Goal: Task Accomplishment & Management: Use online tool/utility

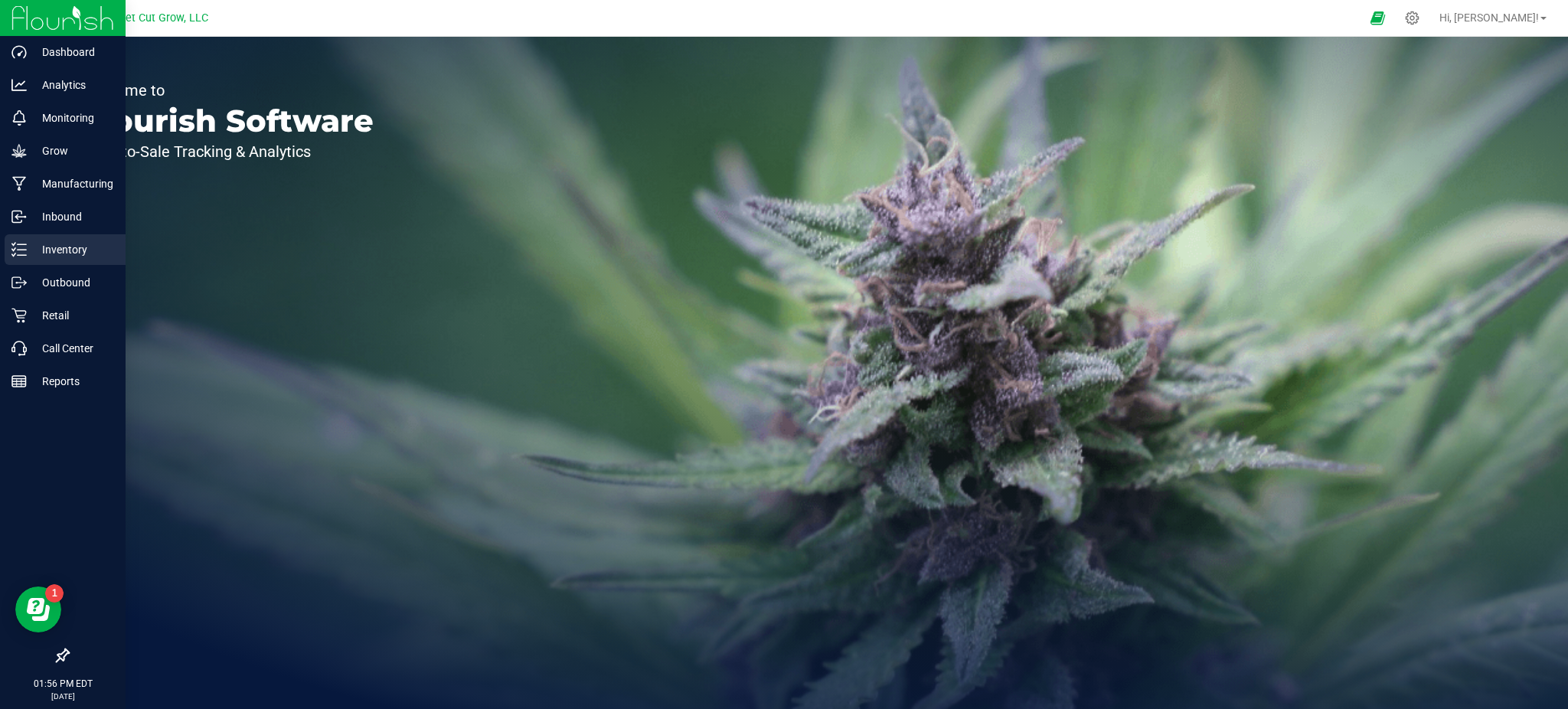
click at [51, 250] on p "Inventory" at bounding box center [72, 249] width 92 height 18
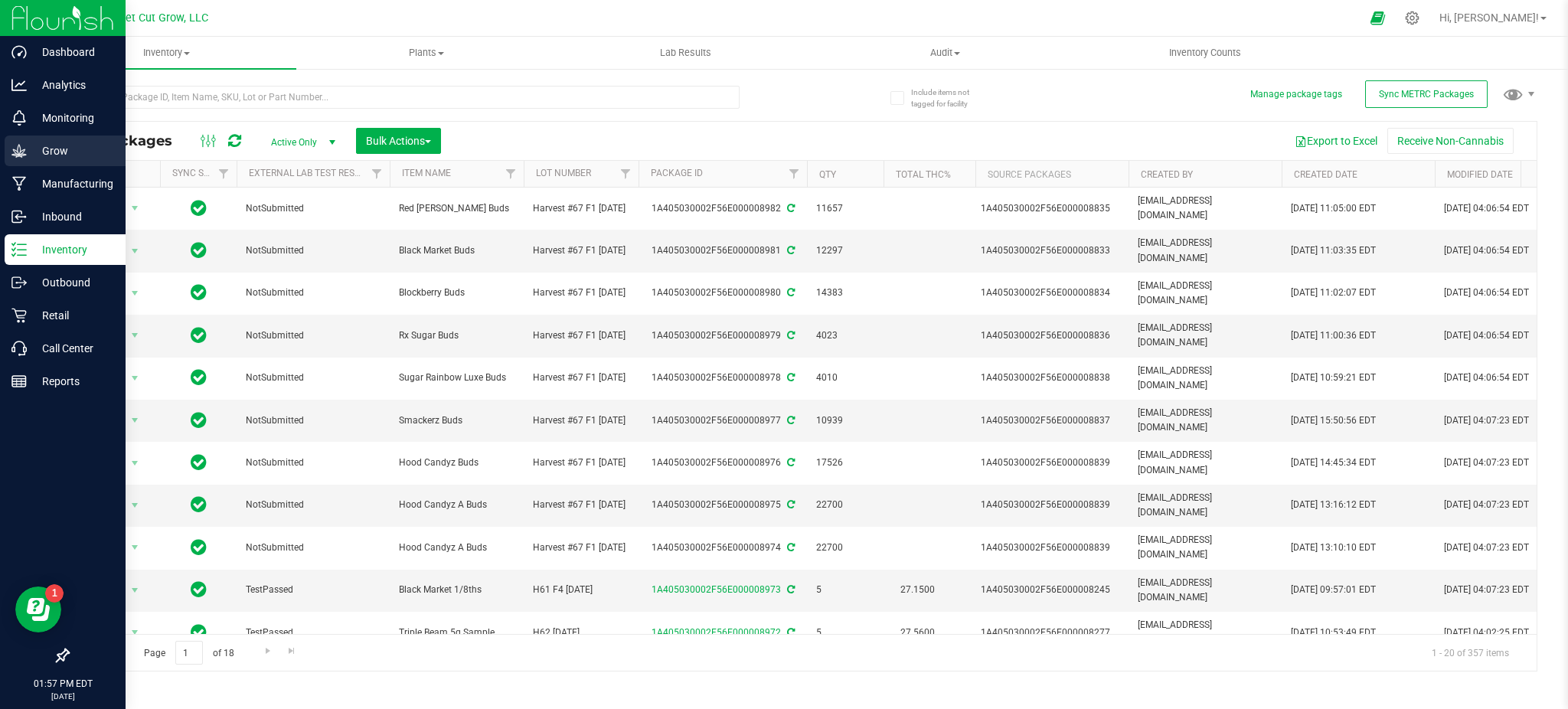
click at [46, 161] on div "Grow" at bounding box center [65, 150] width 121 height 31
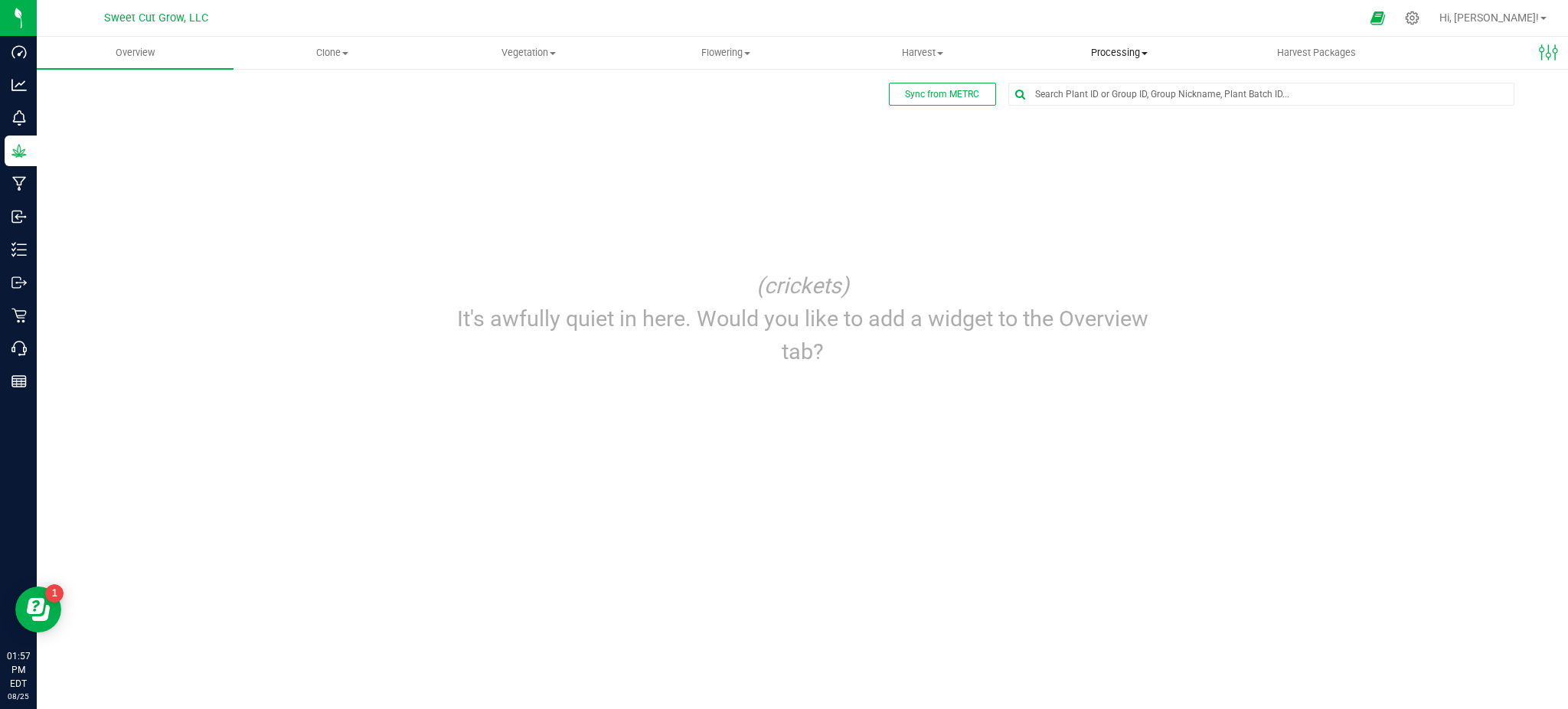
click at [1129, 45] on uib-tab-heading "Processing Create package Processing harvests Processing plants Completed harve…" at bounding box center [1119, 52] width 195 height 31
click at [1116, 105] on span "Processing harvests" at bounding box center [1092, 110] width 142 height 13
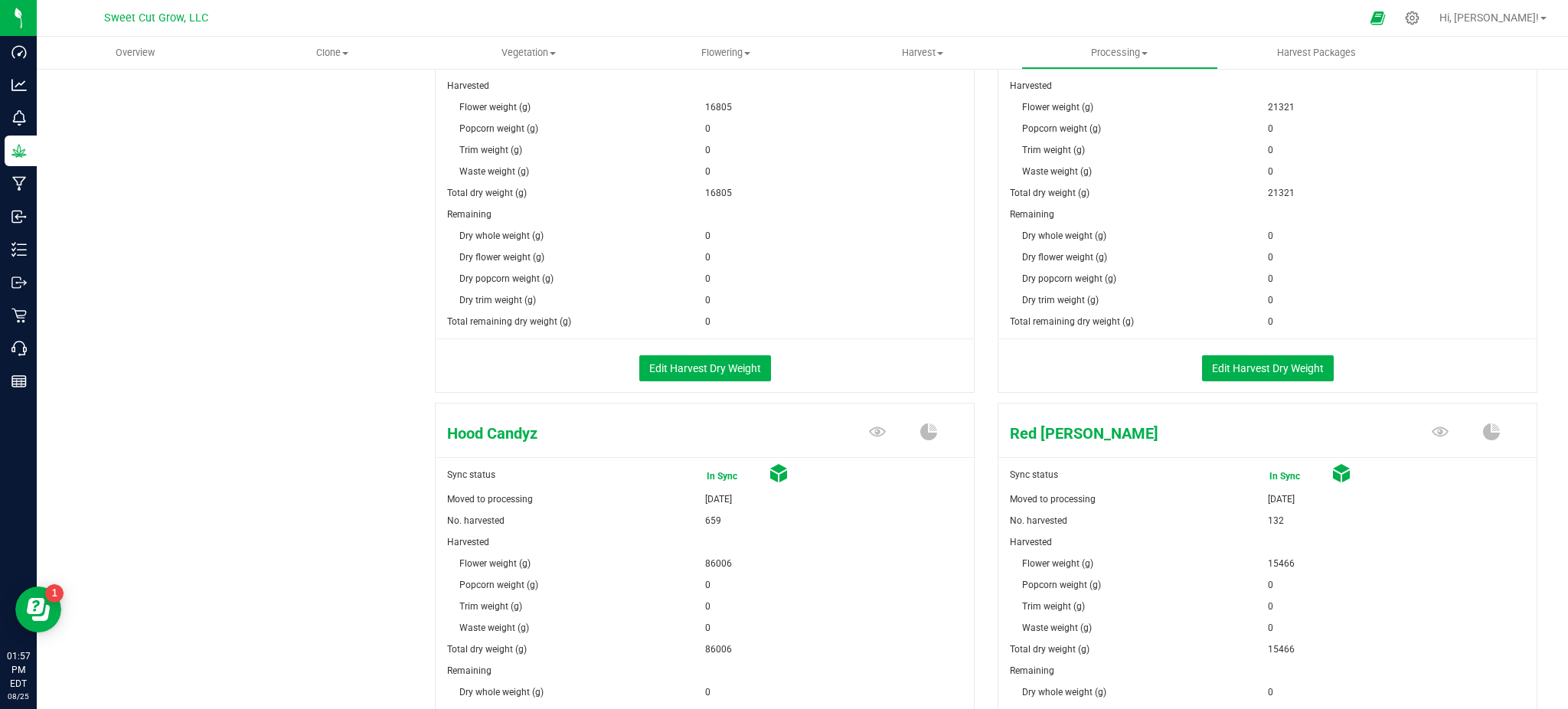
scroll to position [399, 0]
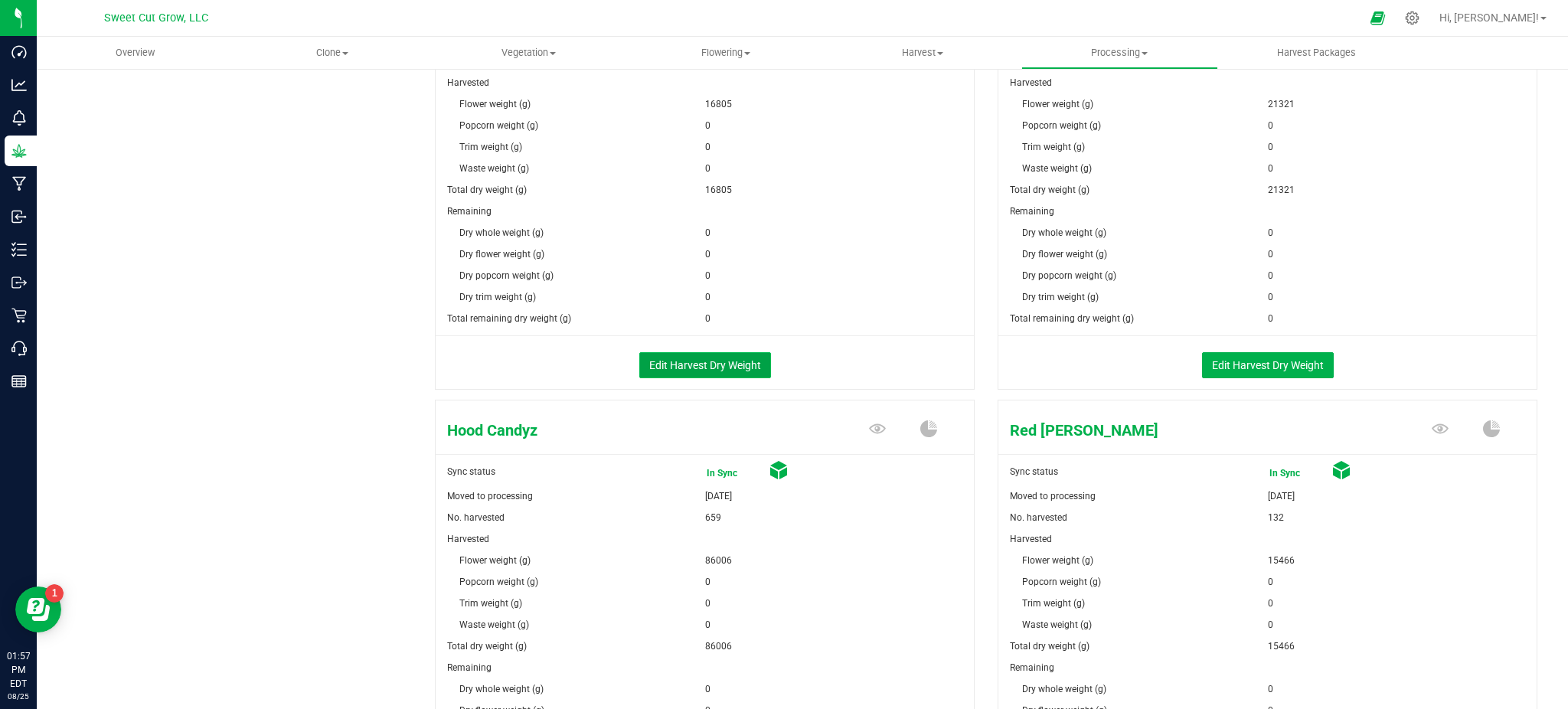
click at [680, 366] on button "Edit Harvest Dry Weight" at bounding box center [705, 365] width 132 height 26
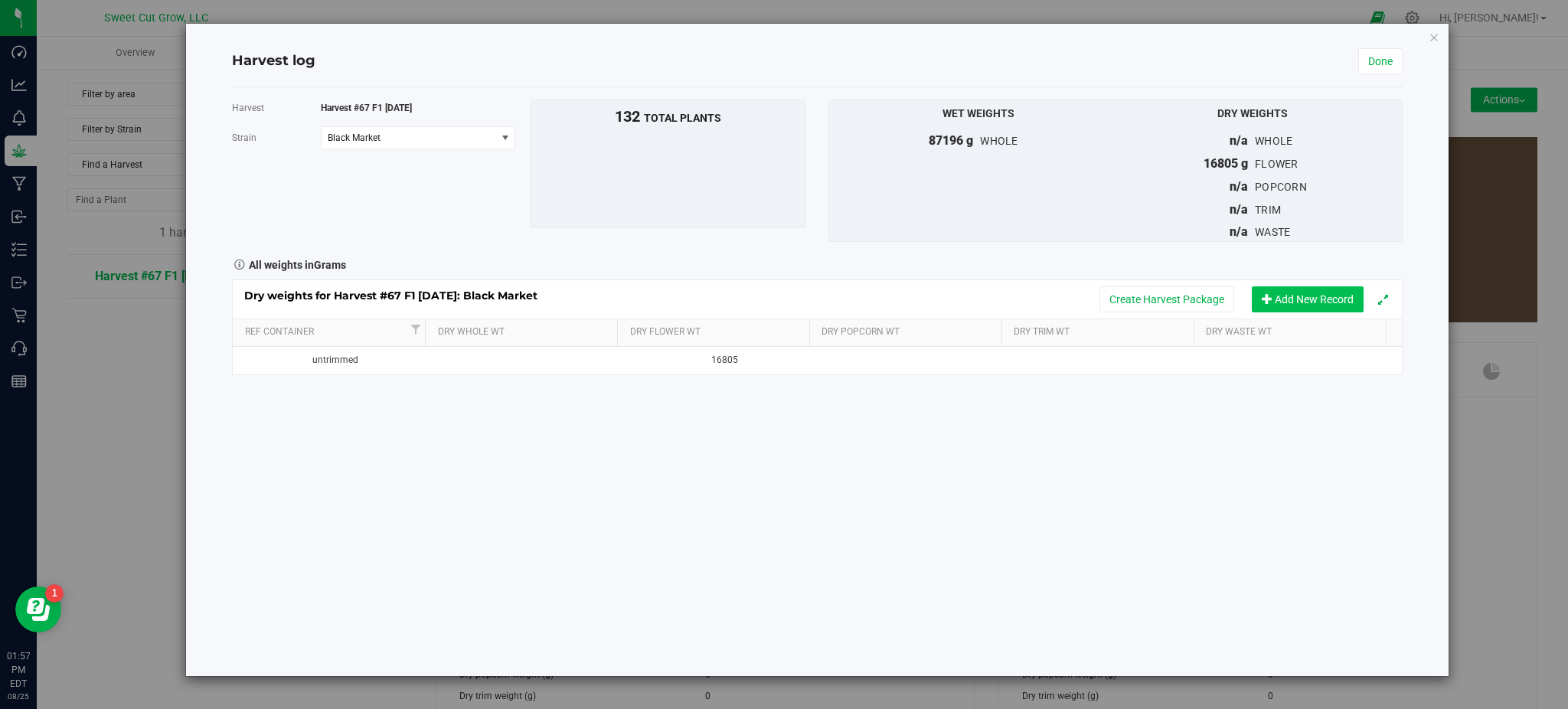
click at [1309, 300] on button "Add New Record" at bounding box center [1307, 299] width 112 height 26
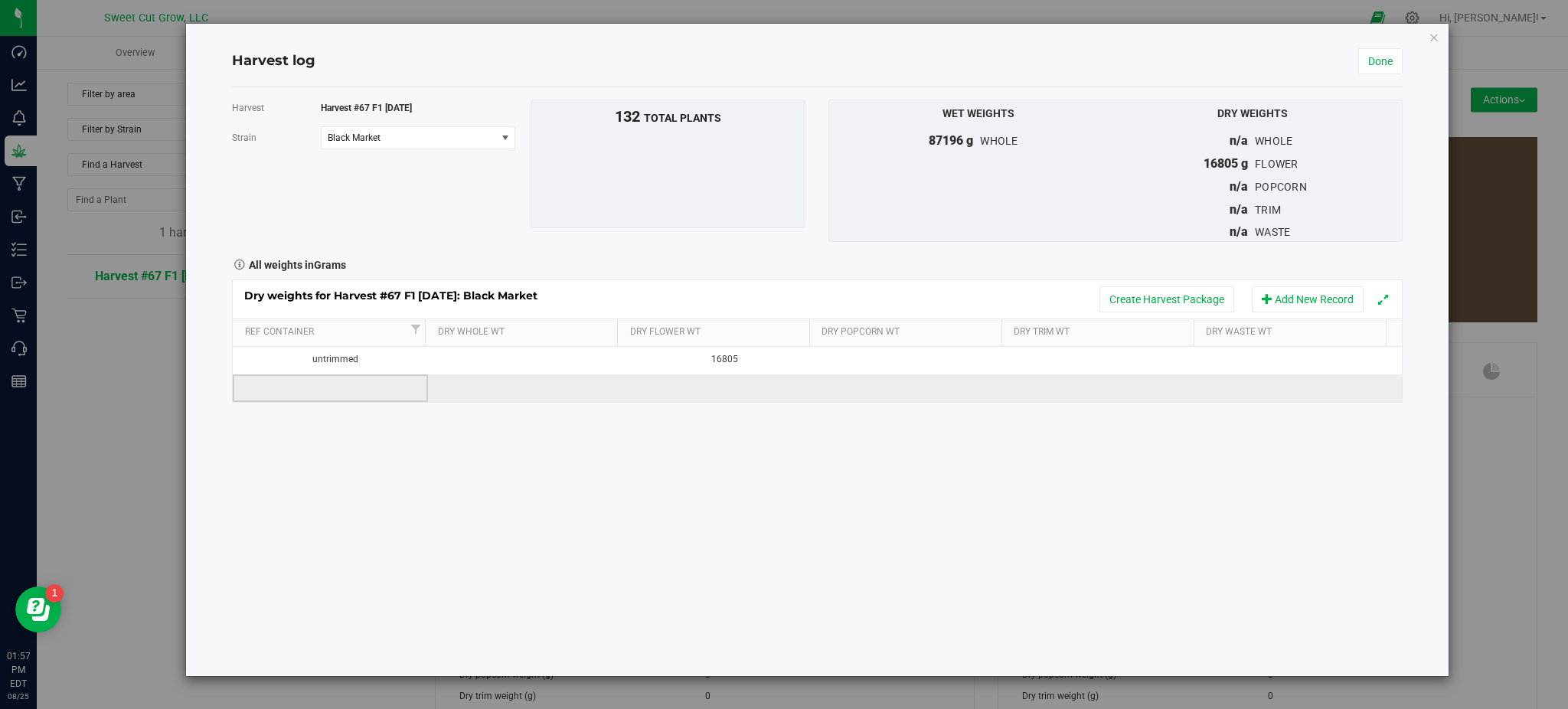
click at [341, 391] on td at bounding box center [330, 388] width 194 height 27
type input "trim"
type input "4092"
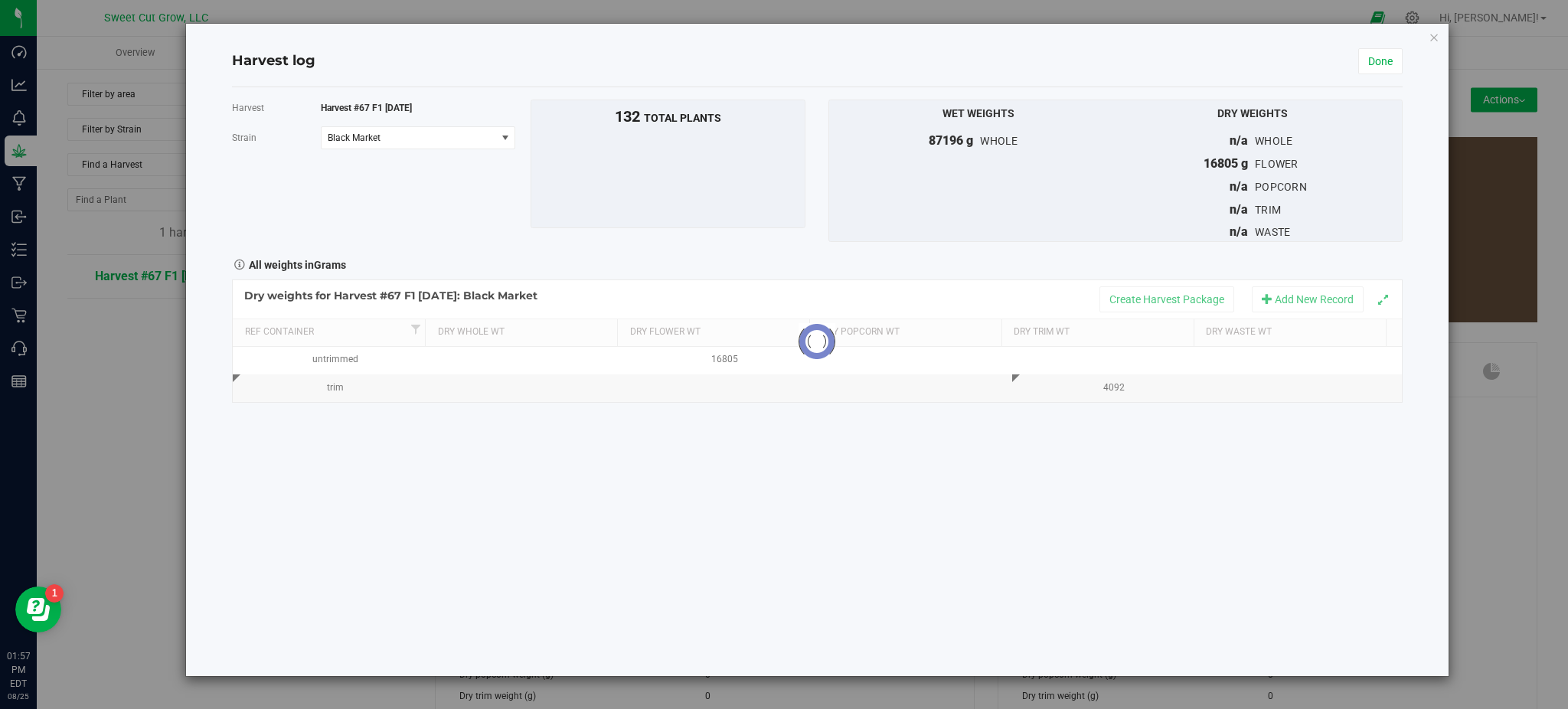
click at [526, 501] on div "Harvest Harvest #67 F1 [DATE] [GEOGRAPHIC_DATA] Black Market Select strain Blac…" at bounding box center [817, 382] width 1170 height 589
click at [1138, 293] on button "Create Harvest Package" at bounding box center [1167, 299] width 135 height 26
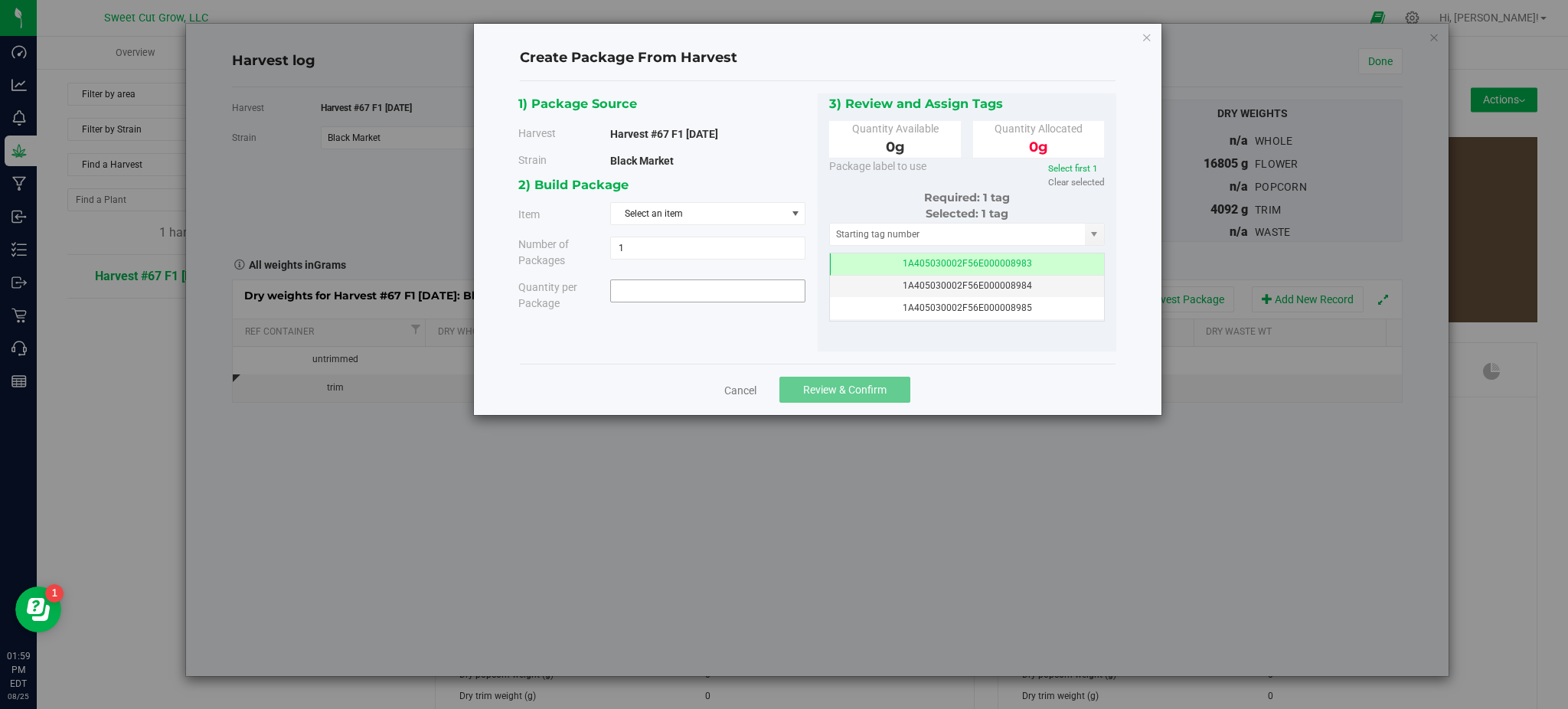
click at [665, 286] on span at bounding box center [707, 291] width 195 height 23
type input "0.0000 g"
click at [721, 208] on span "Select an item" at bounding box center [698, 213] width 175 height 21
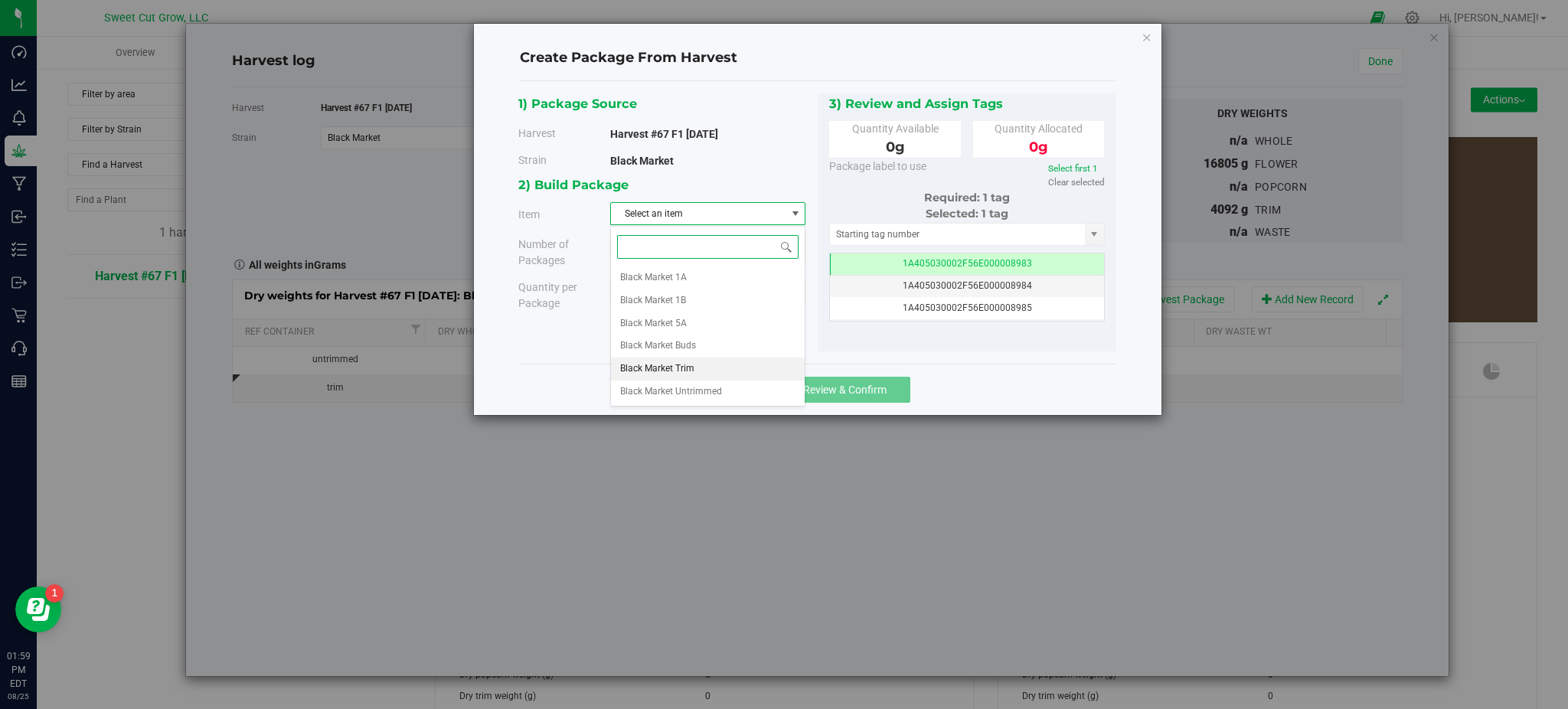
click at [701, 361] on li "Black Market Trim" at bounding box center [707, 368] width 193 height 23
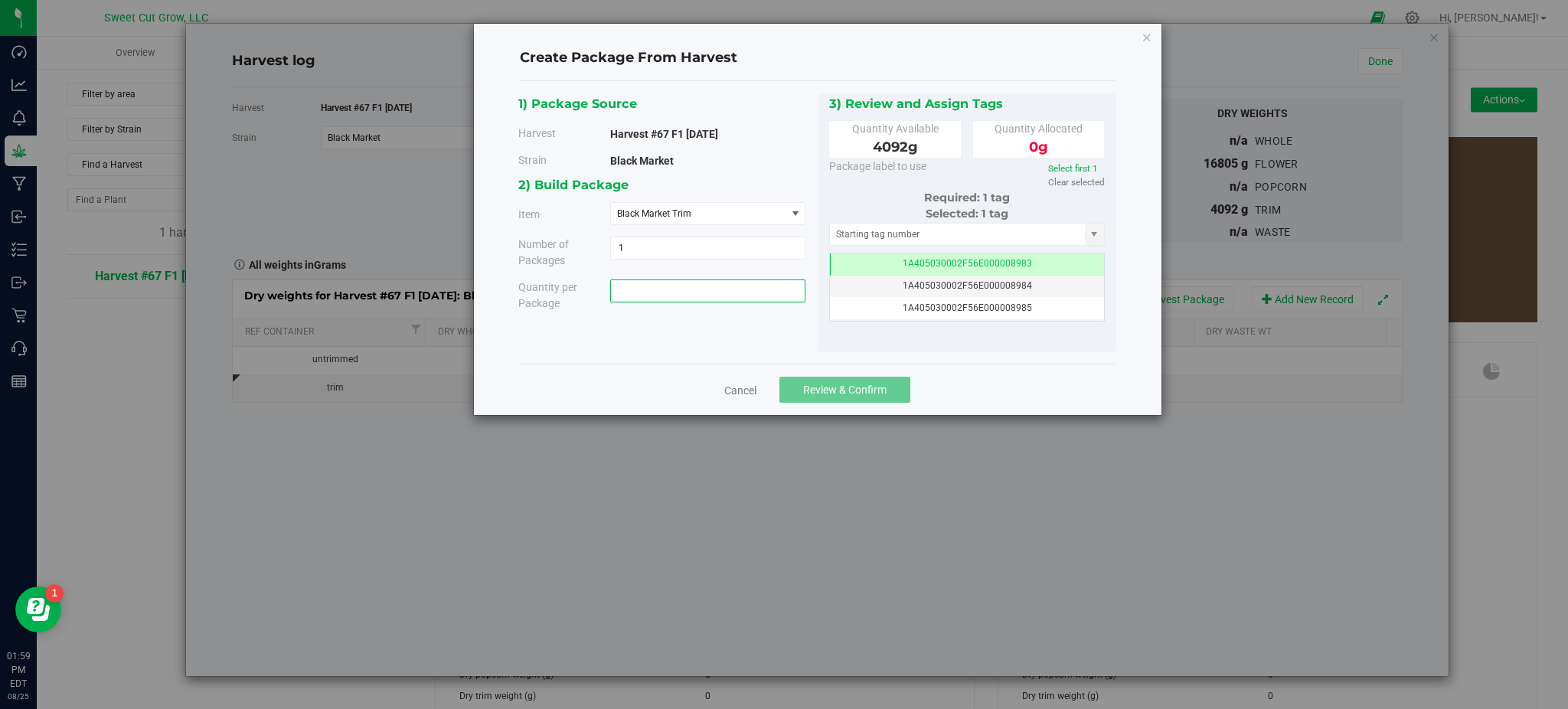
click at [657, 293] on span at bounding box center [707, 291] width 195 height 23
type input "4092"
type input "4092.0000 g"
click at [779, 327] on div "1) Package Source Harvest Harvest #67 F1 [DATE] [GEOGRAPHIC_DATA] [GEOGRAPHIC_D…" at bounding box center [817, 222] width 598 height 259
click at [826, 401] on button "Review & Confirm" at bounding box center [844, 389] width 131 height 26
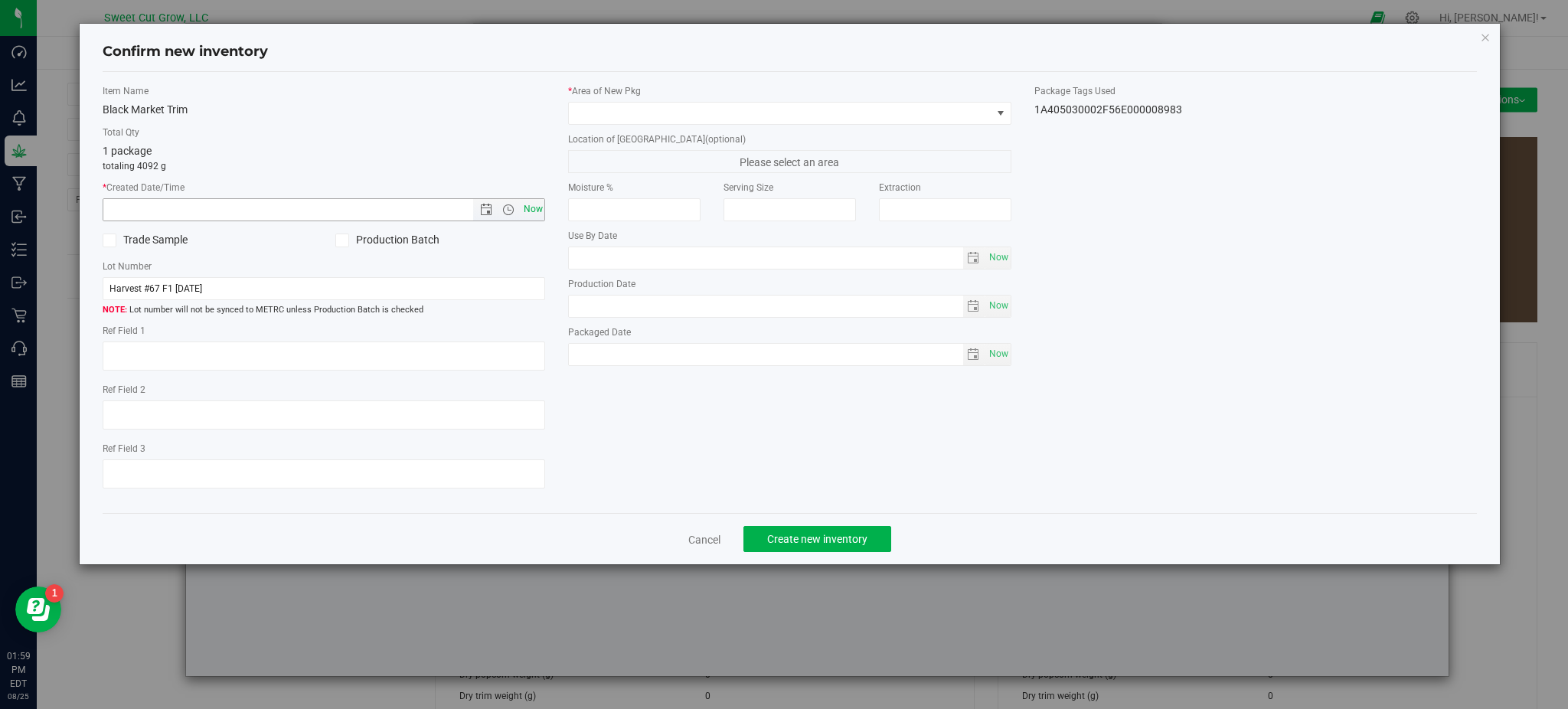
click at [523, 208] on span "Now" at bounding box center [533, 209] width 26 height 22
type input "[DATE] 1:59 PM"
click at [850, 119] on span at bounding box center [779, 113] width 422 height 21
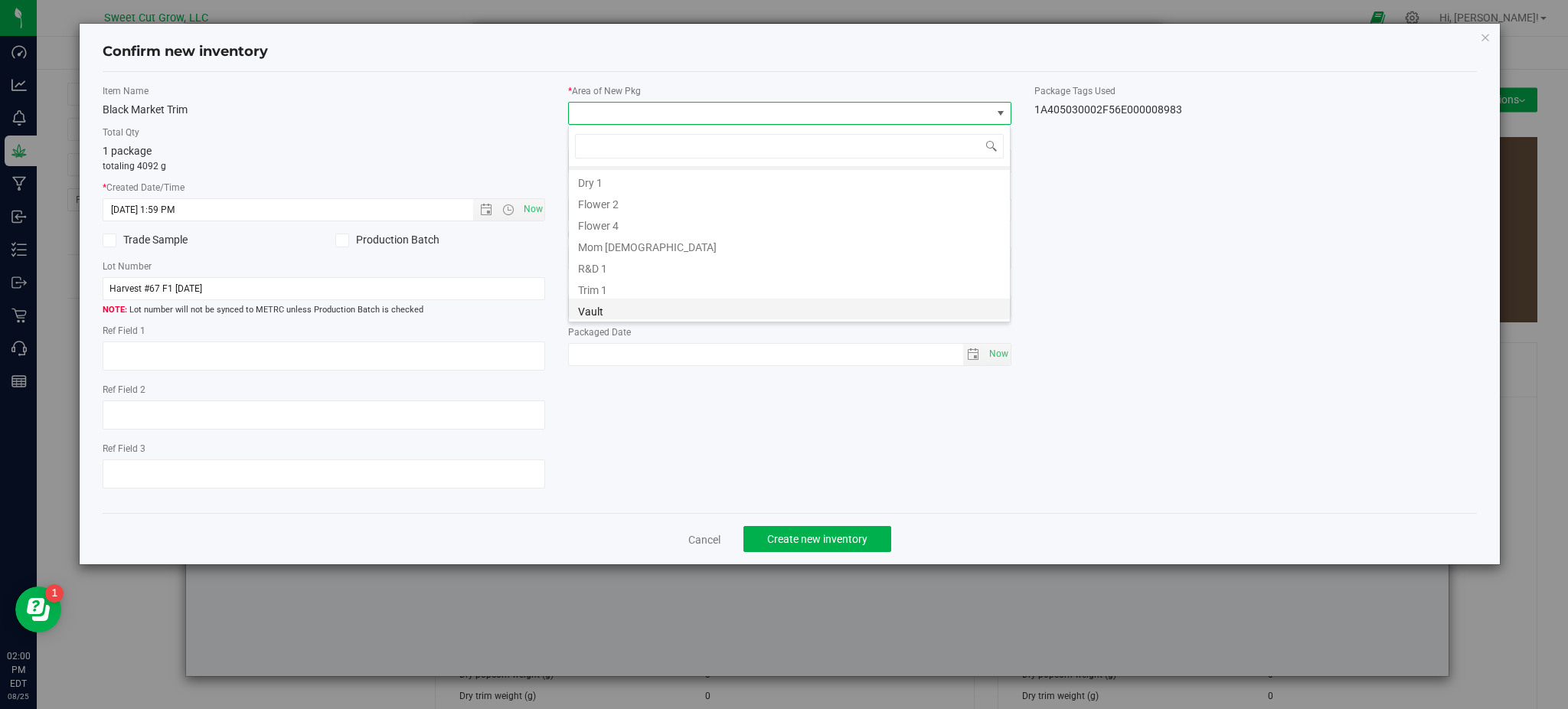
click at [634, 303] on li "Vault" at bounding box center [789, 309] width 441 height 21
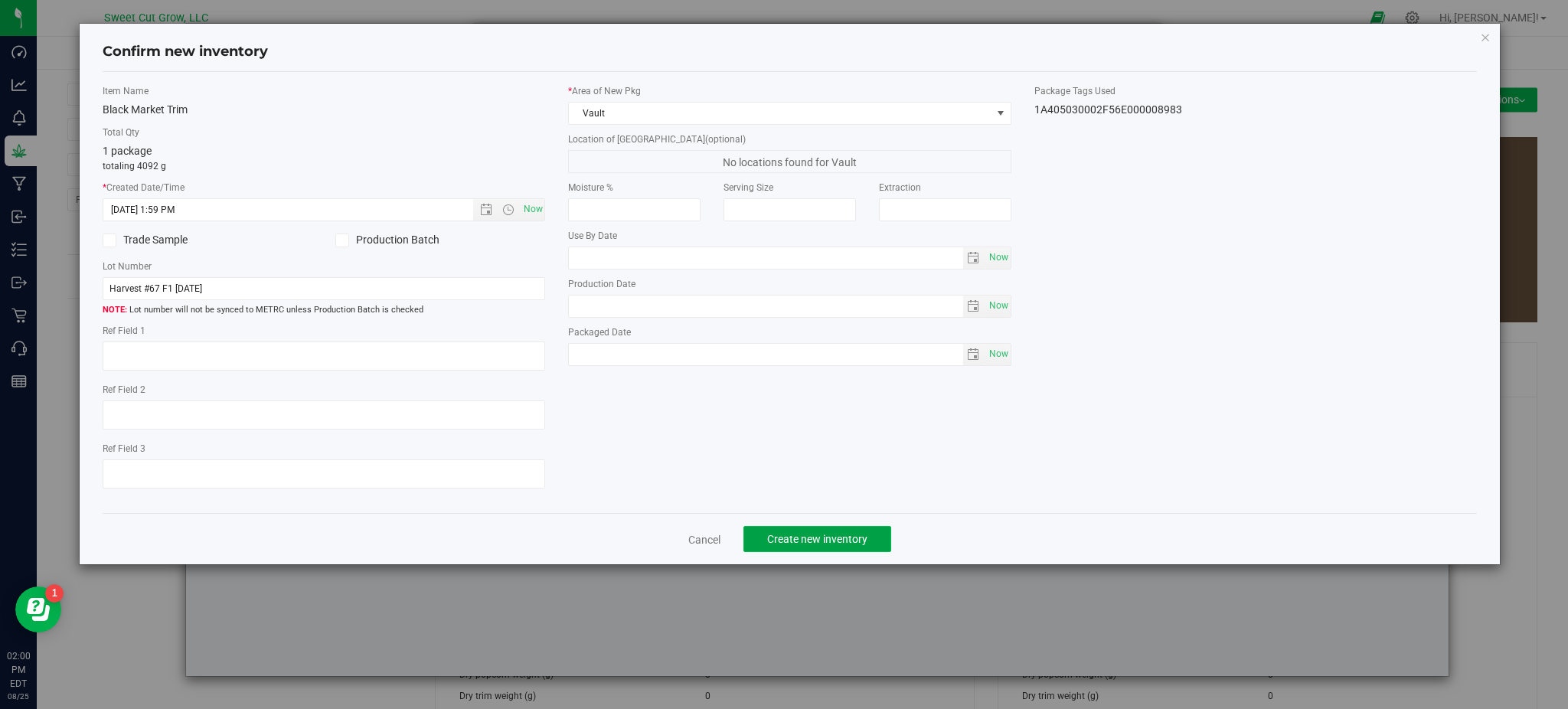
click at [833, 541] on span "Create new inventory" at bounding box center [817, 539] width 100 height 13
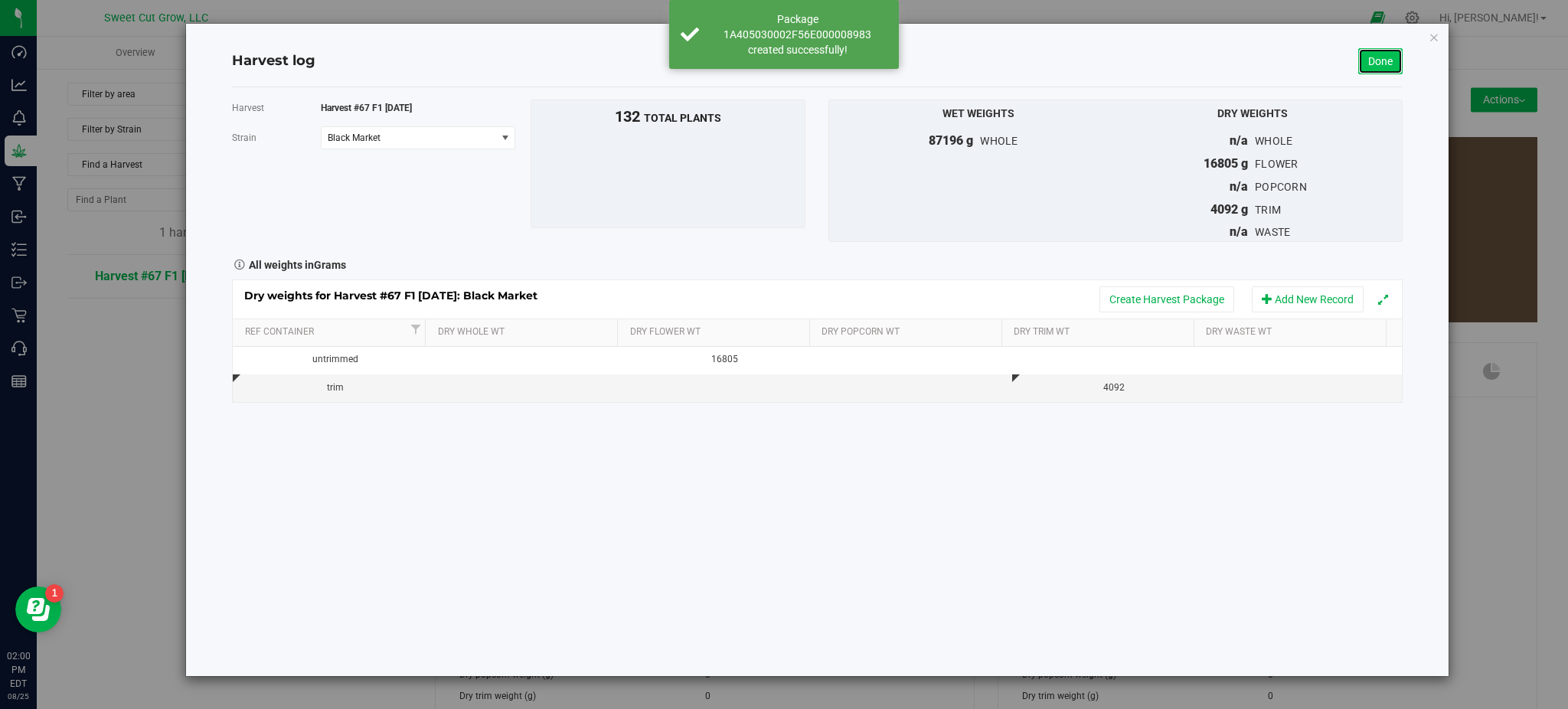
click at [1387, 67] on link "Done" at bounding box center [1380, 61] width 45 height 26
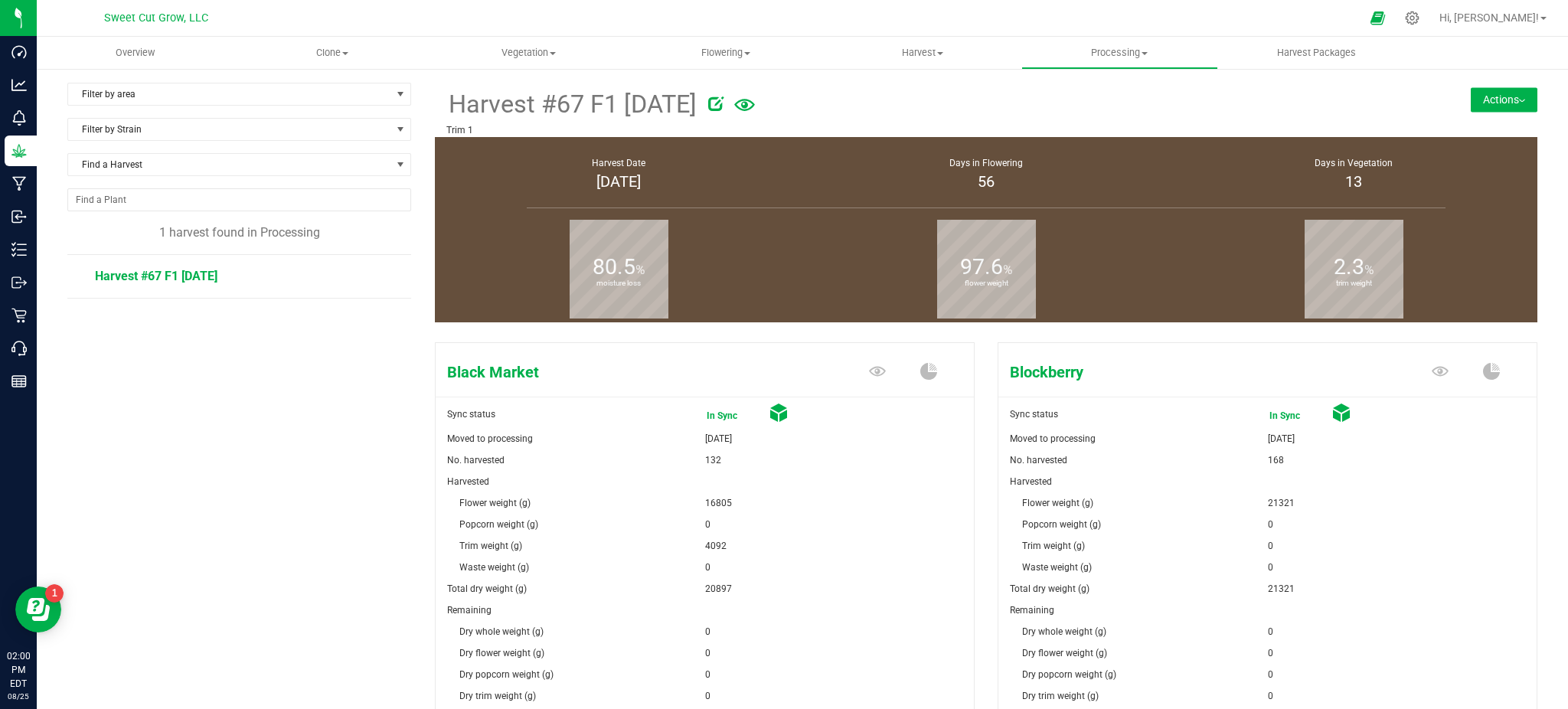
scroll to position [197, 0]
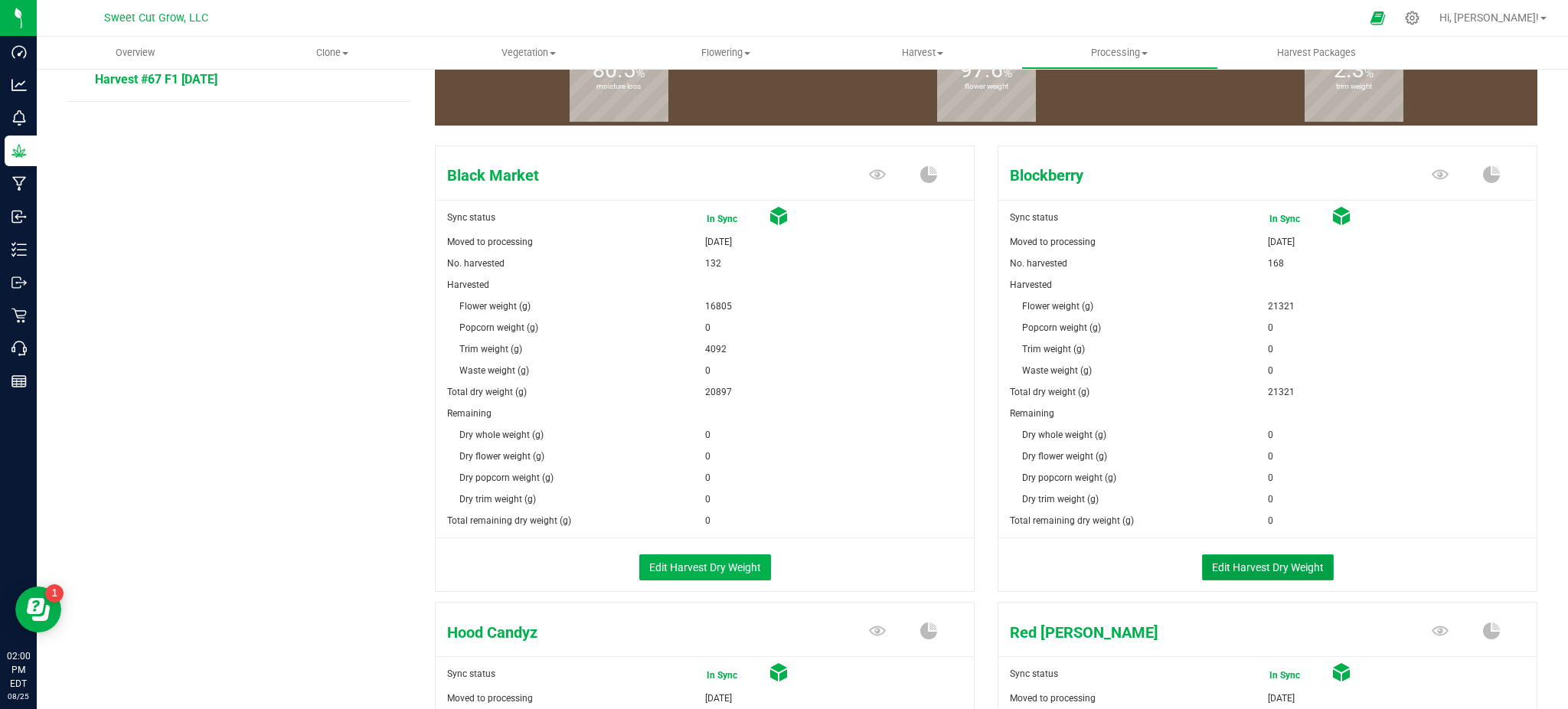
click at [1255, 561] on button "Edit Harvest Dry Weight" at bounding box center [1268, 567] width 132 height 26
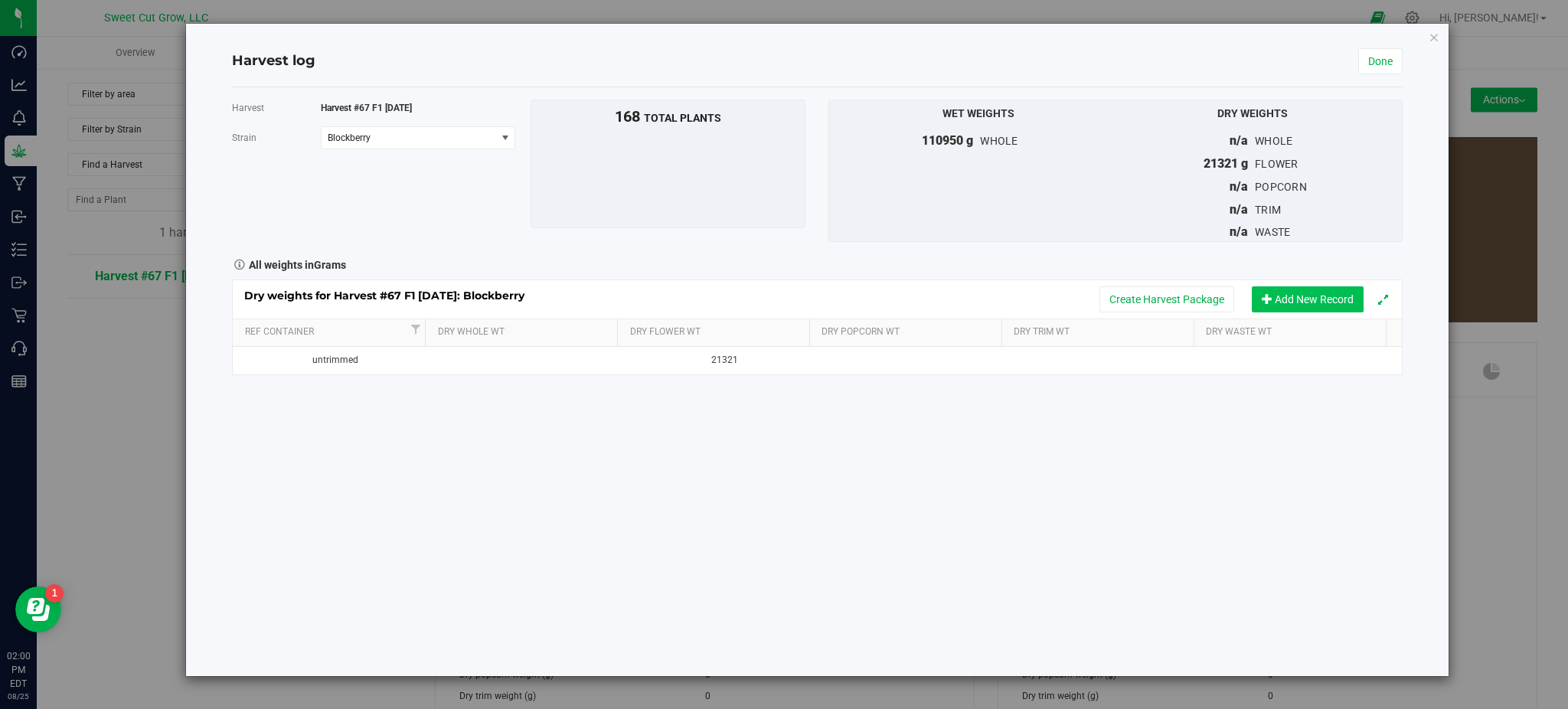
click at [1319, 298] on button "Add New Record" at bounding box center [1307, 299] width 112 height 26
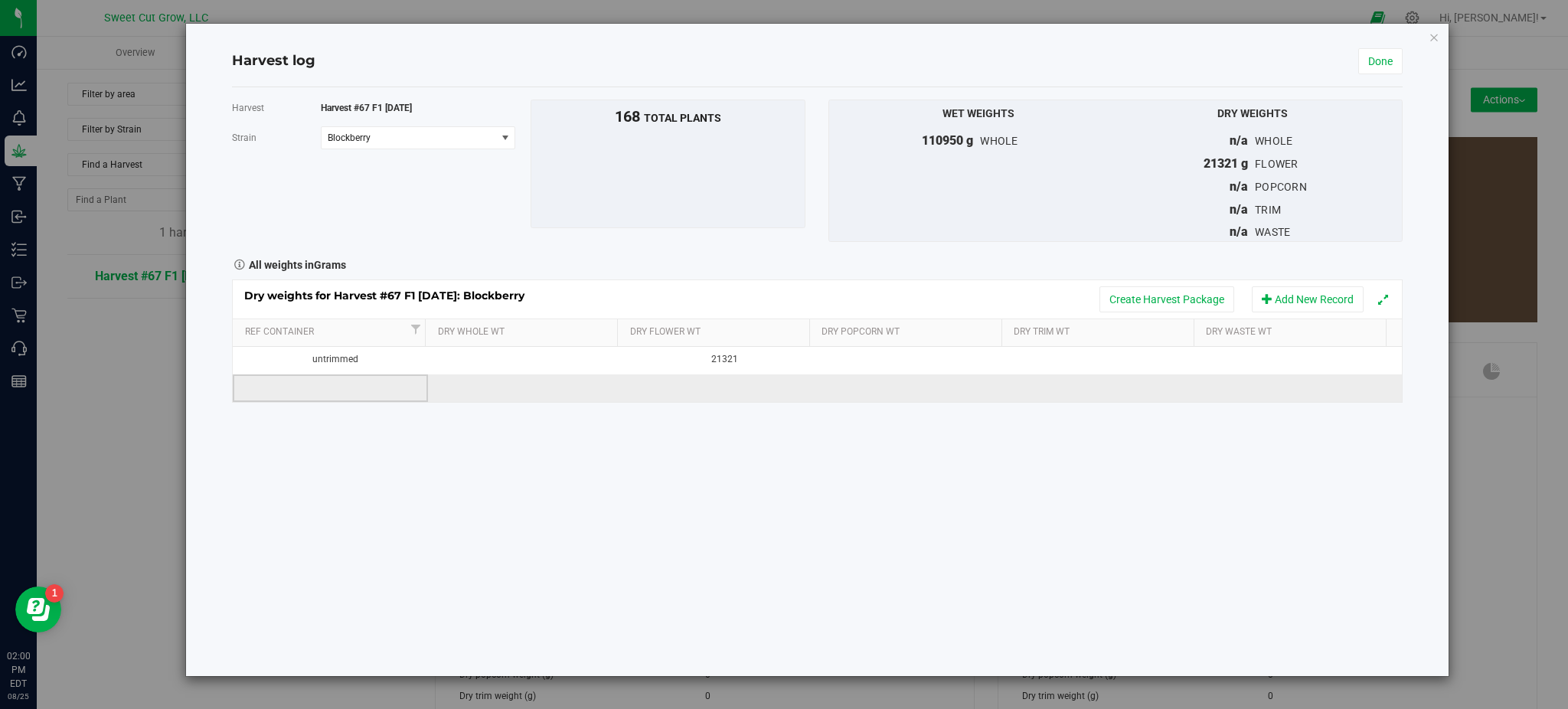
click at [367, 385] on td at bounding box center [330, 388] width 194 height 27
click at [1042, 389] on td at bounding box center [1109, 388] width 194 height 27
type input "6652"
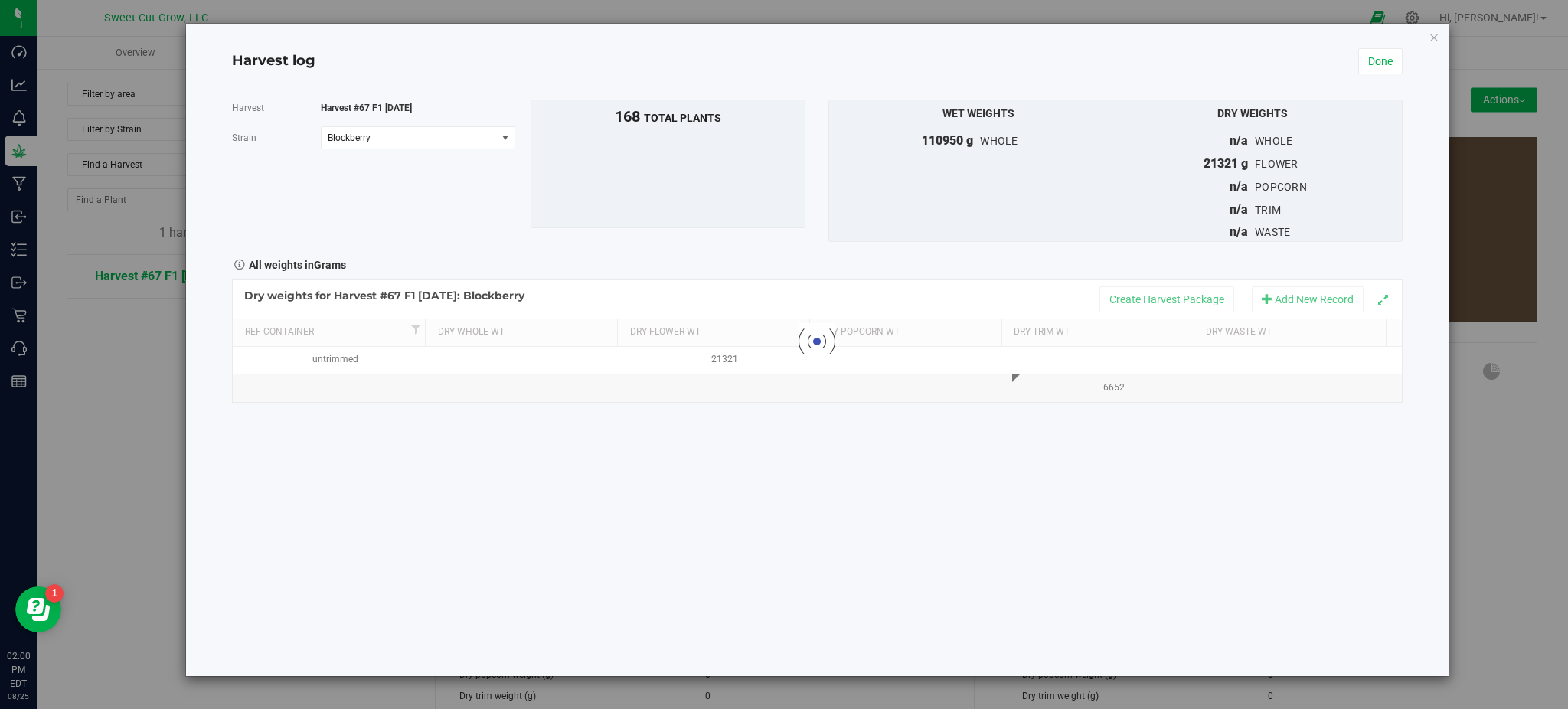
click at [1057, 407] on div "Harvest Harvest #67 F1 [DATE] [GEOGRAPHIC_DATA] Blockberry Select strain Black …" at bounding box center [817, 382] width 1170 height 589
click at [1182, 303] on button "Create Harvest Package" at bounding box center [1167, 299] width 135 height 26
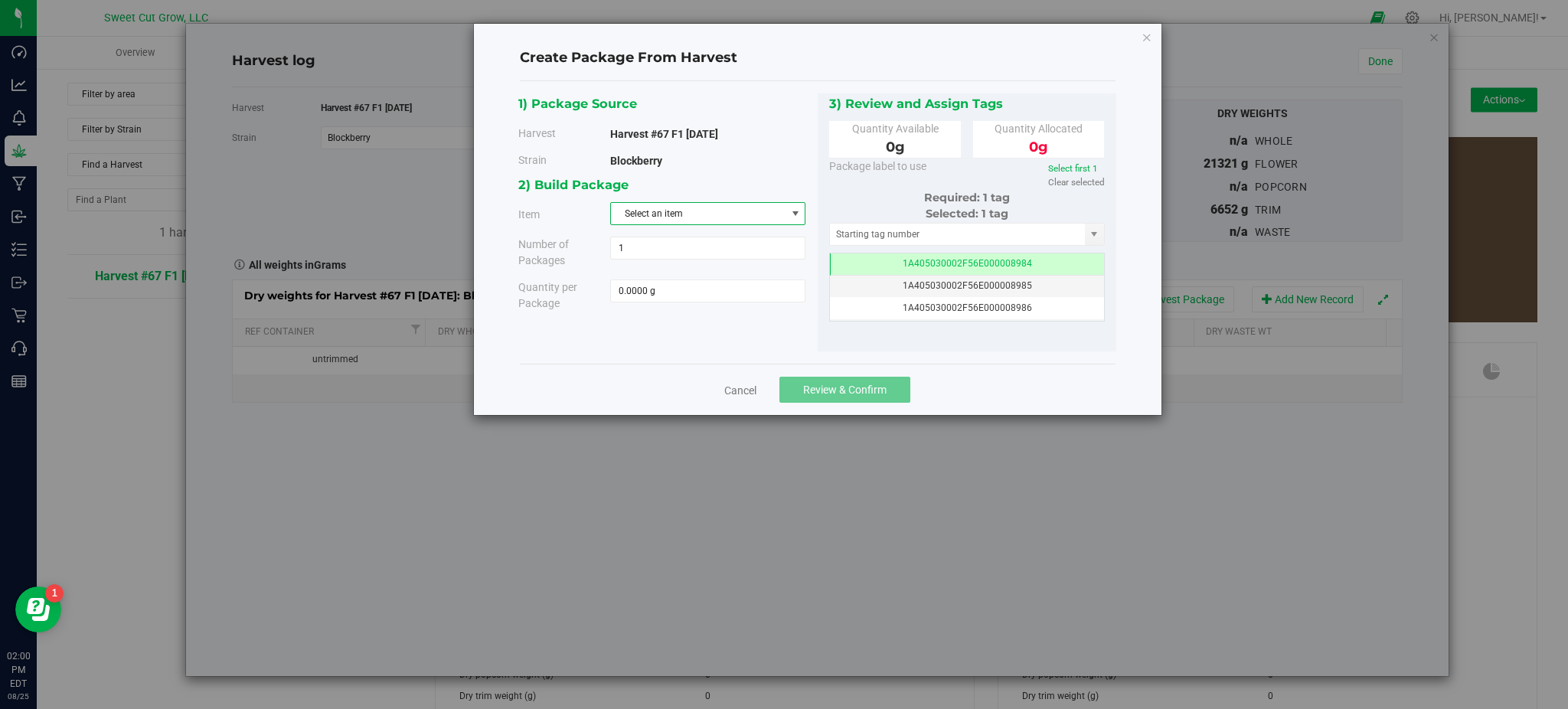
click at [713, 208] on span "Select an item" at bounding box center [698, 213] width 175 height 21
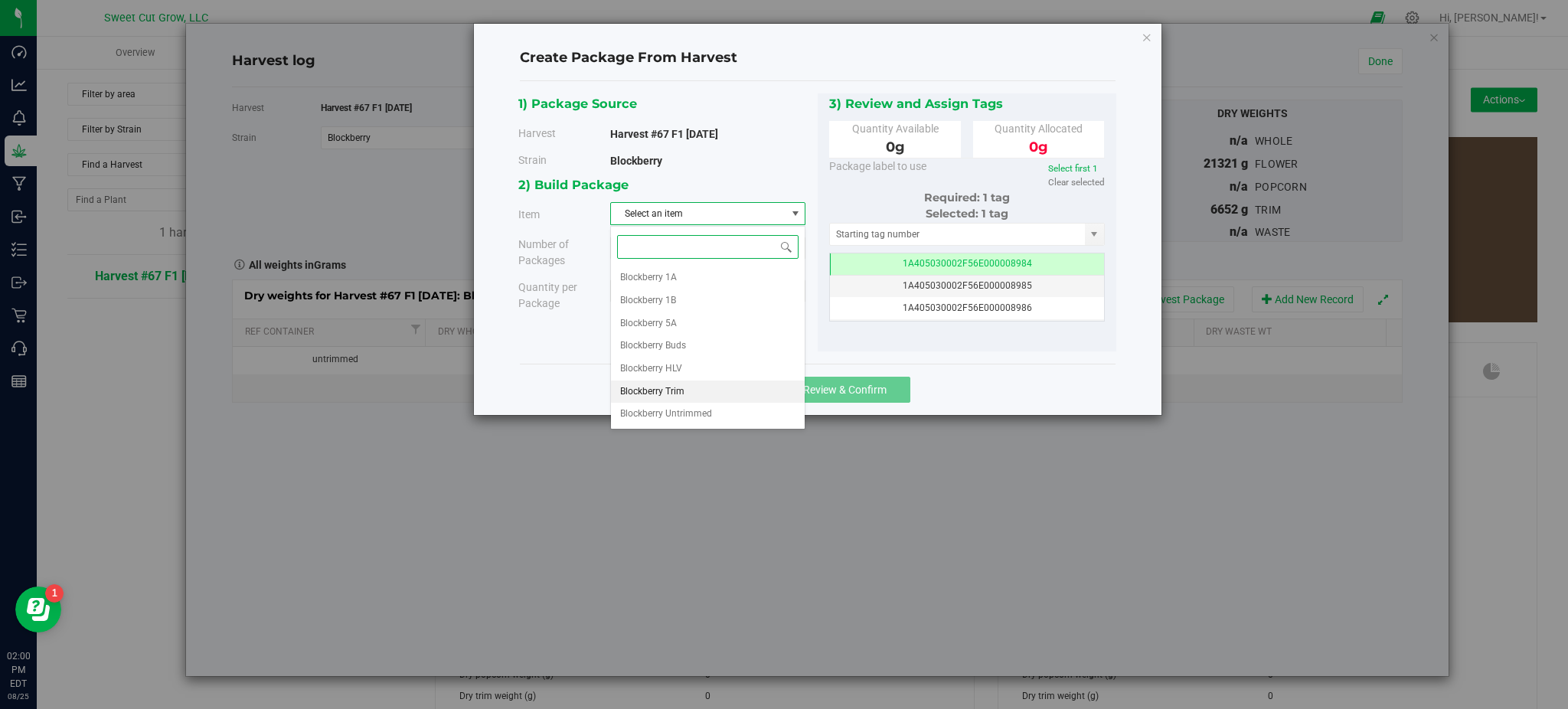
click at [695, 393] on li "Blockberry Trim" at bounding box center [707, 392] width 193 height 23
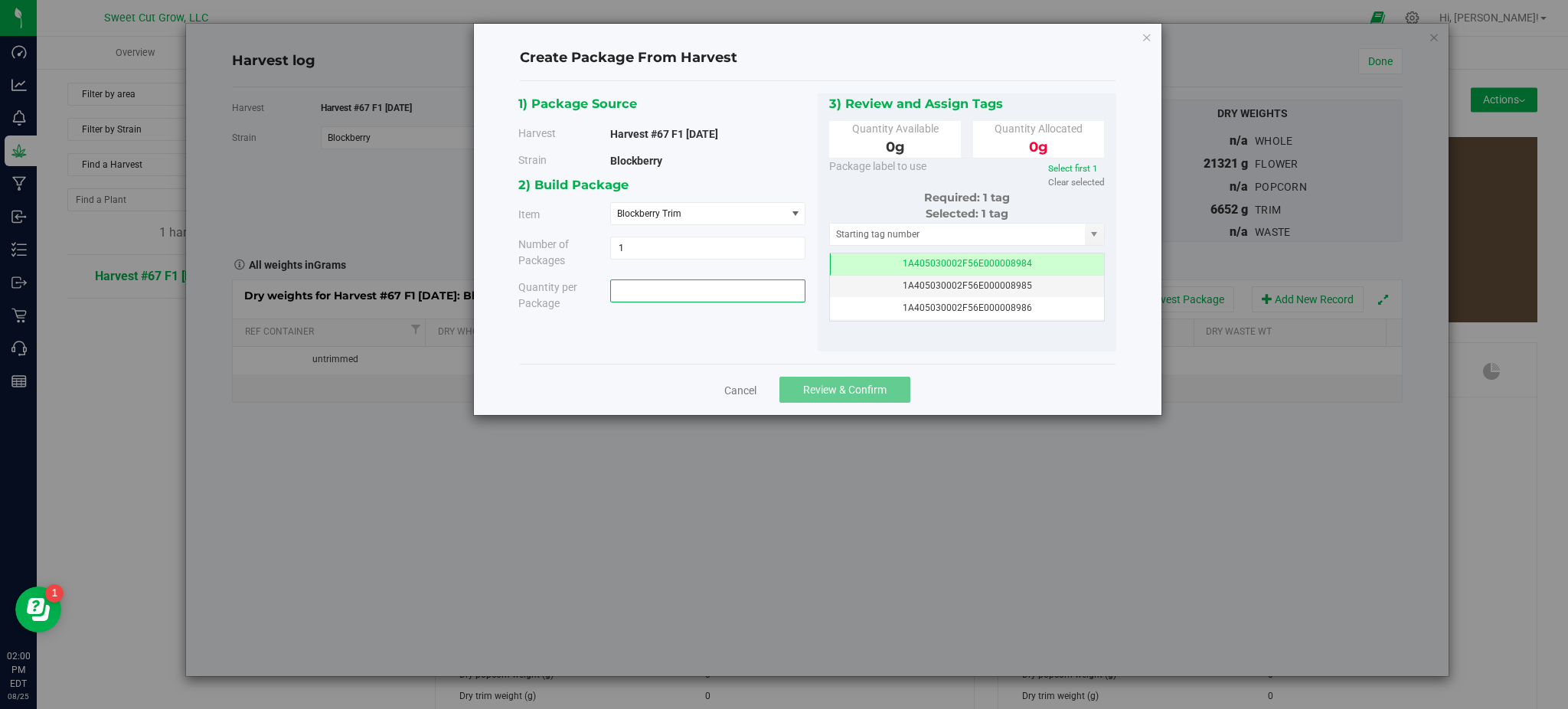
click at [681, 287] on span at bounding box center [707, 291] width 195 height 23
type input "0.0000 g"
click at [767, 336] on div "1) Package Source Harvest Harvest #67 F1 [DATE] [GEOGRAPHIC_DATA] [GEOGRAPHIC_D…" at bounding box center [817, 222] width 598 height 259
click at [733, 299] on span at bounding box center [707, 291] width 195 height 23
type input "6652"
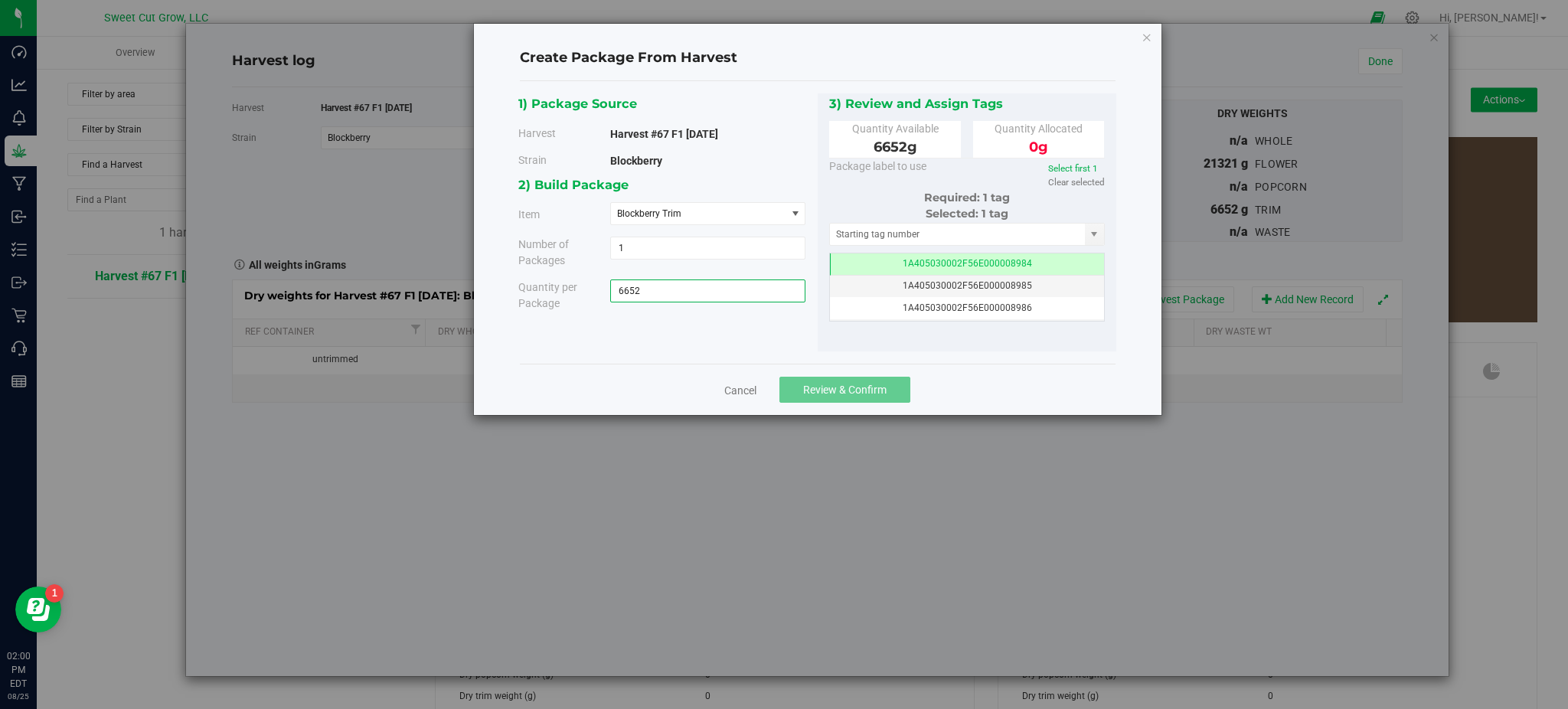
type input "6652.0000 g"
click at [779, 353] on div "1) Package Source Harvest Harvest #67 F1 [DATE] [GEOGRAPHIC_DATA] [GEOGRAPHIC_D…" at bounding box center [818, 223] width 595 height 284
click at [829, 389] on span "Review & Confirm" at bounding box center [844, 390] width 84 height 13
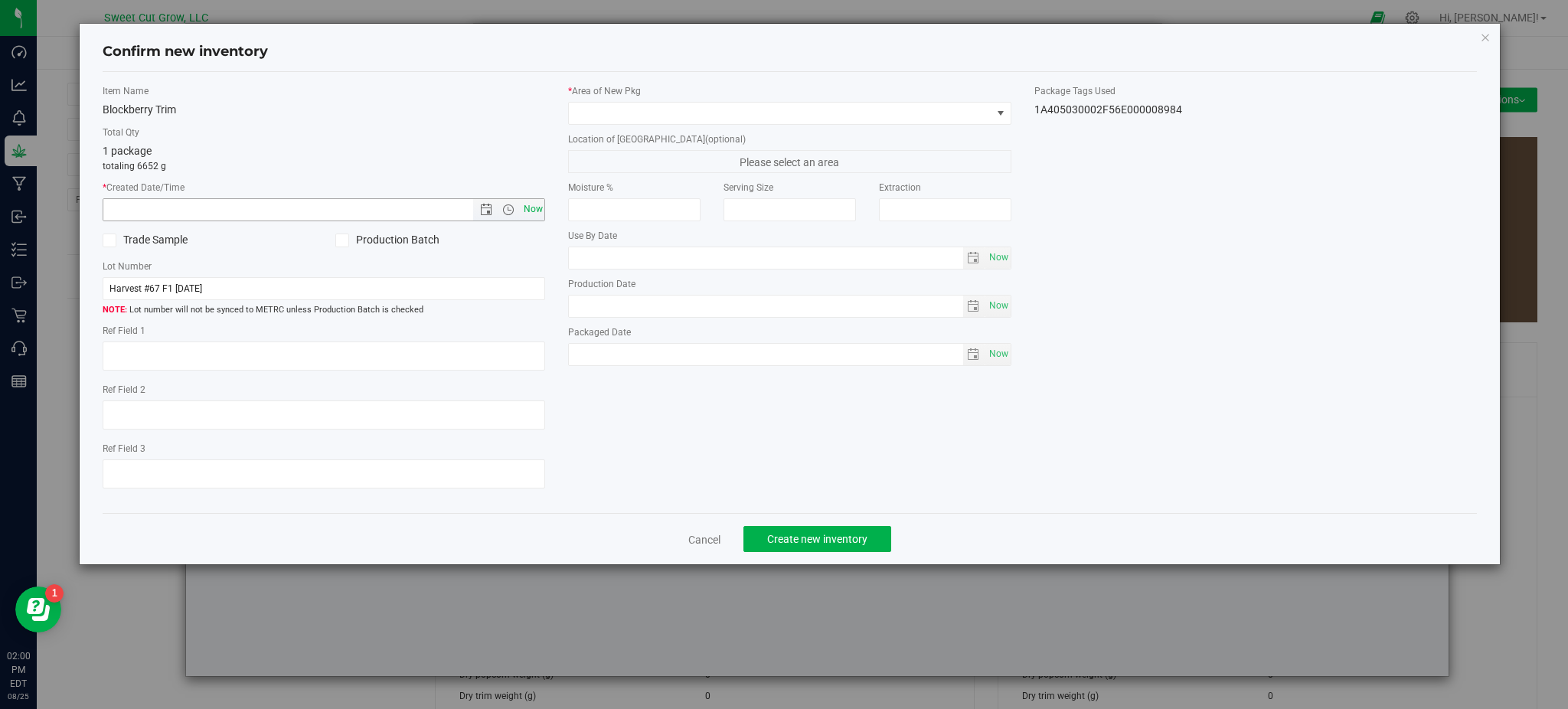
click at [530, 209] on span "Now" at bounding box center [533, 209] width 26 height 22
type input "[DATE] 2:00 PM"
click at [689, 114] on span at bounding box center [779, 113] width 422 height 21
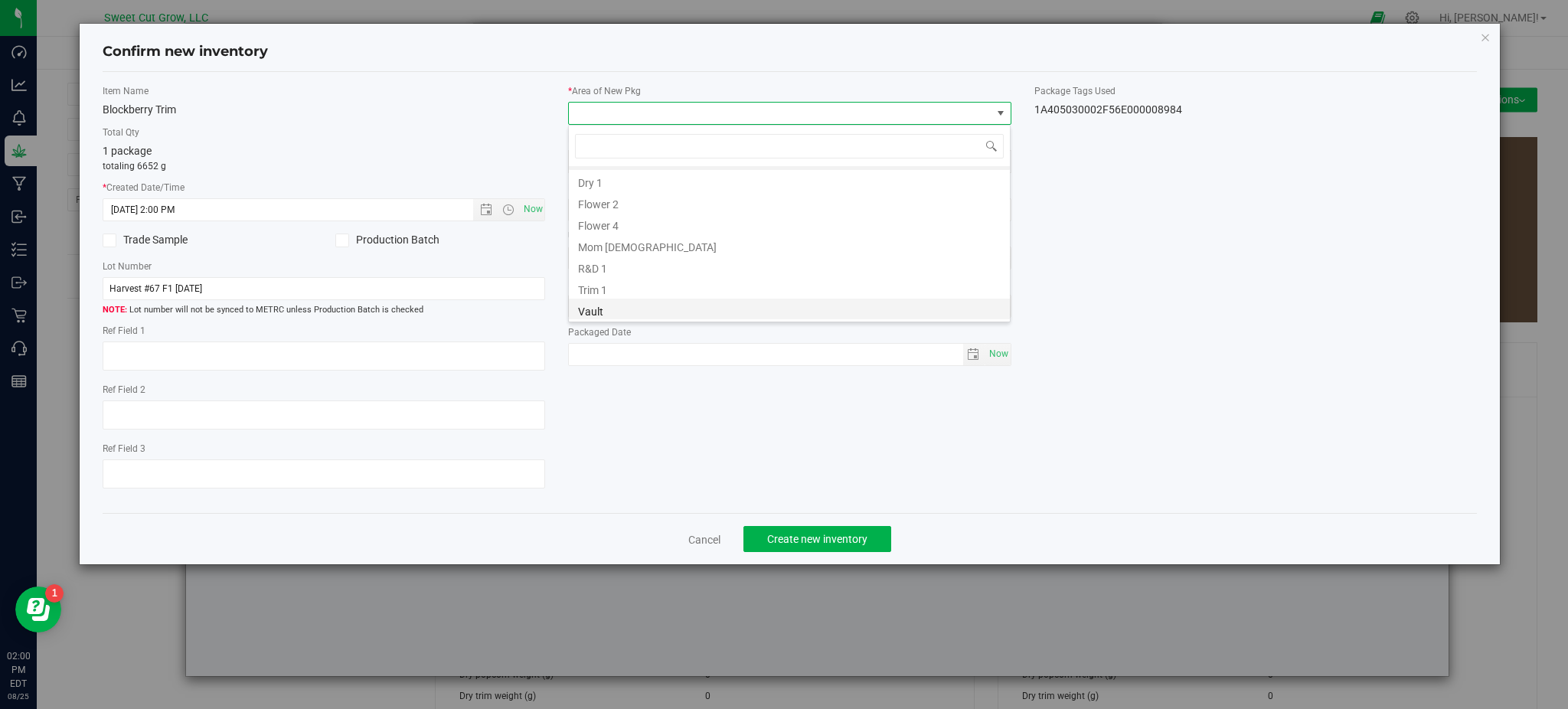
click at [625, 314] on li "Vault" at bounding box center [789, 309] width 441 height 21
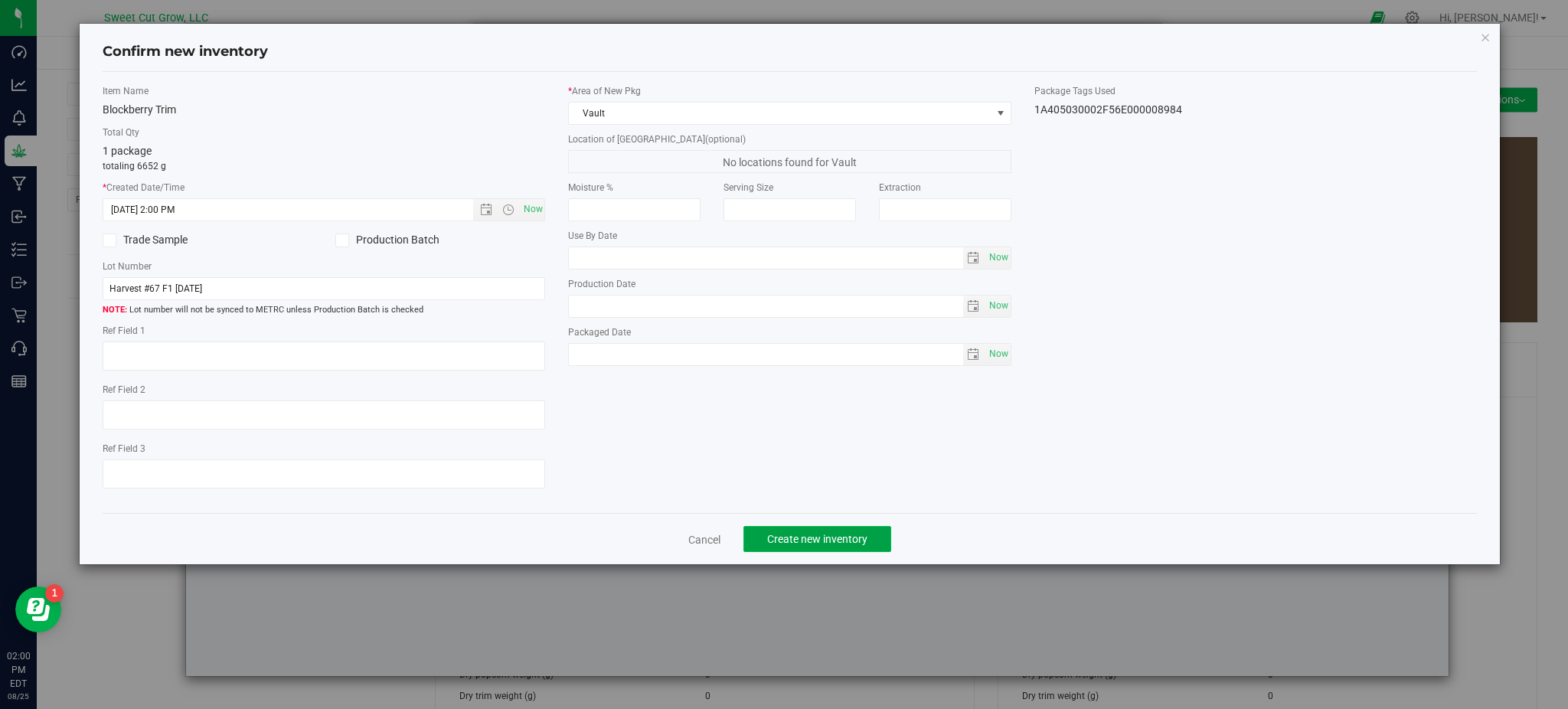
click at [834, 540] on span "Create new inventory" at bounding box center [817, 539] width 100 height 13
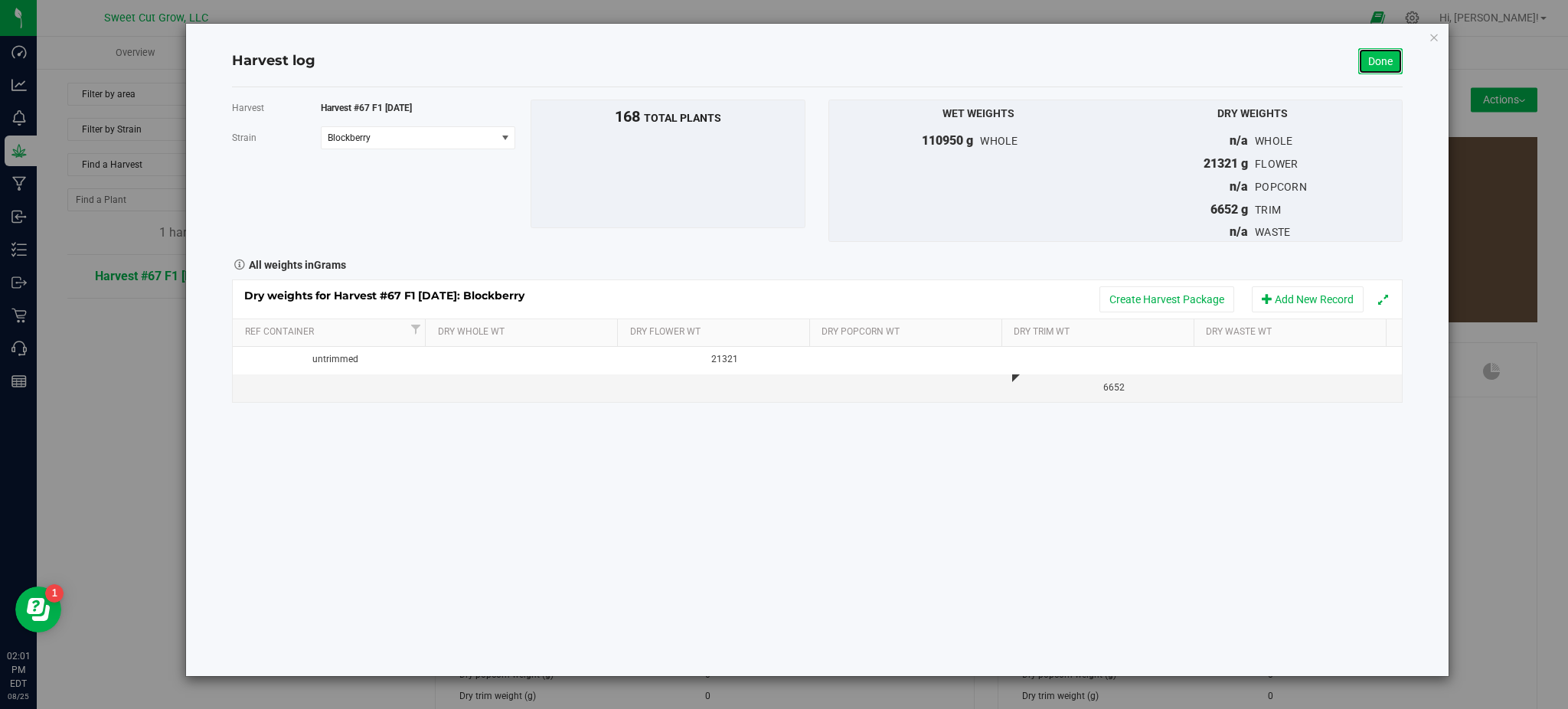
click at [1389, 63] on link "Done" at bounding box center [1380, 61] width 45 height 26
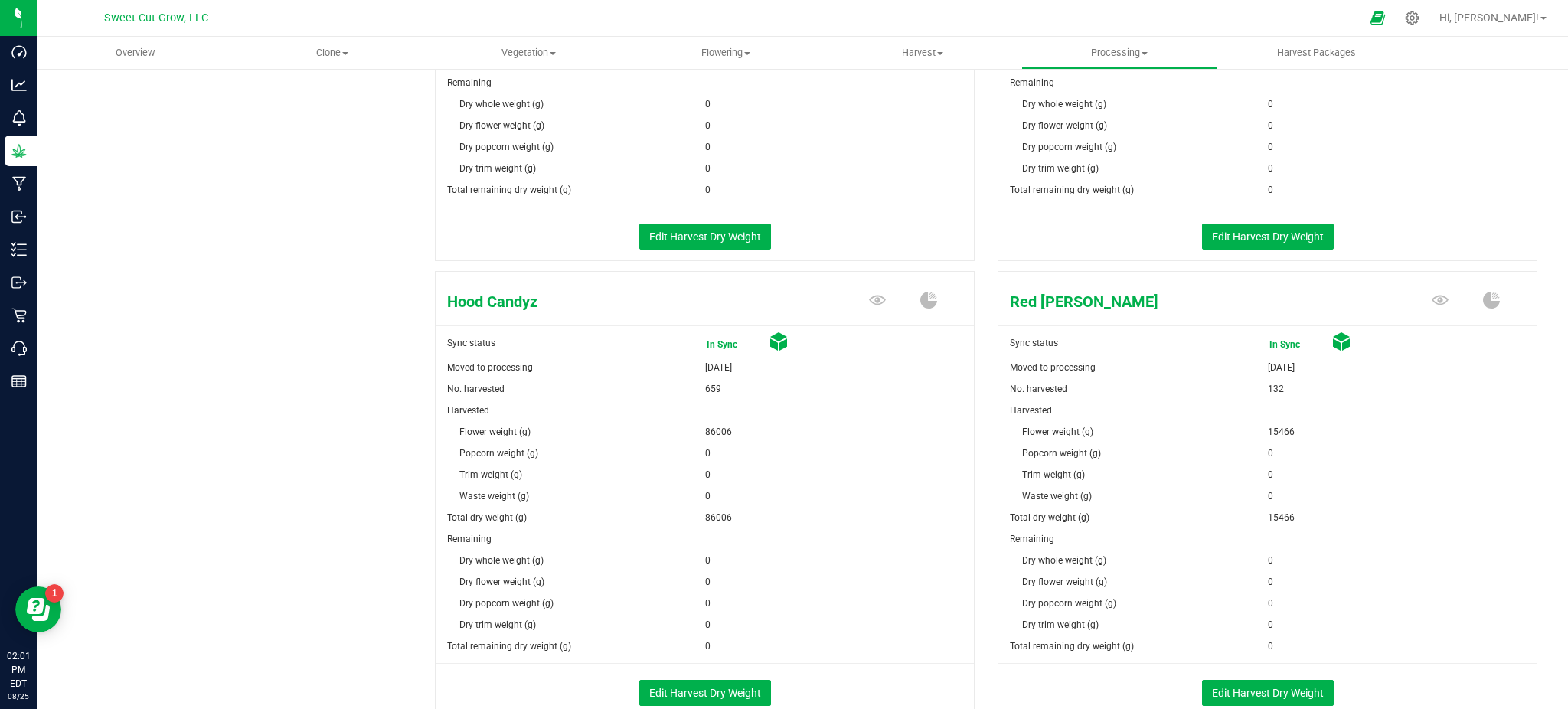
scroll to position [552, 0]
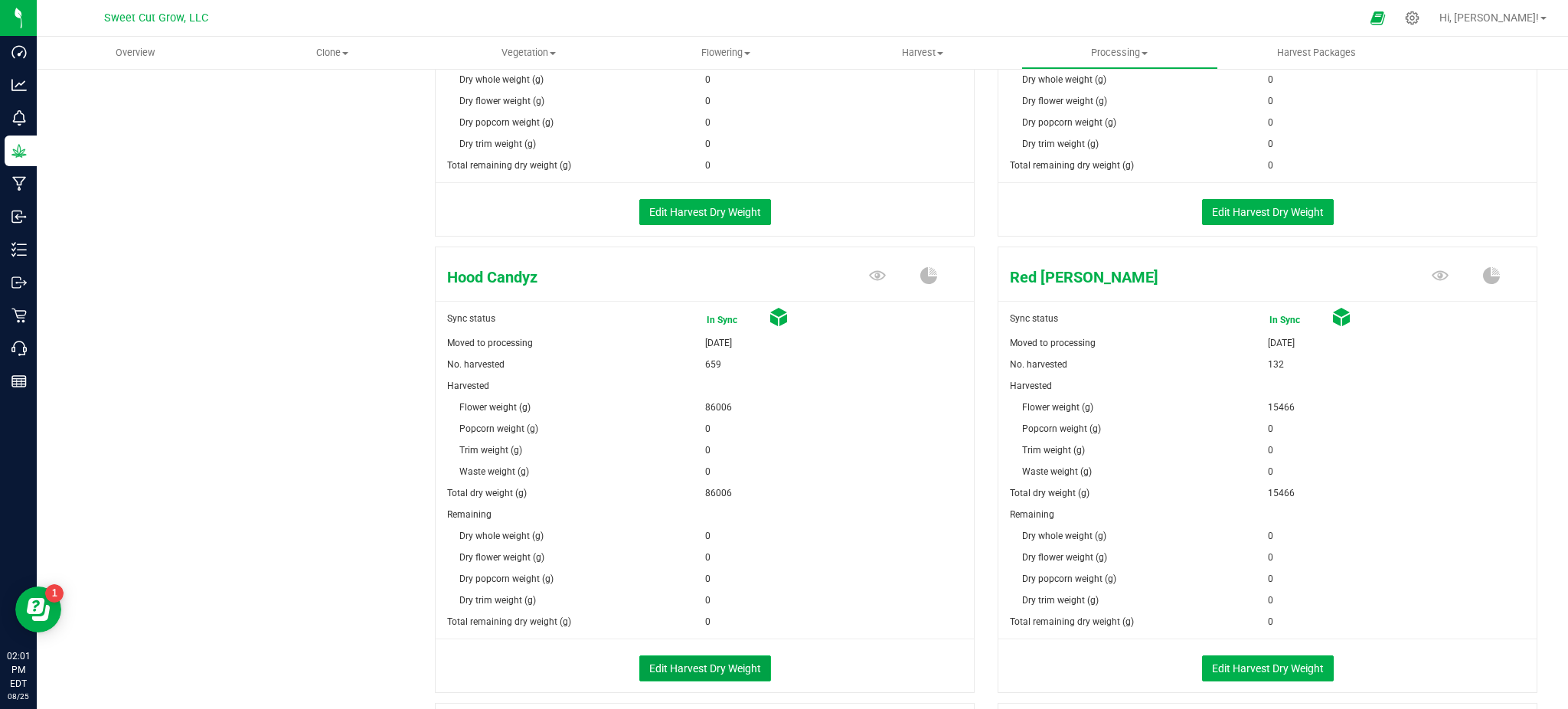
click at [696, 670] on button "Edit Harvest Dry Weight" at bounding box center [705, 668] width 132 height 26
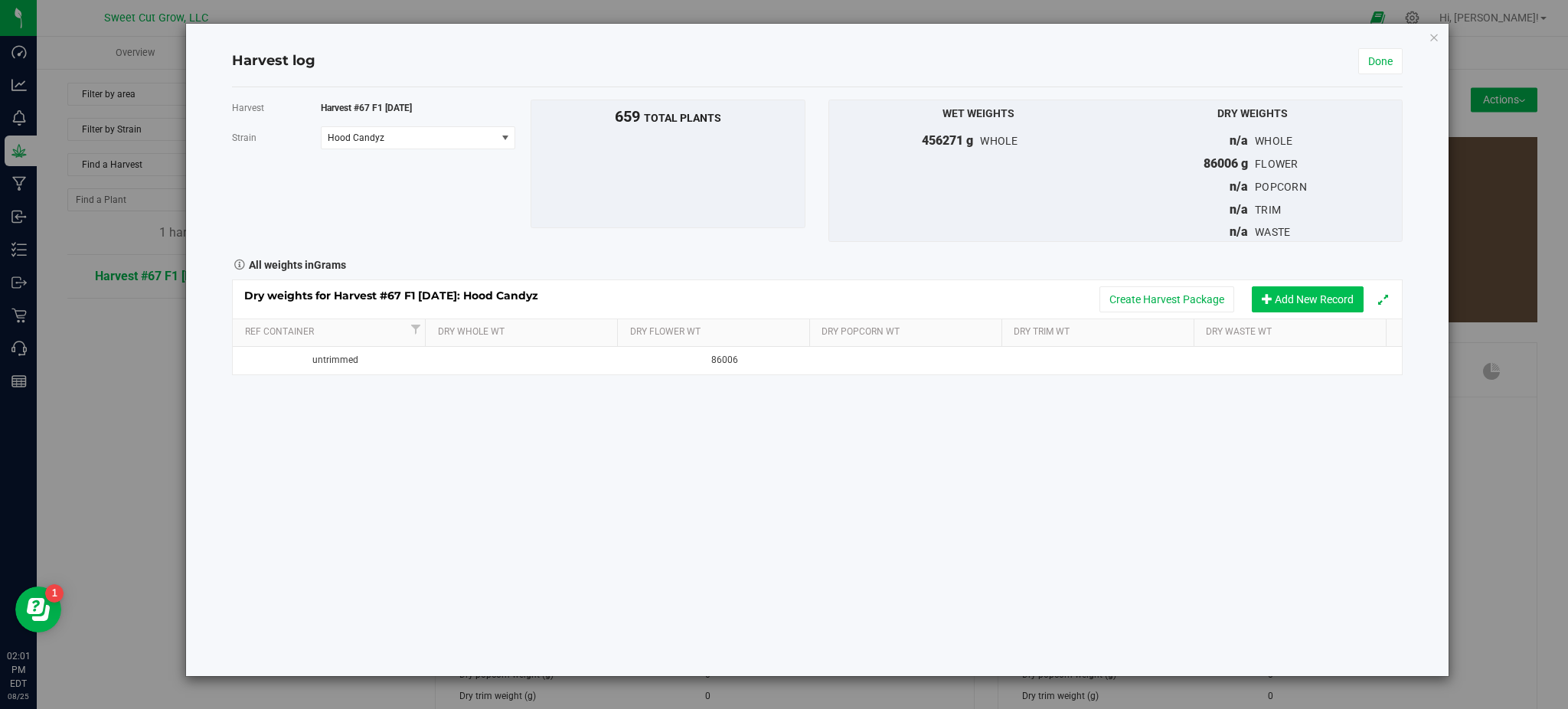
click at [1287, 289] on button "Add New Record" at bounding box center [1307, 299] width 112 height 26
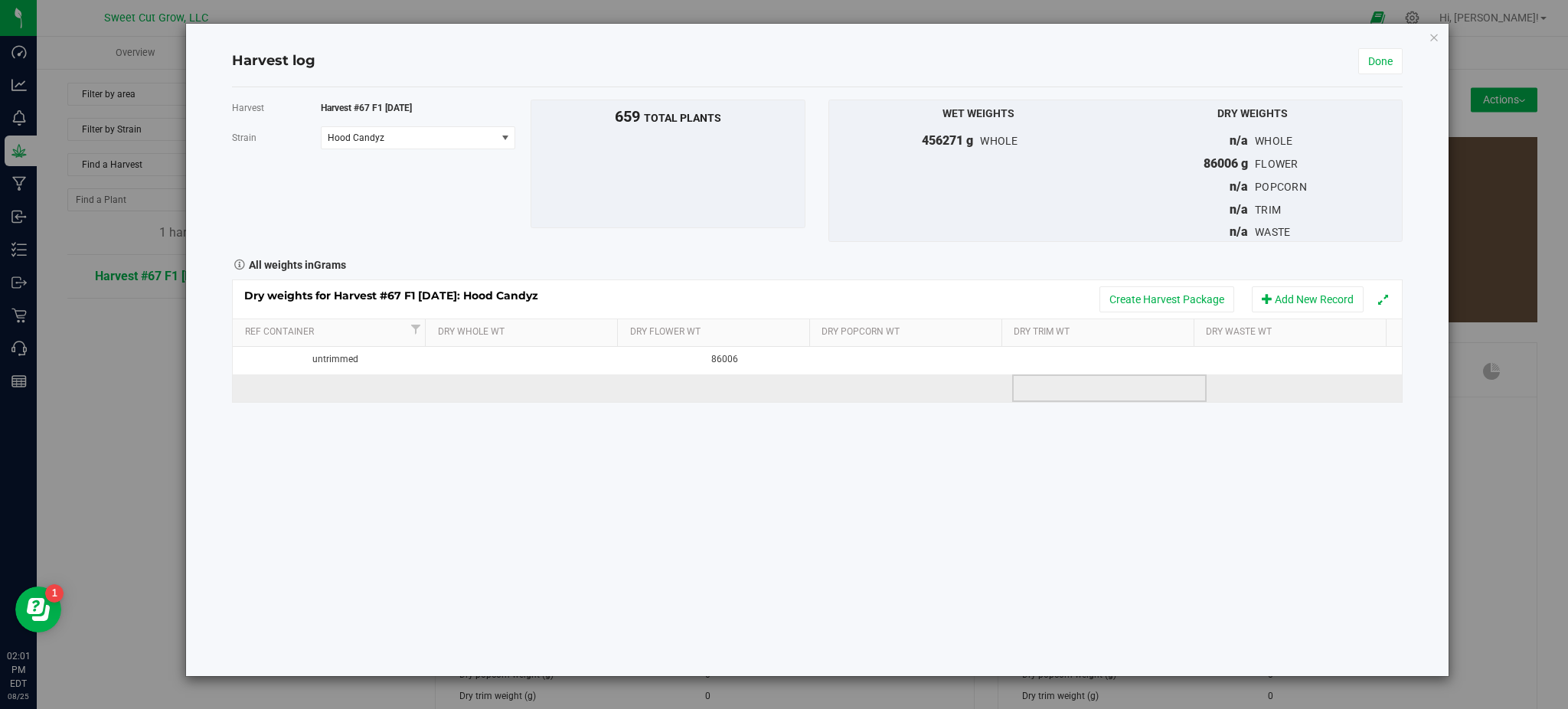
click at [1074, 392] on td at bounding box center [1109, 388] width 194 height 27
type input "21863"
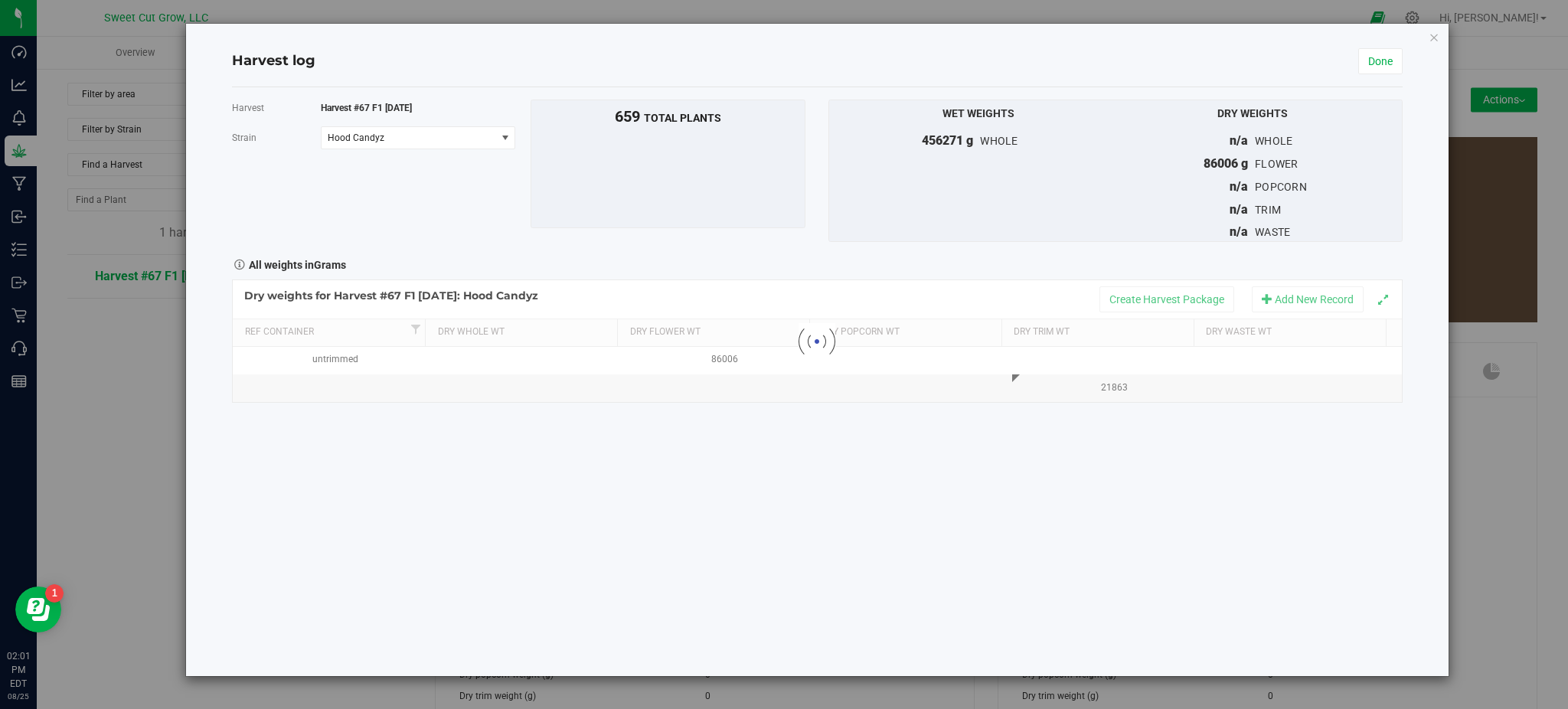
click at [1071, 467] on div "Harvest Harvest #67 F1 [DATE] [GEOGRAPHIC_DATA] Hood Candyz Select strain Black…" at bounding box center [817, 382] width 1170 height 589
click at [1199, 298] on button "Create Harvest Package" at bounding box center [1167, 299] width 135 height 26
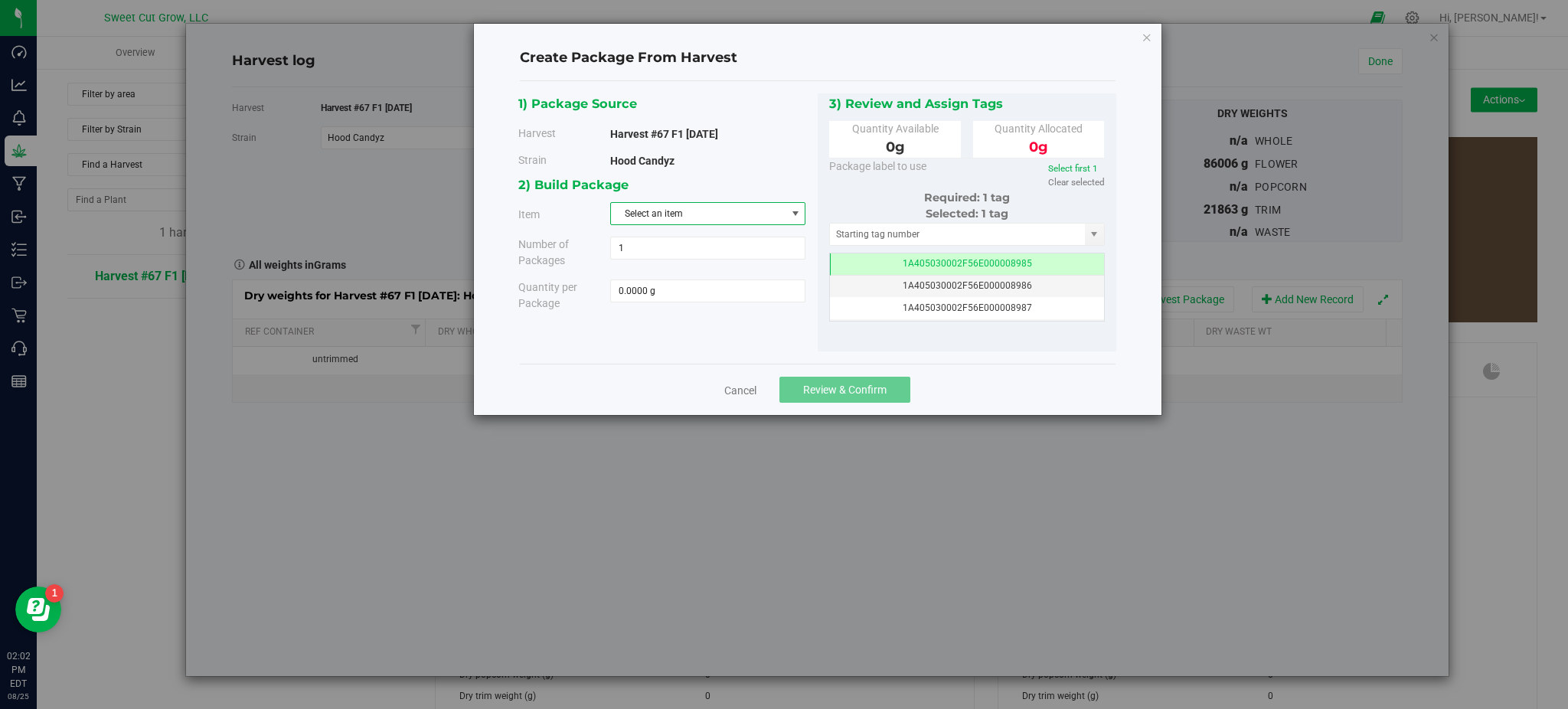
click at [665, 220] on span "Select an item" at bounding box center [698, 213] width 175 height 21
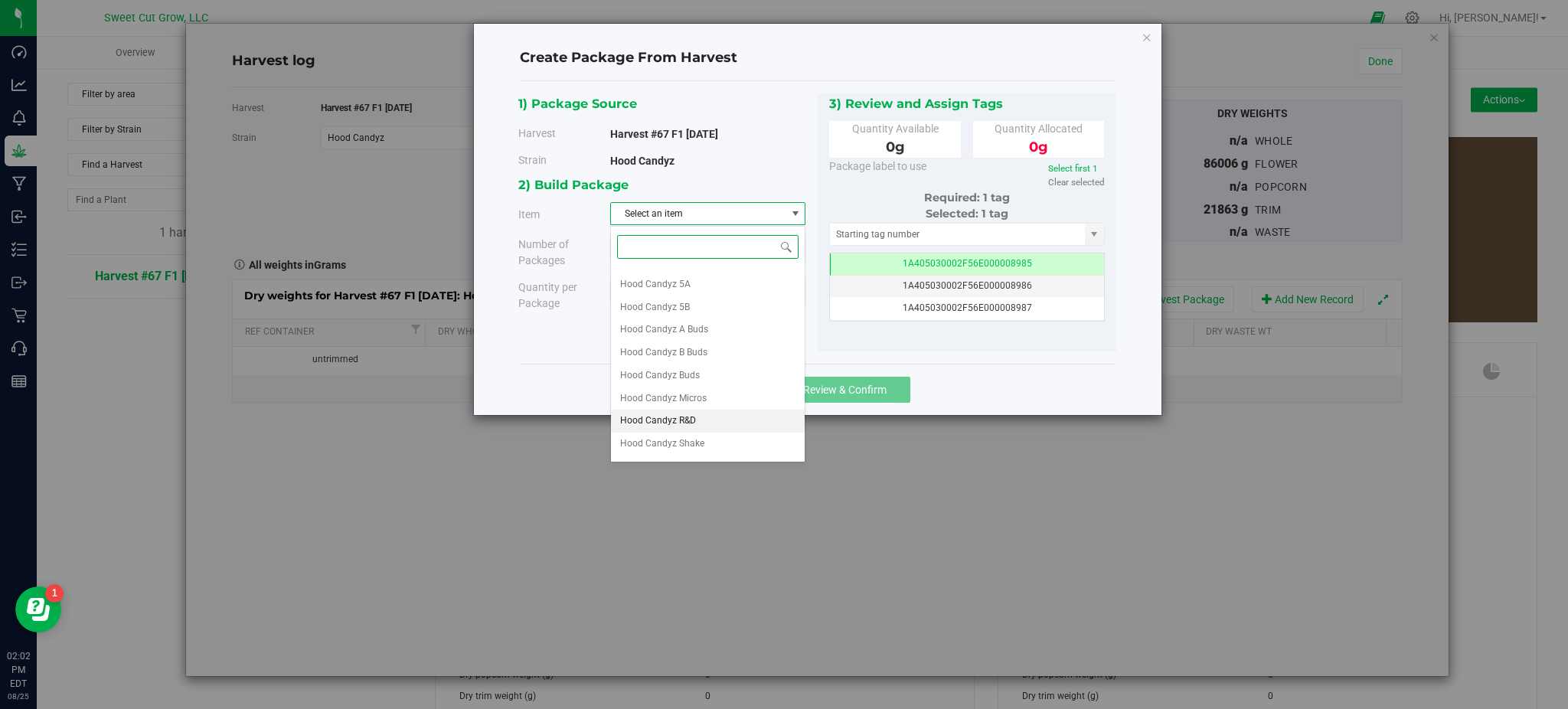
scroll to position [127, 0]
click at [697, 425] on li "Hood Candyz Trim" at bounding box center [707, 425] width 193 height 23
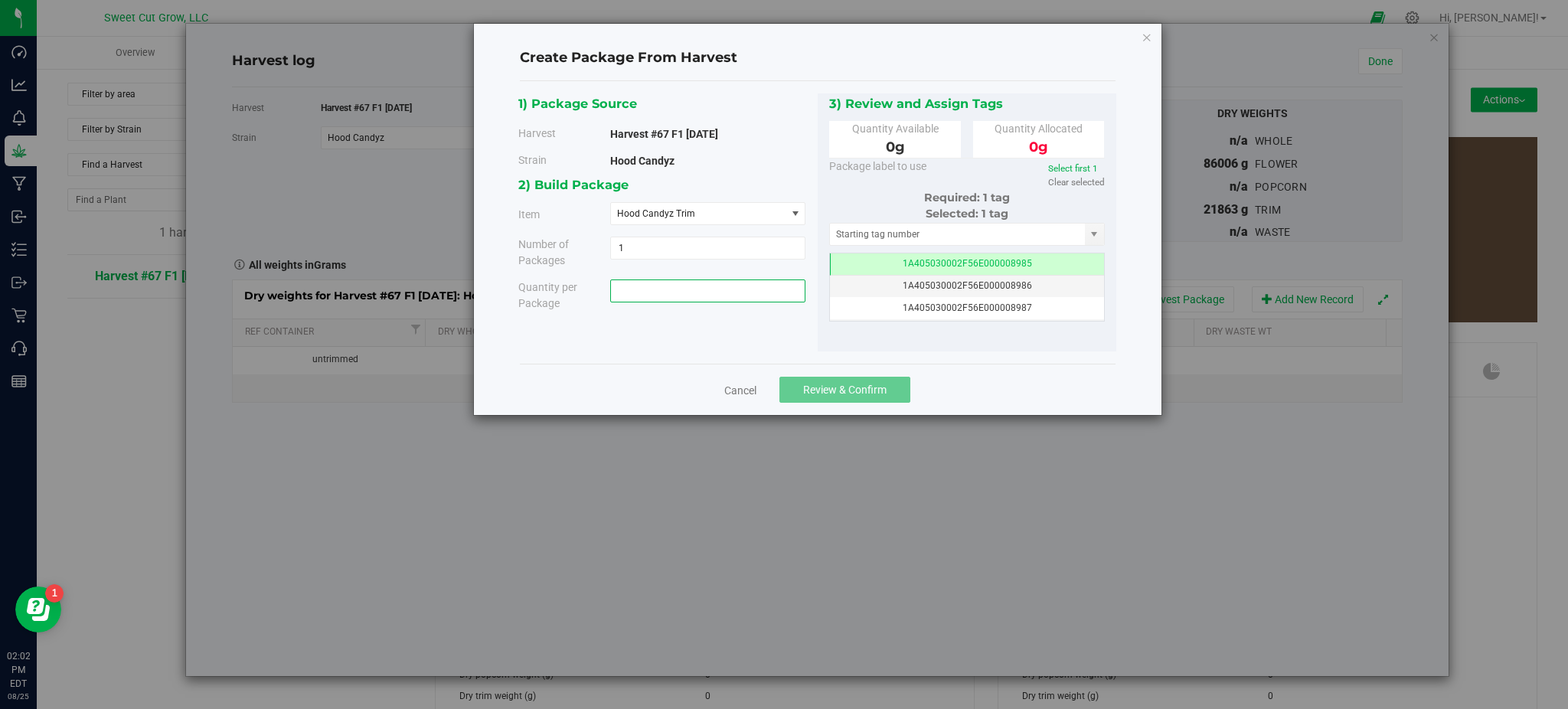
click at [628, 285] on span at bounding box center [707, 291] width 195 height 23
type input "21863"
type input "21863.0000 g"
click at [688, 346] on div "1) Package Source Harvest Harvest #67 F1 [DATE] [GEOGRAPHIC_DATA] Hood Candyz" at bounding box center [817, 222] width 598 height 259
click at [848, 391] on span "Review & Confirm" at bounding box center [844, 390] width 84 height 13
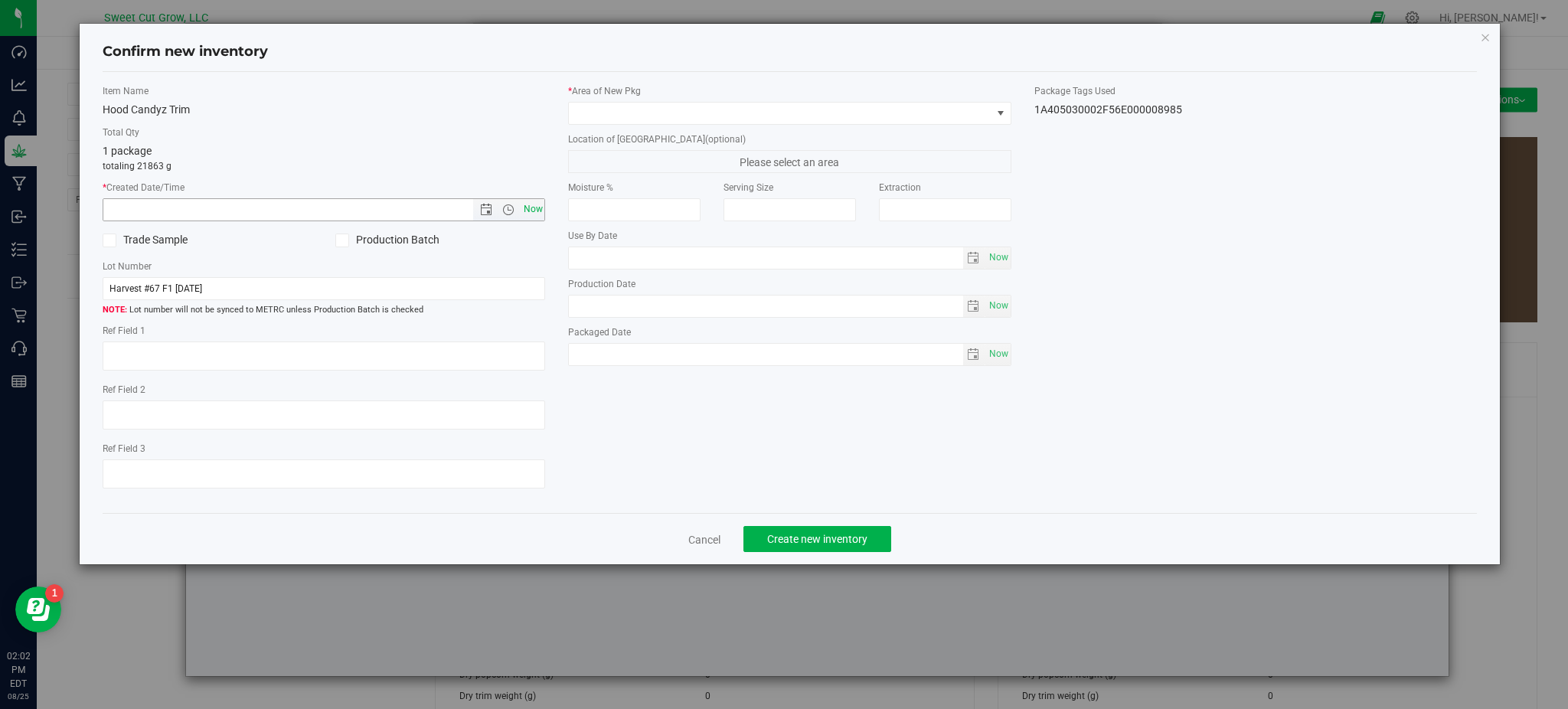
click at [536, 210] on span "Now" at bounding box center [533, 209] width 26 height 22
type input "[DATE] 2:02 PM"
click at [693, 114] on span at bounding box center [779, 113] width 422 height 21
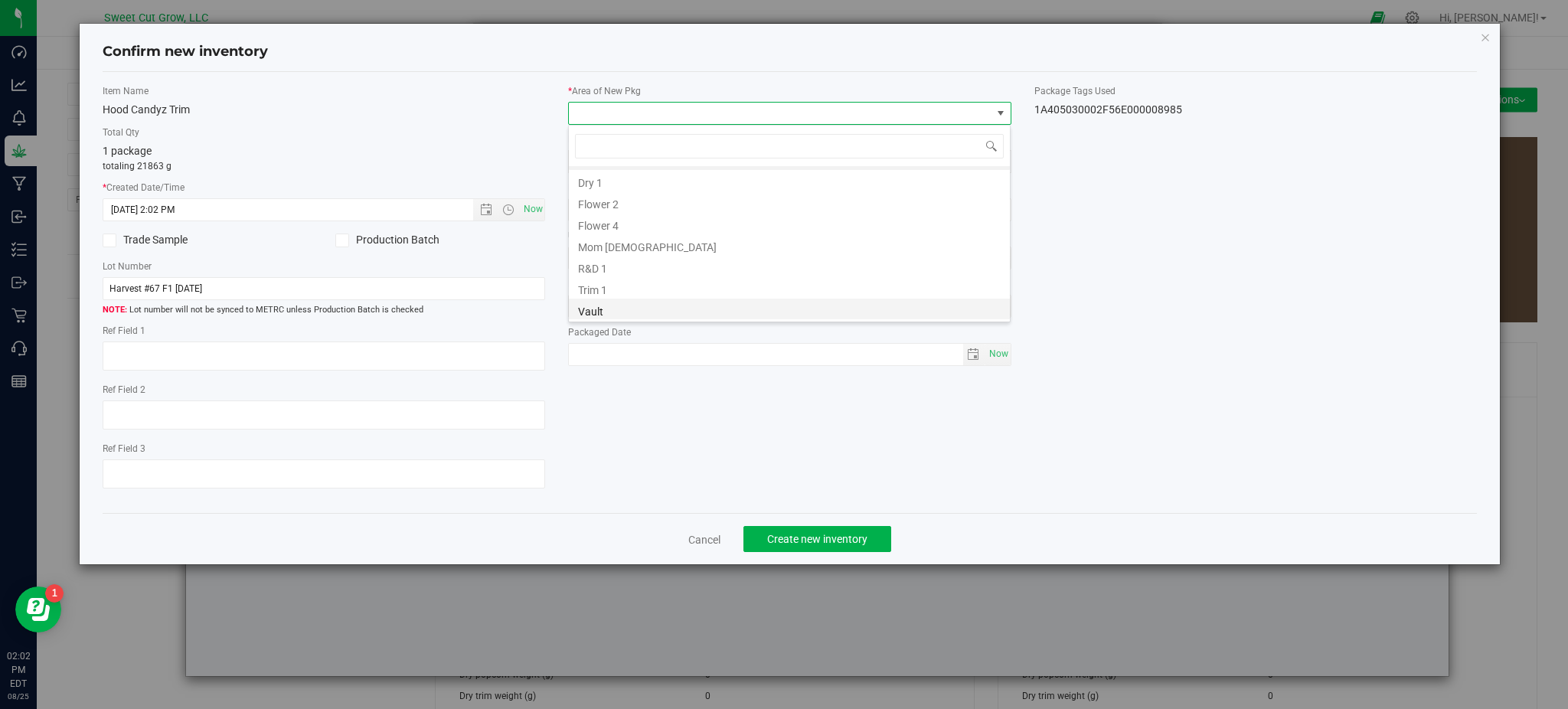
click at [627, 312] on li "Vault" at bounding box center [789, 309] width 441 height 21
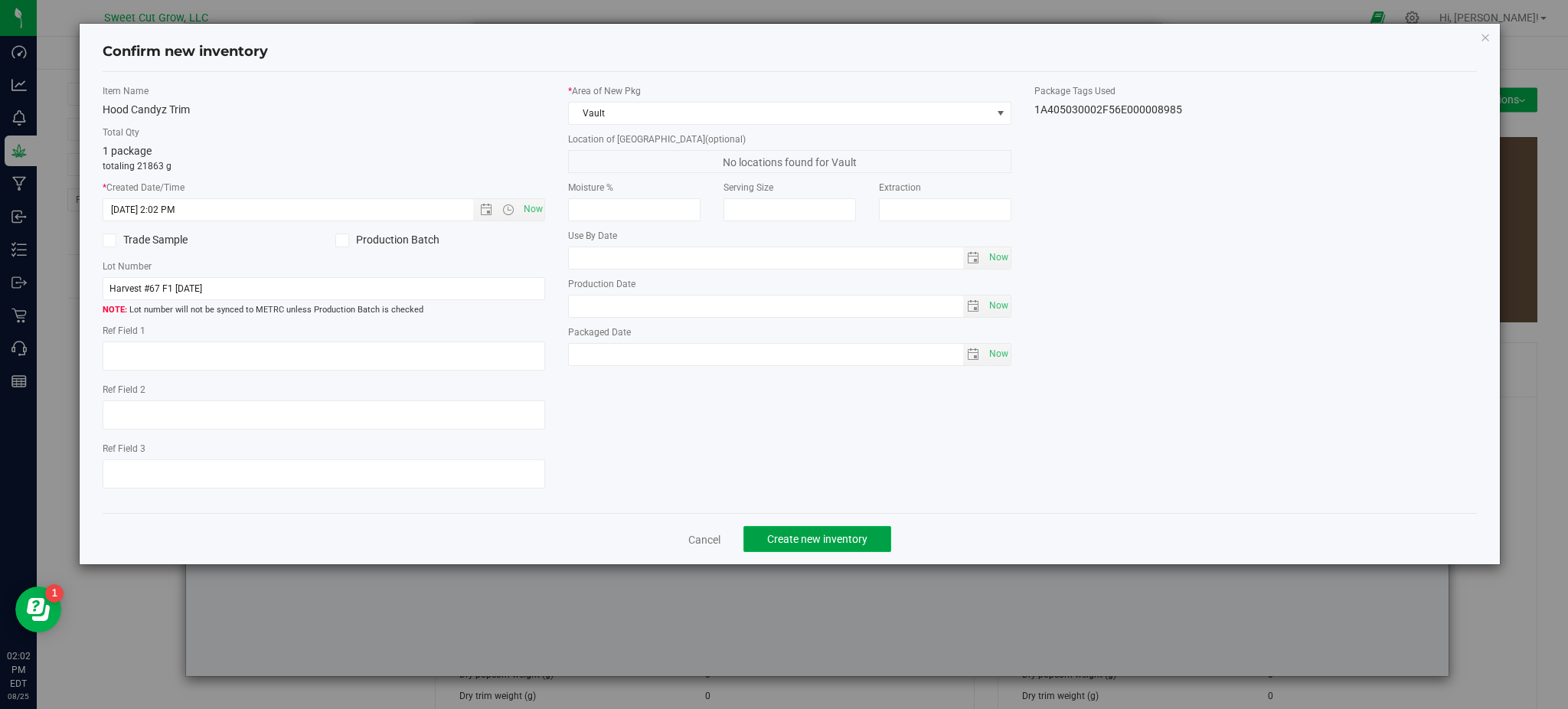
click at [854, 545] on span "Create new inventory" at bounding box center [817, 539] width 100 height 13
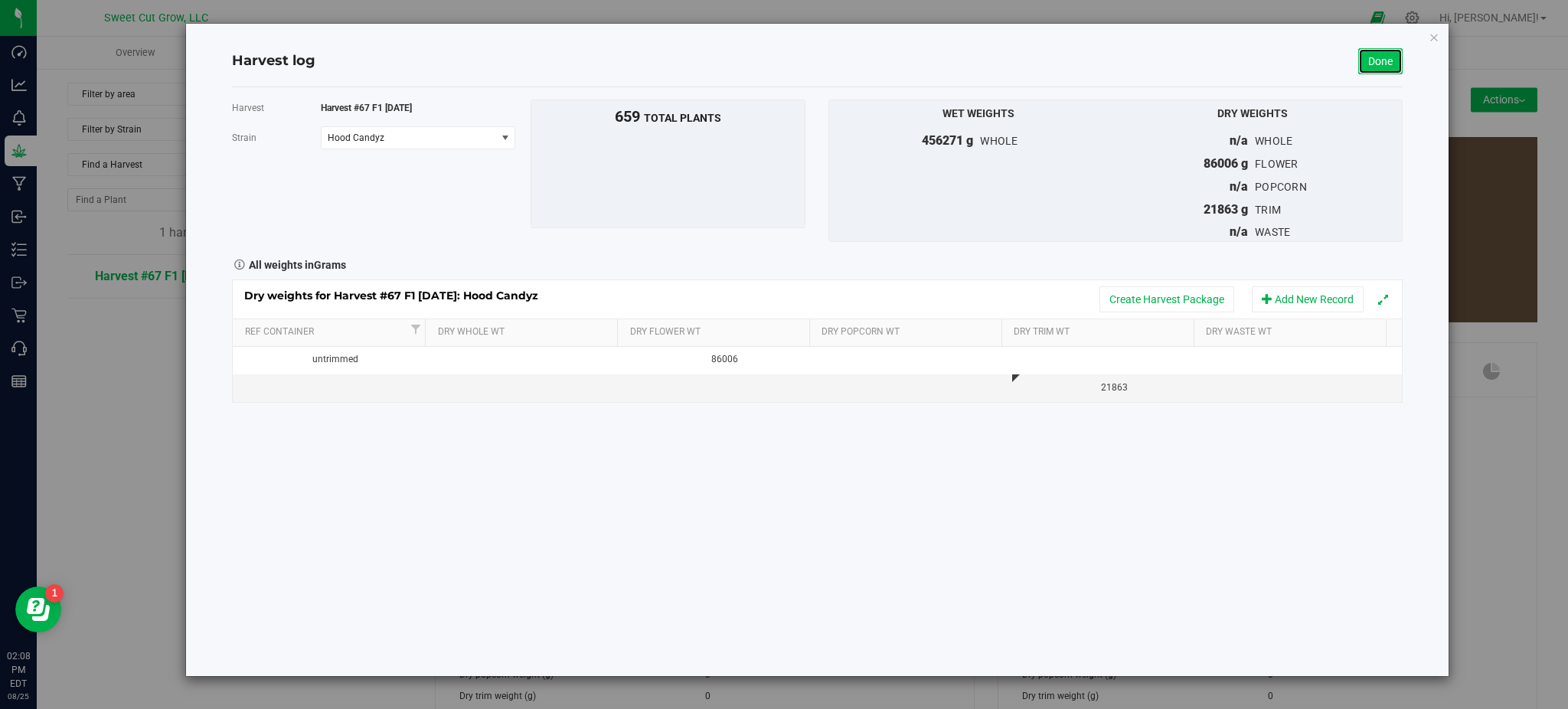
click at [1371, 62] on link "Done" at bounding box center [1380, 61] width 45 height 26
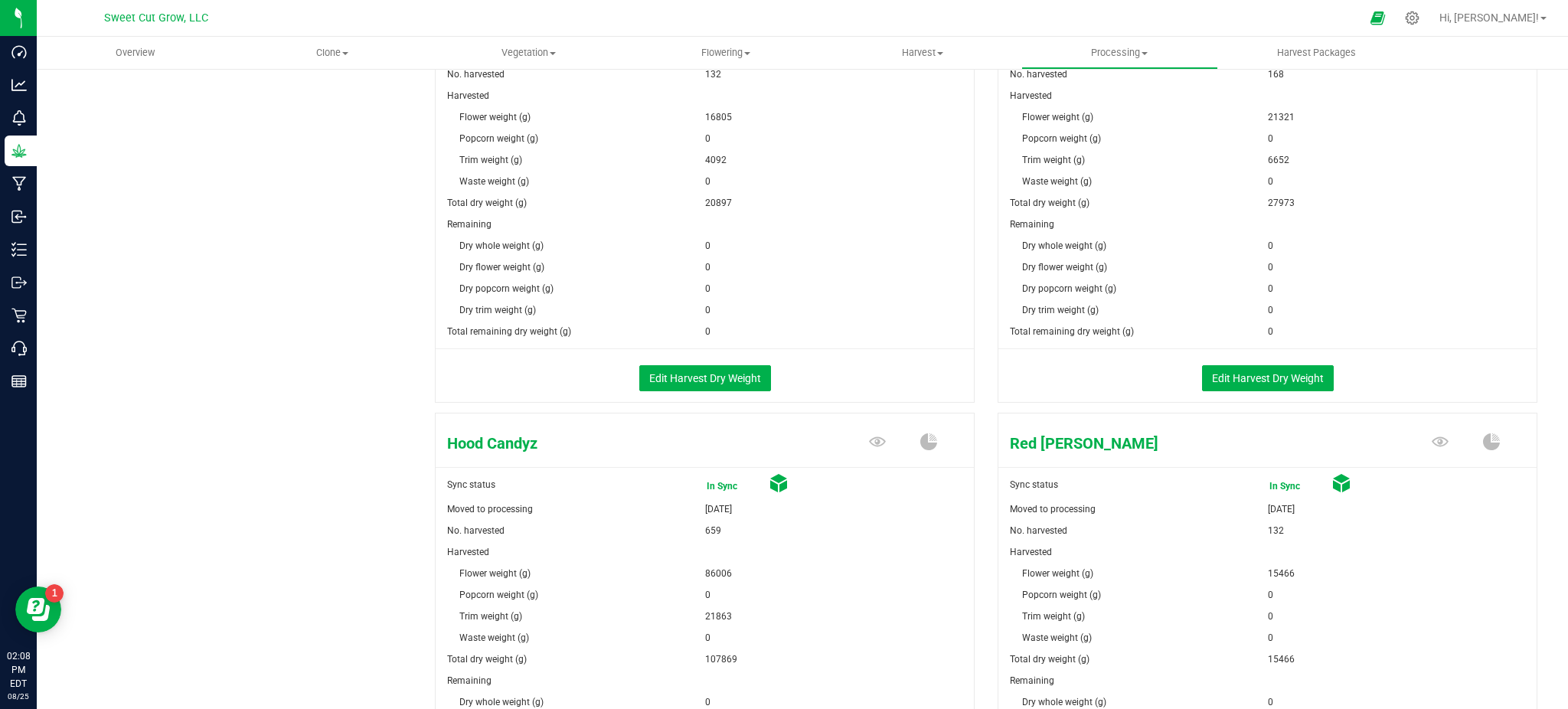
scroll to position [668, 0]
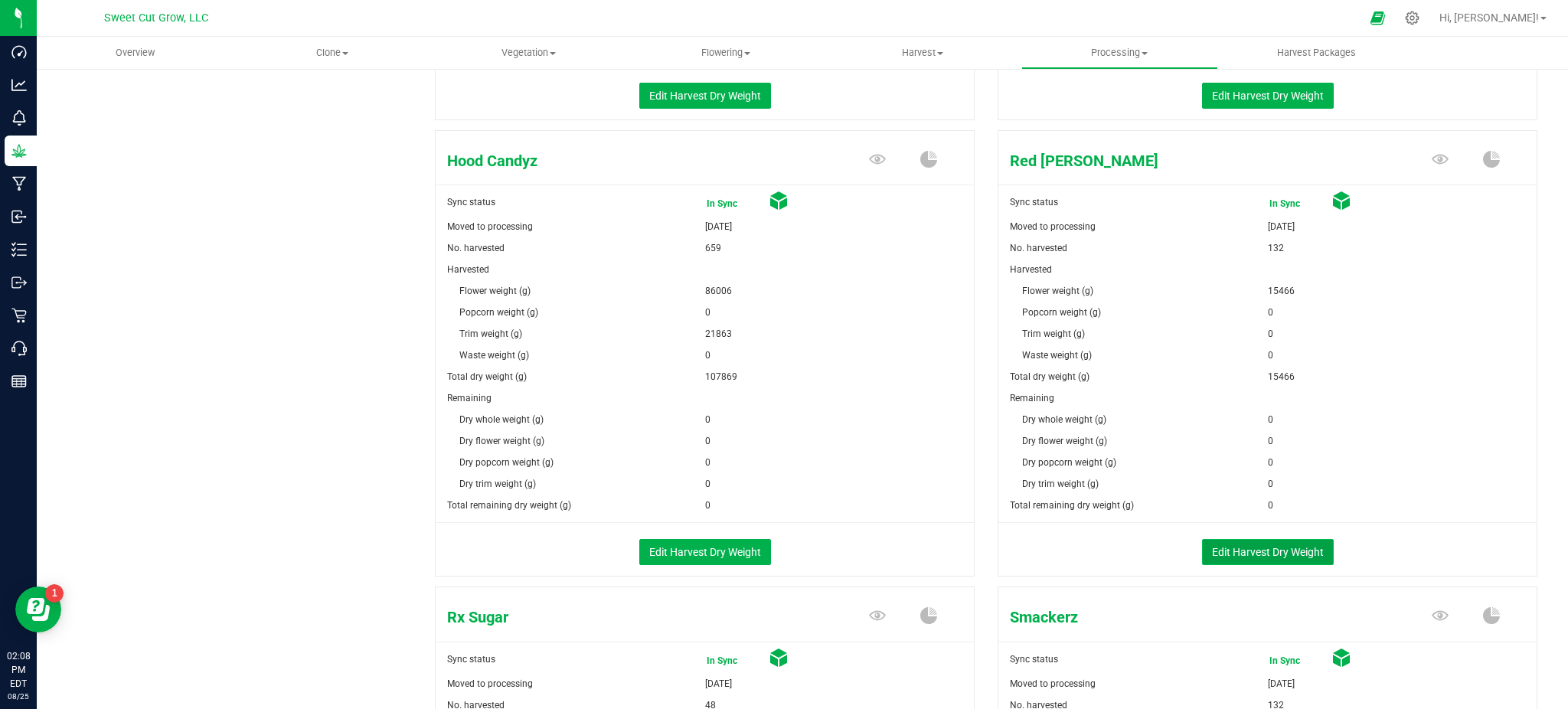
click at [1277, 552] on button "Edit Harvest Dry Weight" at bounding box center [1268, 552] width 132 height 26
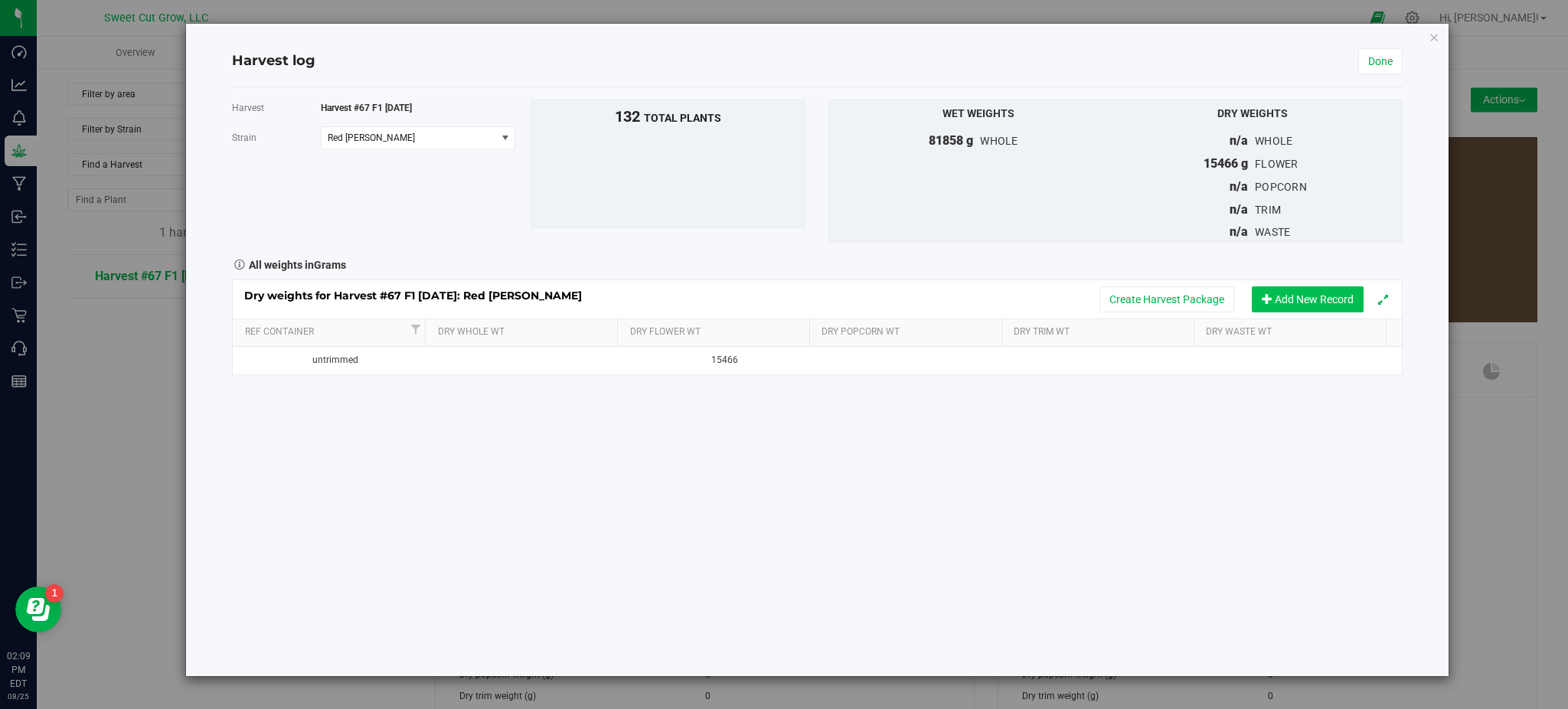
click at [1304, 302] on button "Add New Record" at bounding box center [1307, 299] width 112 height 26
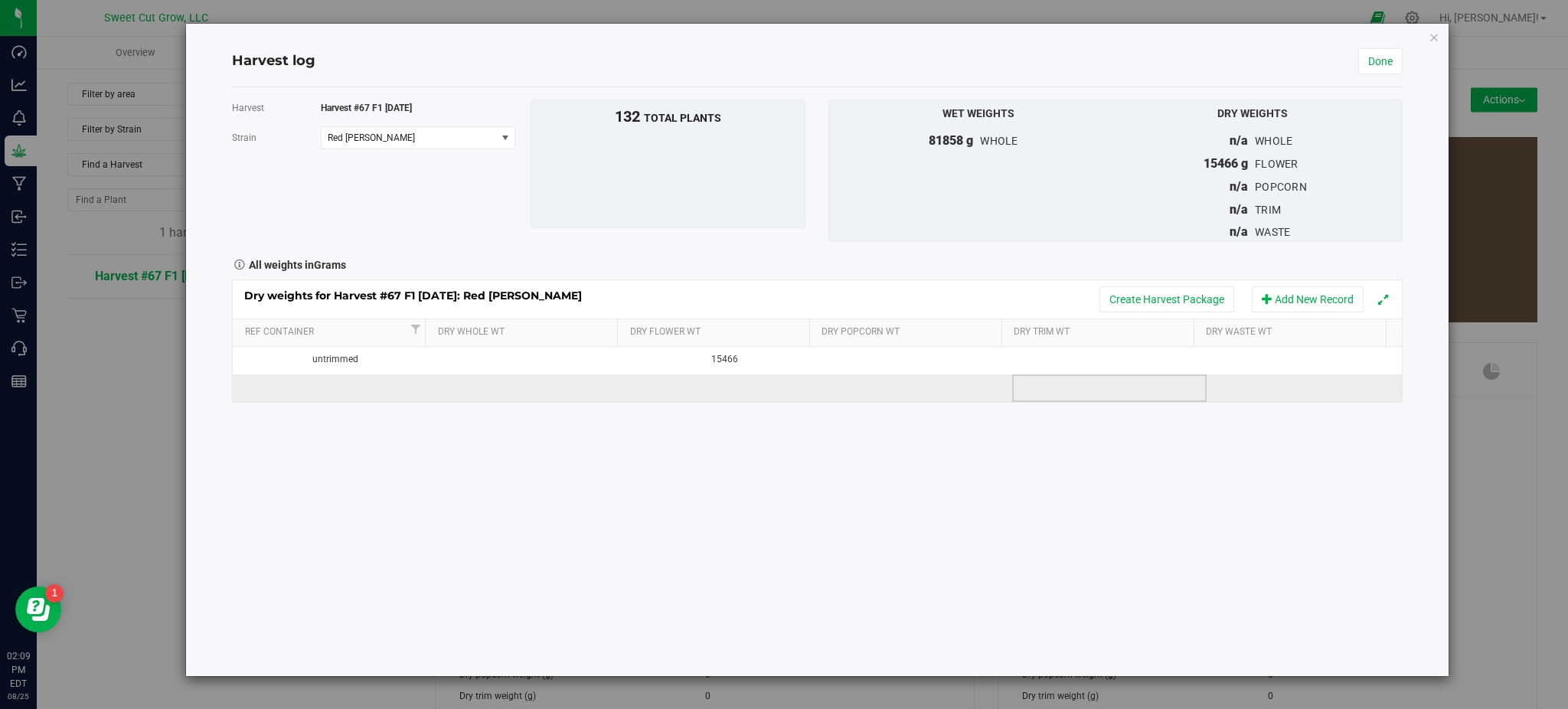
click at [1049, 387] on td at bounding box center [1109, 388] width 194 height 27
type input "3549"
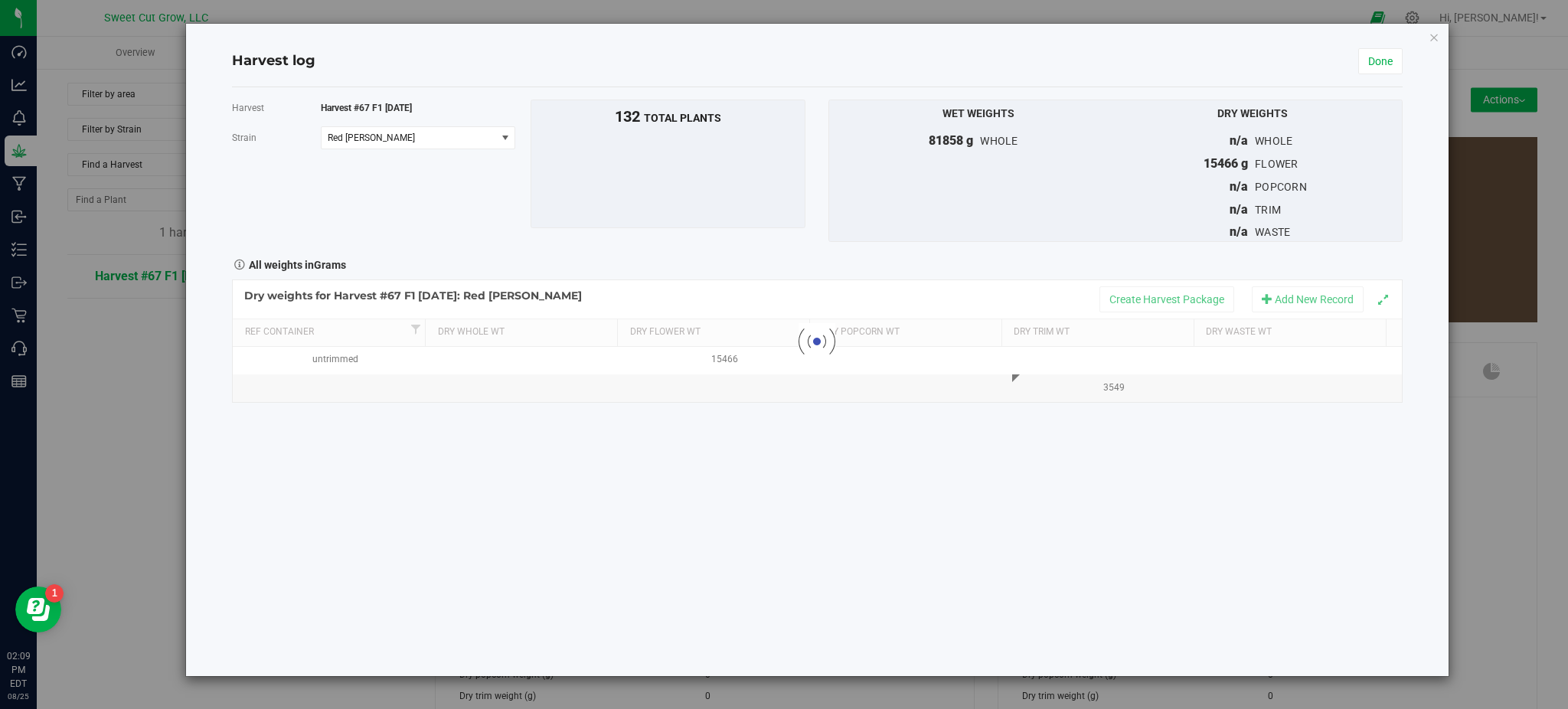
click at [1094, 476] on div "Harvest Harvest #67 F1 [DATE] [GEOGRAPHIC_DATA] Red [PERSON_NAME] Select strain…" at bounding box center [817, 382] width 1170 height 589
click at [1160, 295] on button "Create Harvest Package" at bounding box center [1167, 299] width 135 height 26
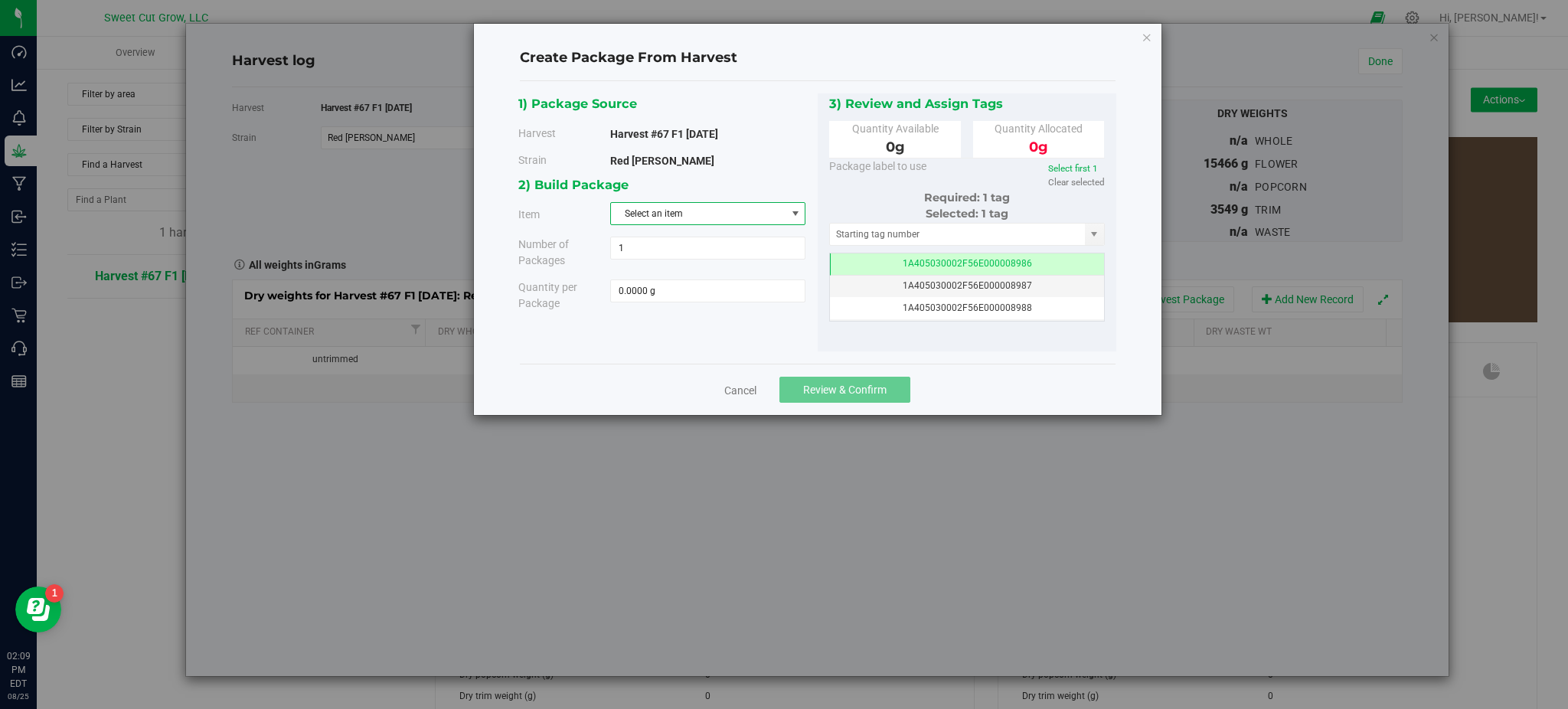
click at [656, 212] on span "Select an item" at bounding box center [698, 213] width 175 height 21
click at [707, 366] on li "Red [PERSON_NAME] Trim" at bounding box center [707, 368] width 193 height 23
click at [681, 298] on span at bounding box center [707, 291] width 195 height 23
type input "3549"
type input "3549.0000 g"
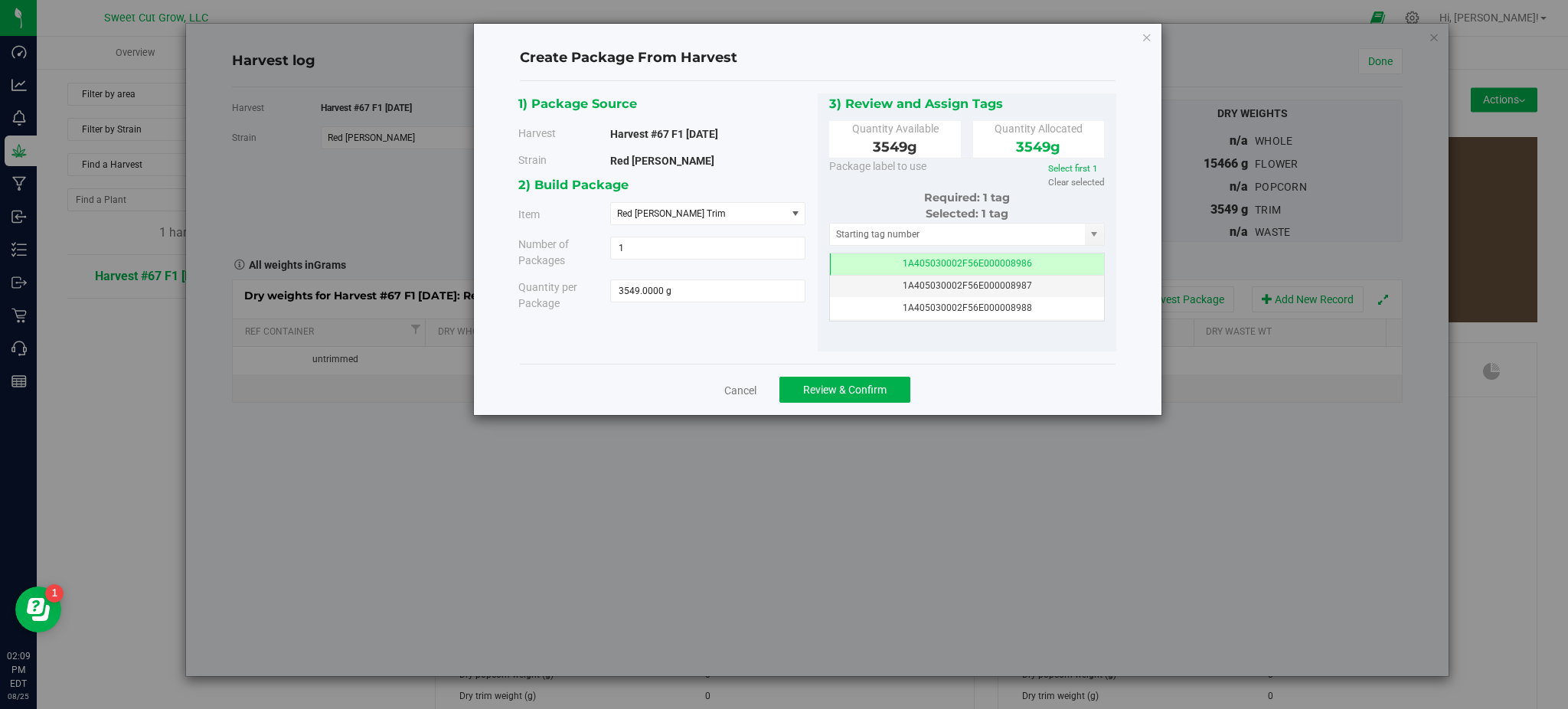
click at [797, 354] on div "1) Package Source Harvest Harvest #67 F1 [DATE] [GEOGRAPHIC_DATA] Red [PERSON_N…" at bounding box center [818, 223] width 595 height 284
click at [837, 388] on span "Review & Confirm" at bounding box center [844, 390] width 84 height 13
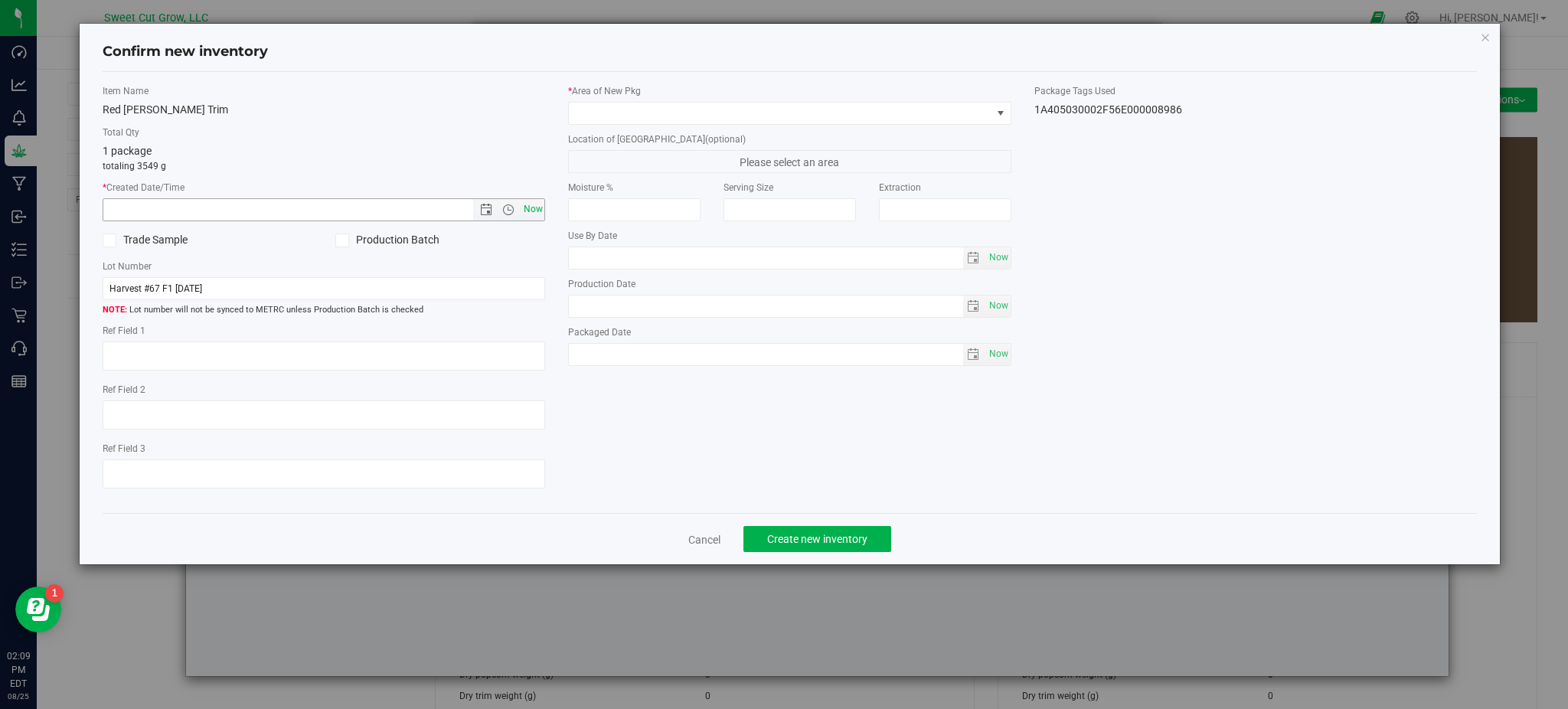
click at [529, 212] on span "Now" at bounding box center [533, 209] width 26 height 22
type input "[DATE] 2:09 PM"
click at [663, 124] on span at bounding box center [789, 113] width 443 height 23
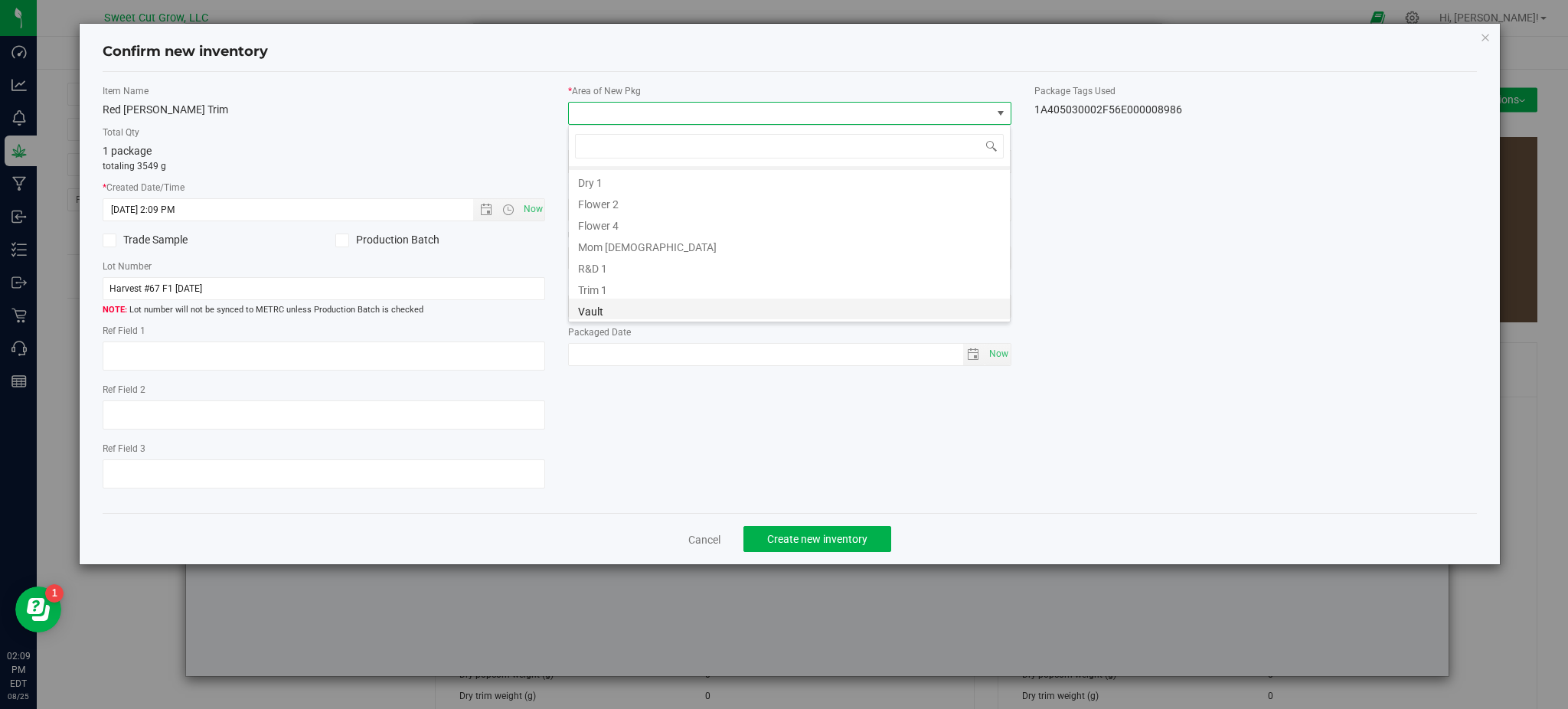
click at [634, 309] on li "Vault" at bounding box center [789, 309] width 441 height 21
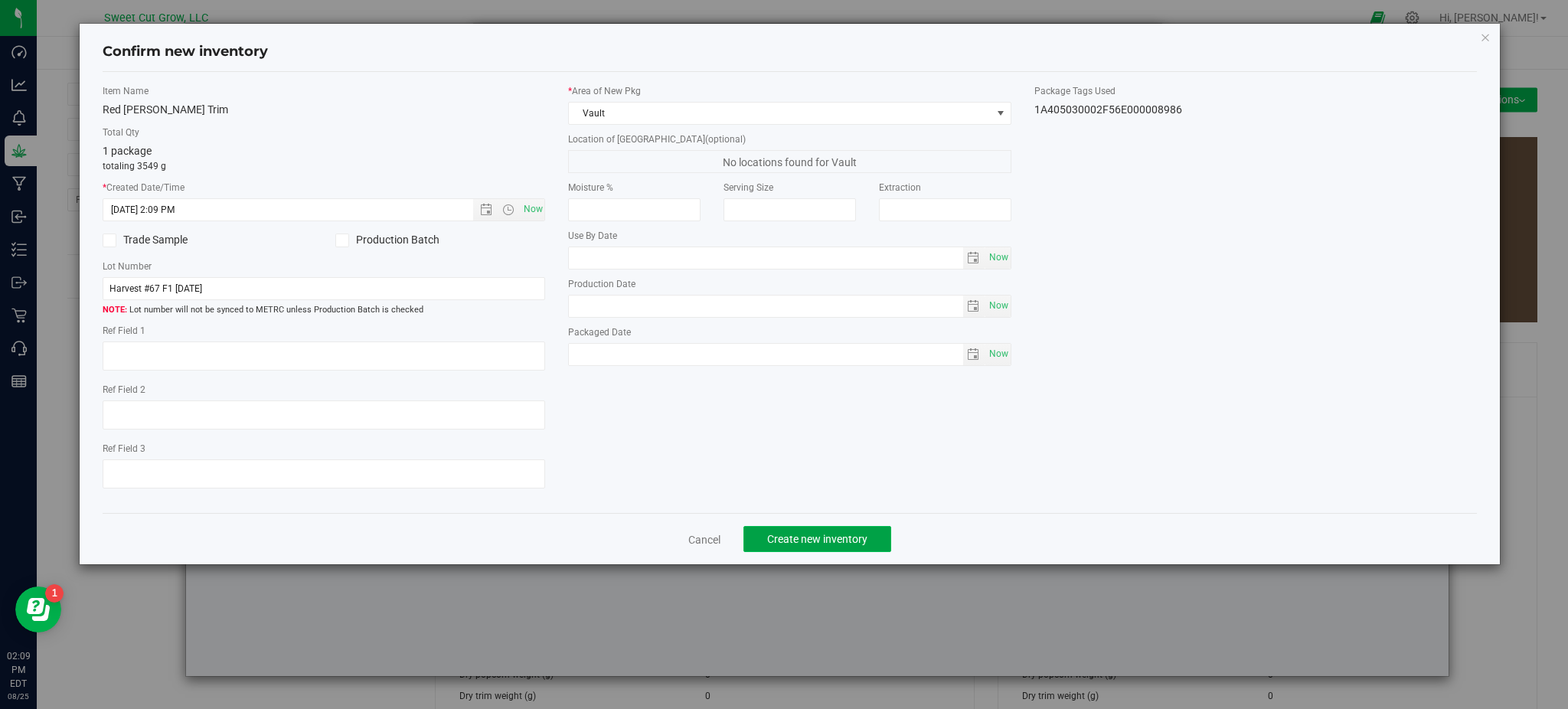
click at [816, 544] on span "Create new inventory" at bounding box center [817, 539] width 100 height 13
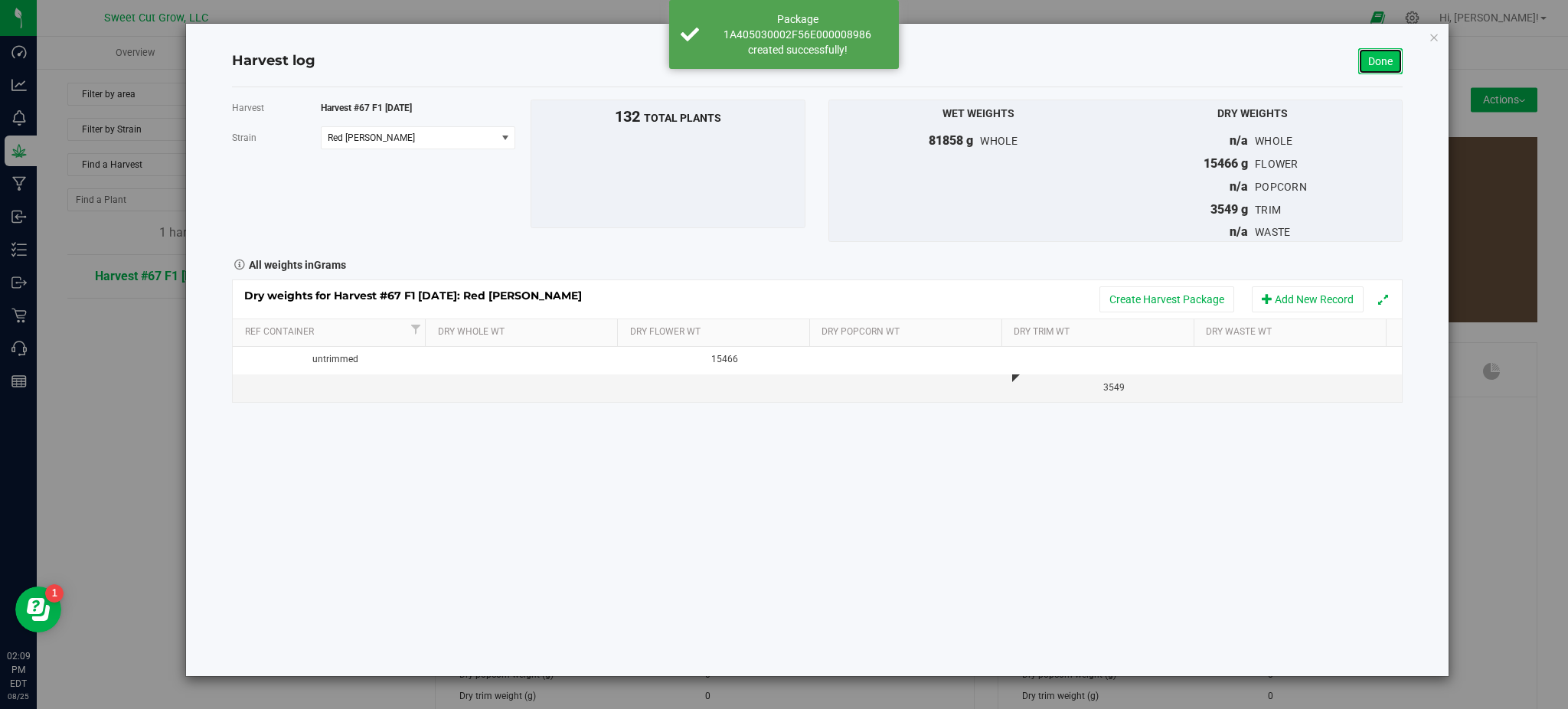
click at [1377, 66] on link "Done" at bounding box center [1380, 61] width 45 height 26
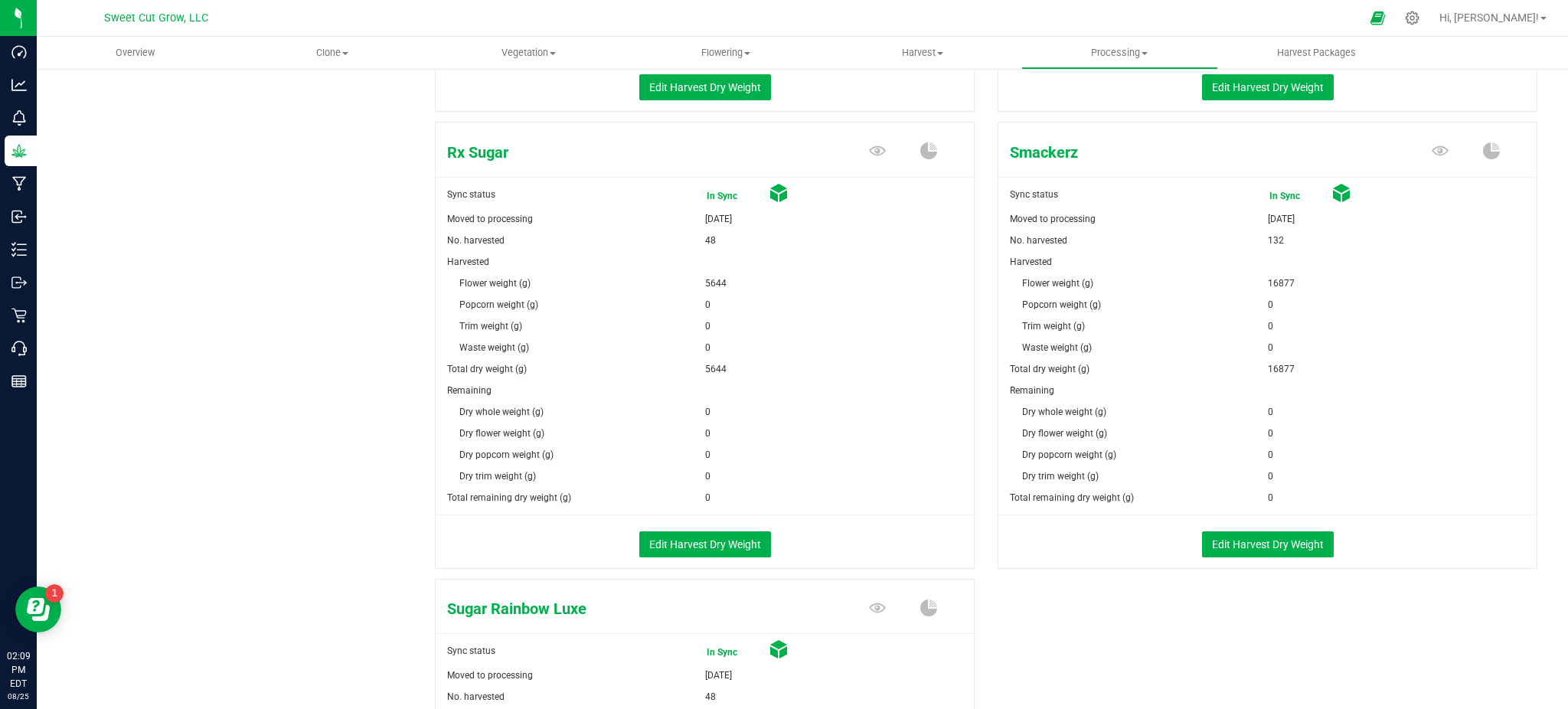
scroll to position [1142, 0]
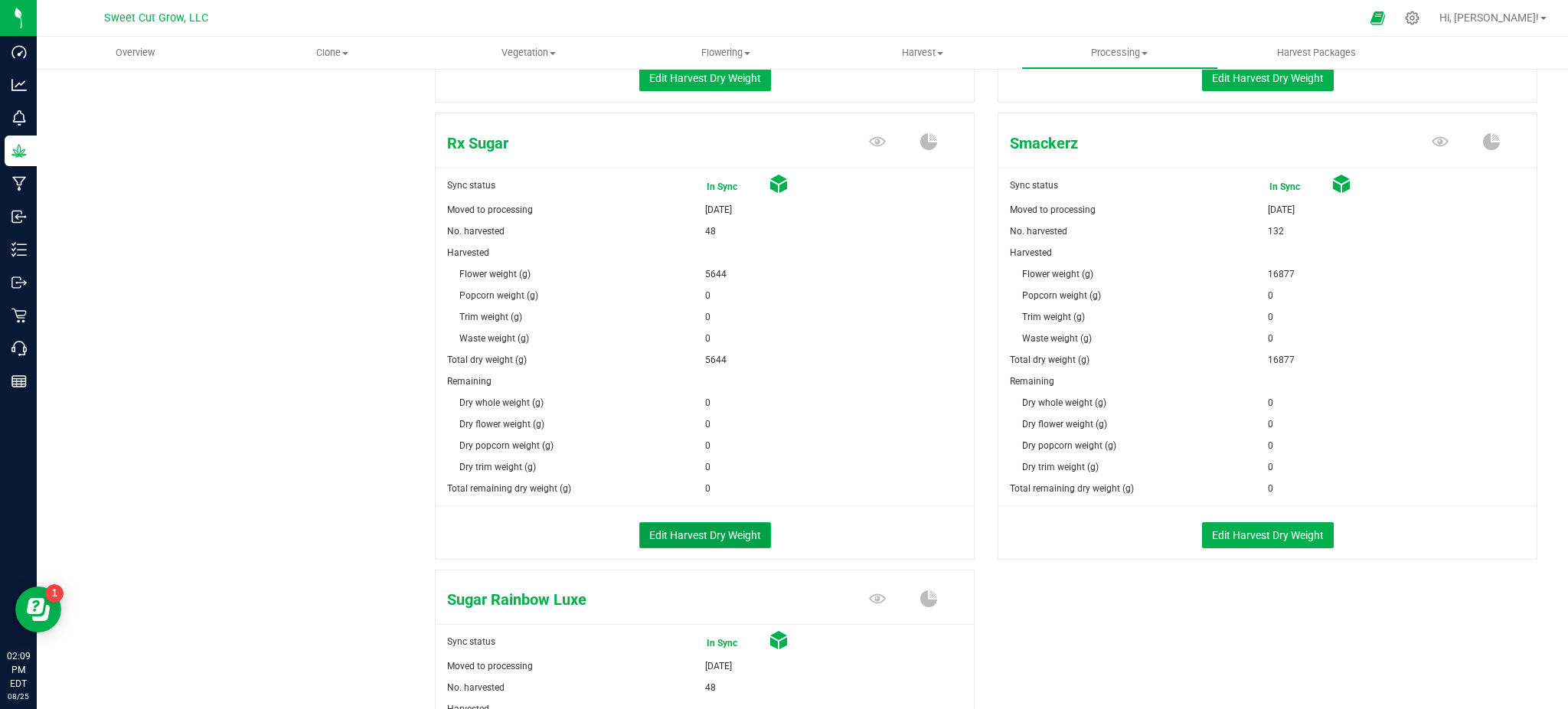
click at [697, 539] on button "Edit Harvest Dry Weight" at bounding box center [705, 535] width 132 height 26
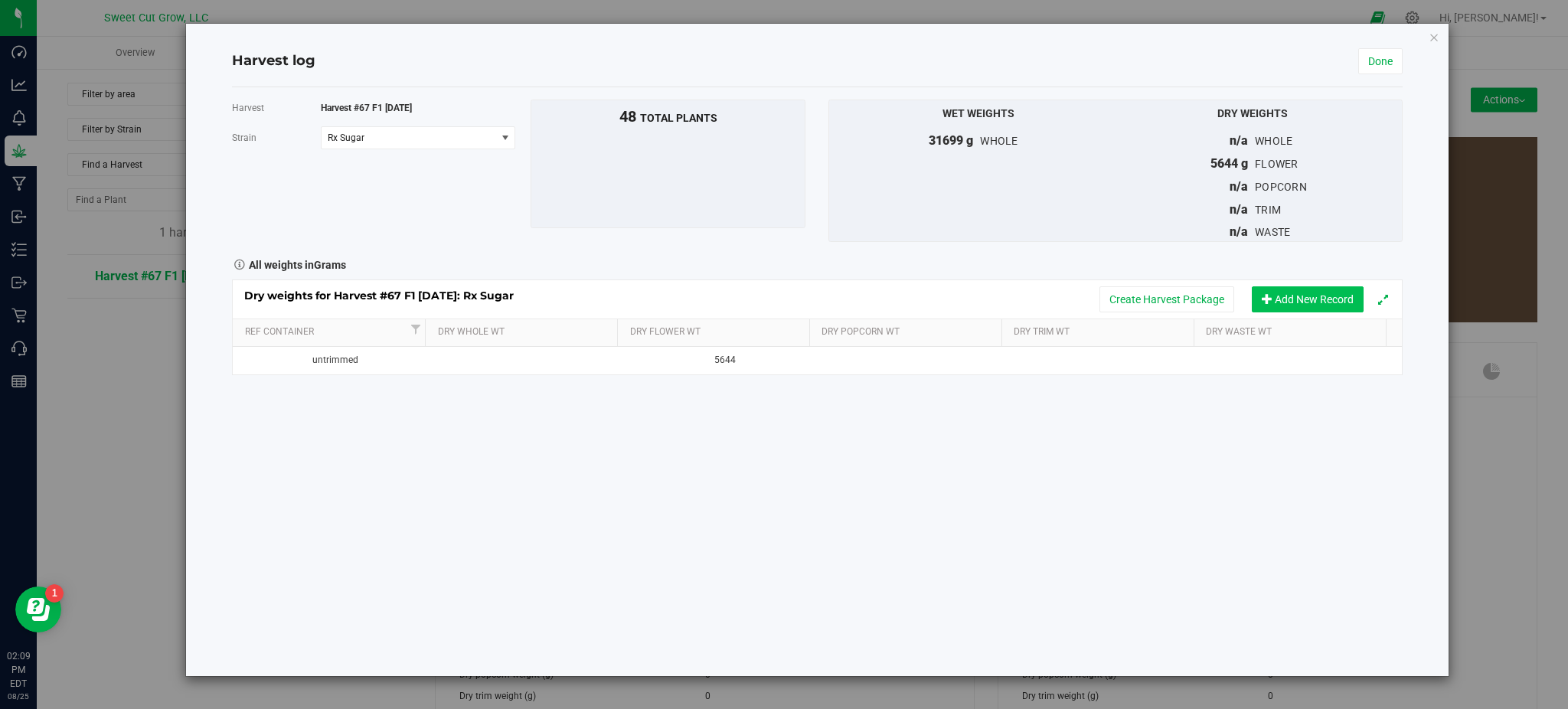
click at [1309, 295] on button "Add New Record" at bounding box center [1307, 299] width 112 height 26
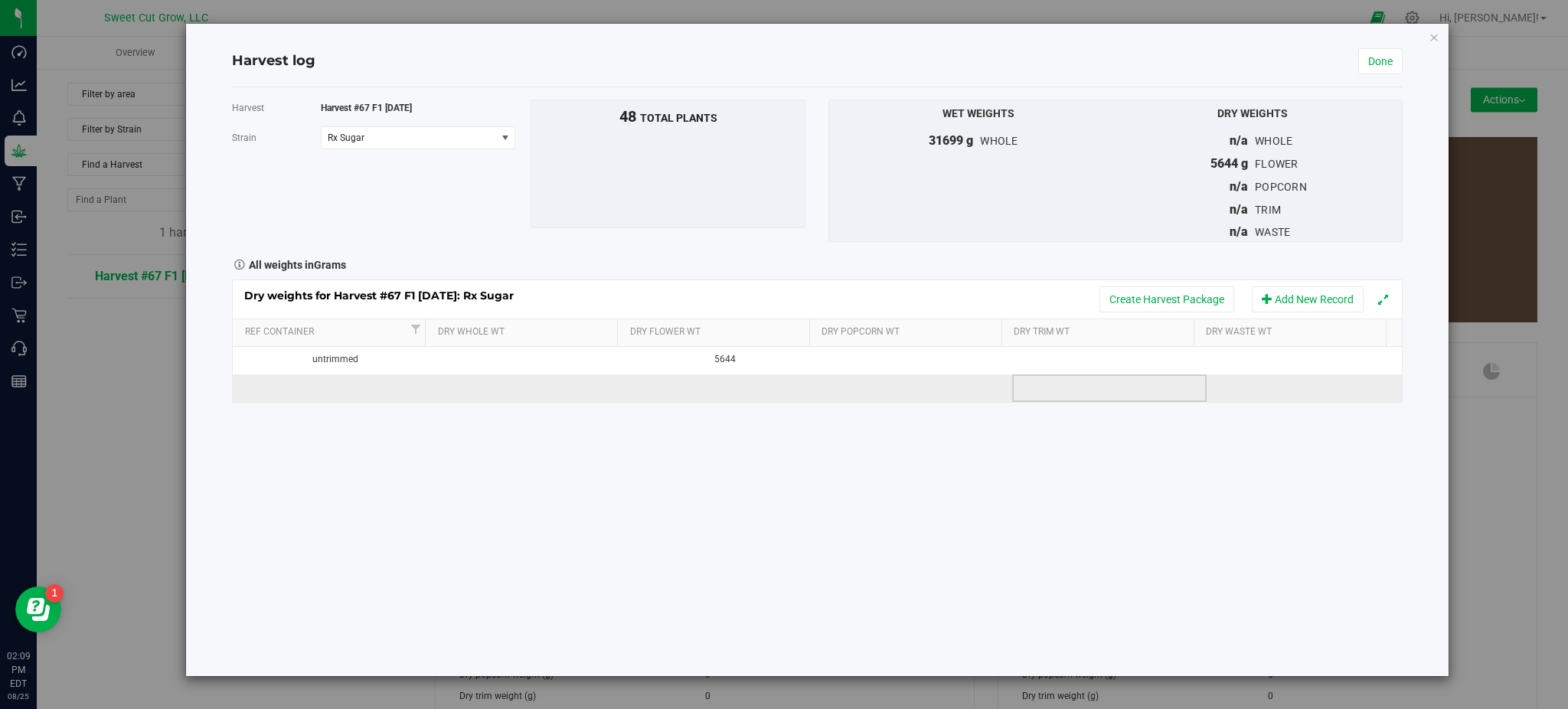
click at [1033, 392] on td at bounding box center [1109, 388] width 194 height 27
type input "2277"
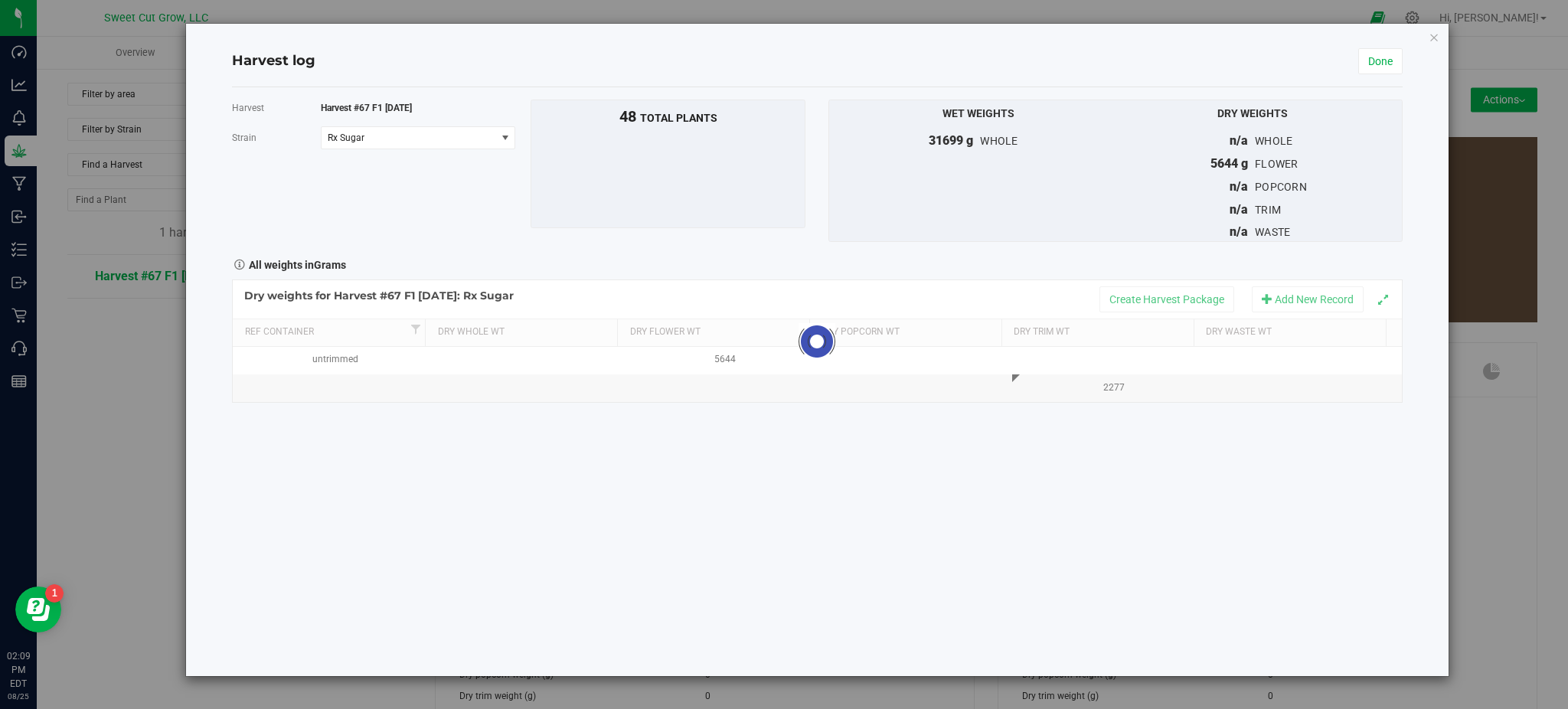
click at [1115, 494] on div "Harvest Harvest #67 F1 [DATE] [GEOGRAPHIC_DATA] Rx Sugar Select strain Black Ma…" at bounding box center [817, 382] width 1170 height 589
click at [1140, 302] on button "Create Harvest Package" at bounding box center [1167, 299] width 135 height 26
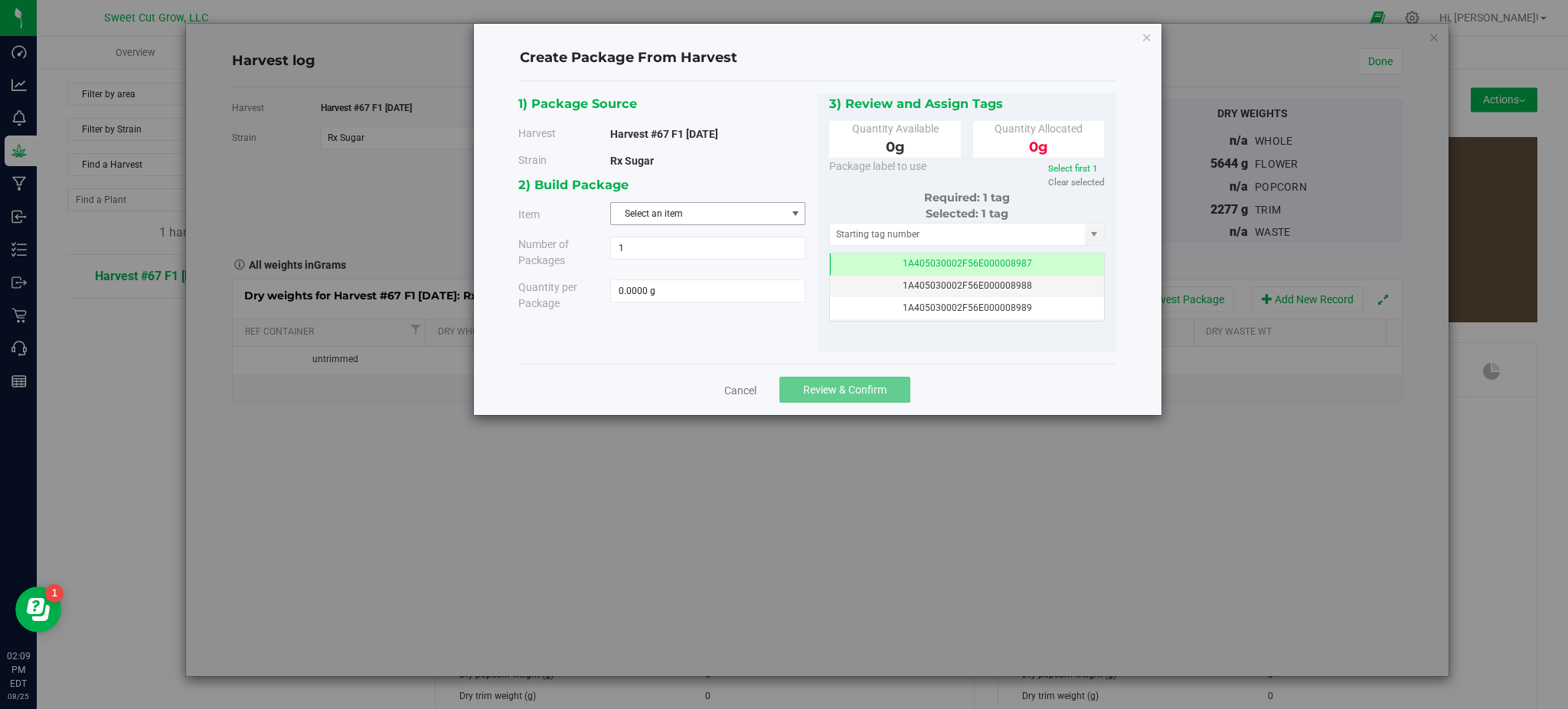
click at [654, 219] on span "Select an item" at bounding box center [698, 213] width 175 height 21
click at [745, 400] on div "Cancel Review & Confirm" at bounding box center [818, 389] width 595 height 51
click at [740, 396] on link "Cancel" at bounding box center [740, 391] width 32 height 16
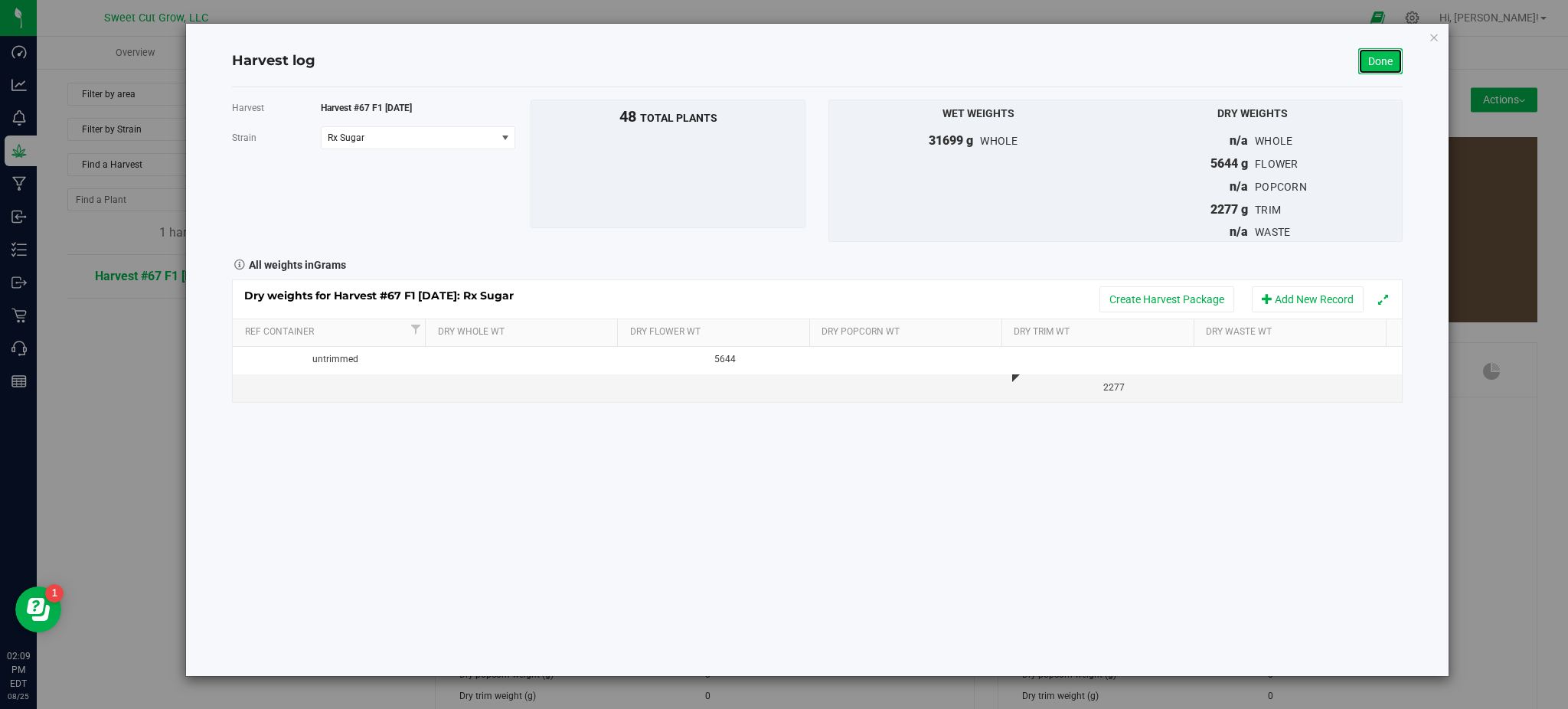
click at [1377, 57] on link "Done" at bounding box center [1380, 61] width 45 height 26
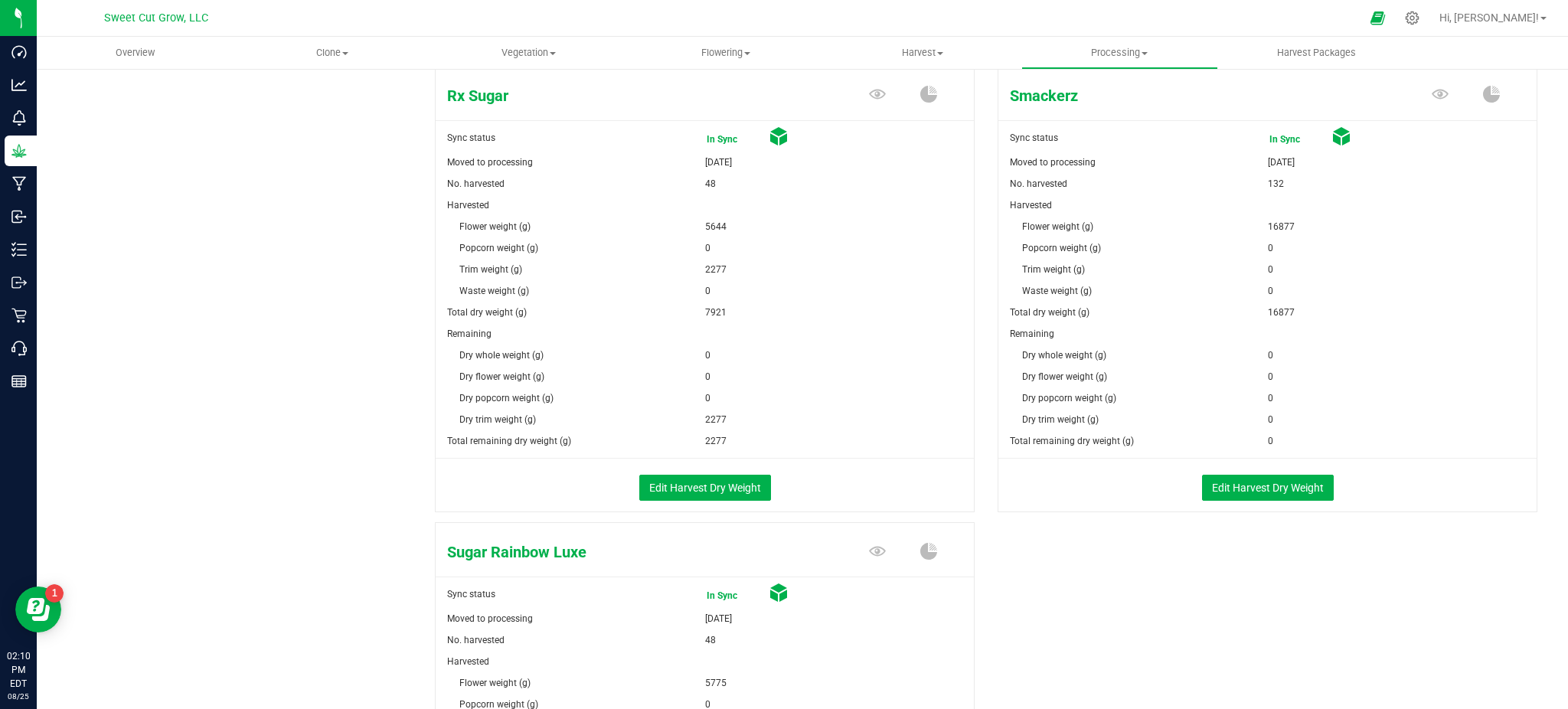
scroll to position [1139, 0]
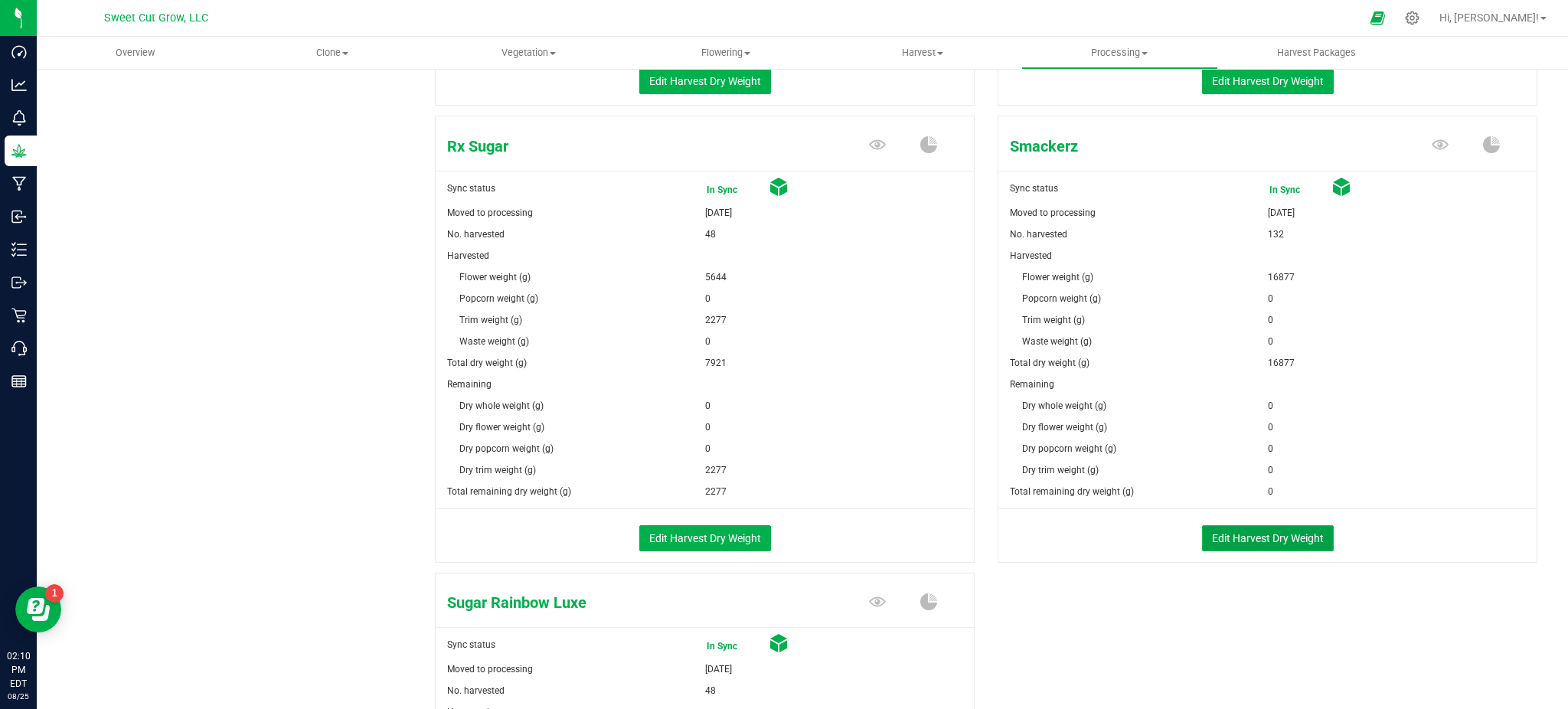
click at [1221, 526] on button "Edit Harvest Dry Weight" at bounding box center [1268, 538] width 132 height 26
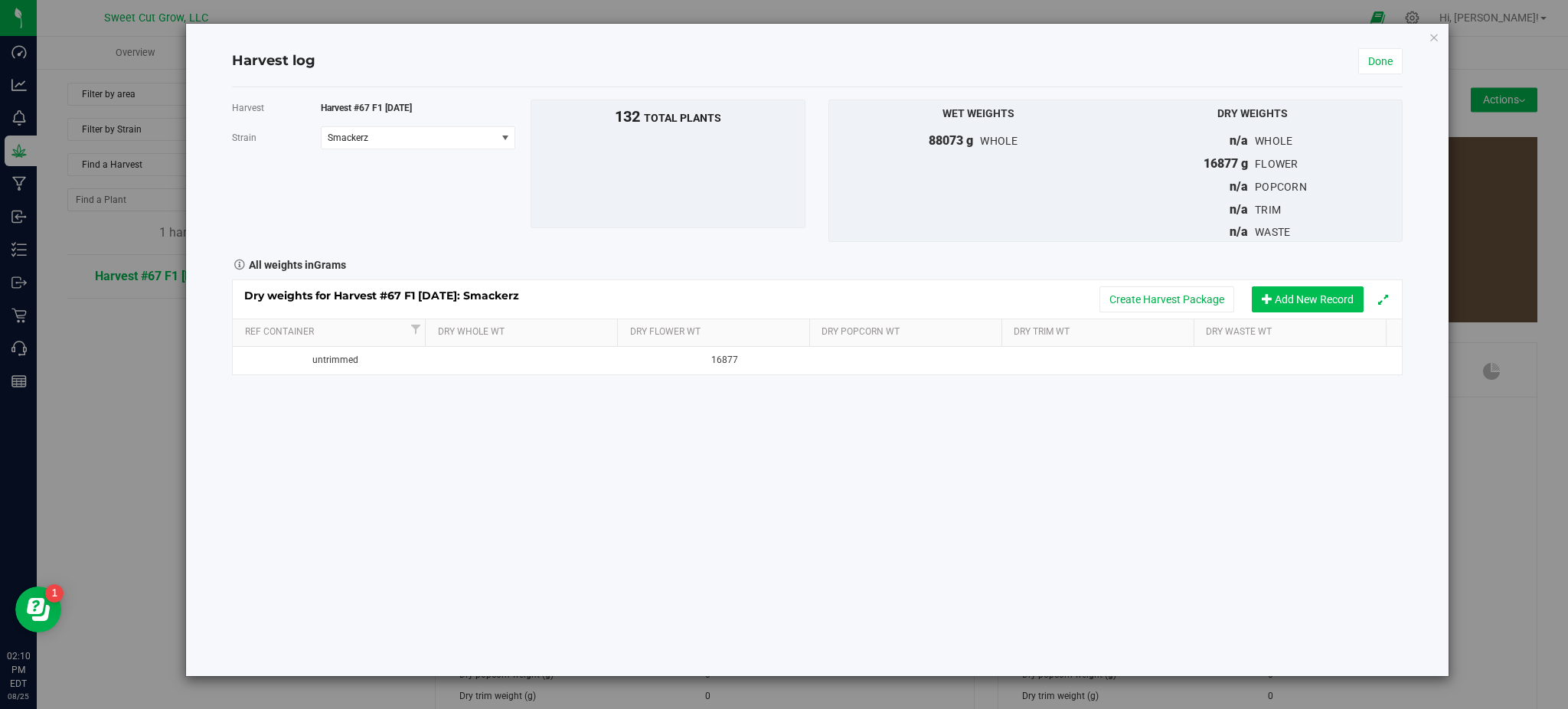
click at [1295, 294] on button "Add New Record" at bounding box center [1307, 299] width 112 height 26
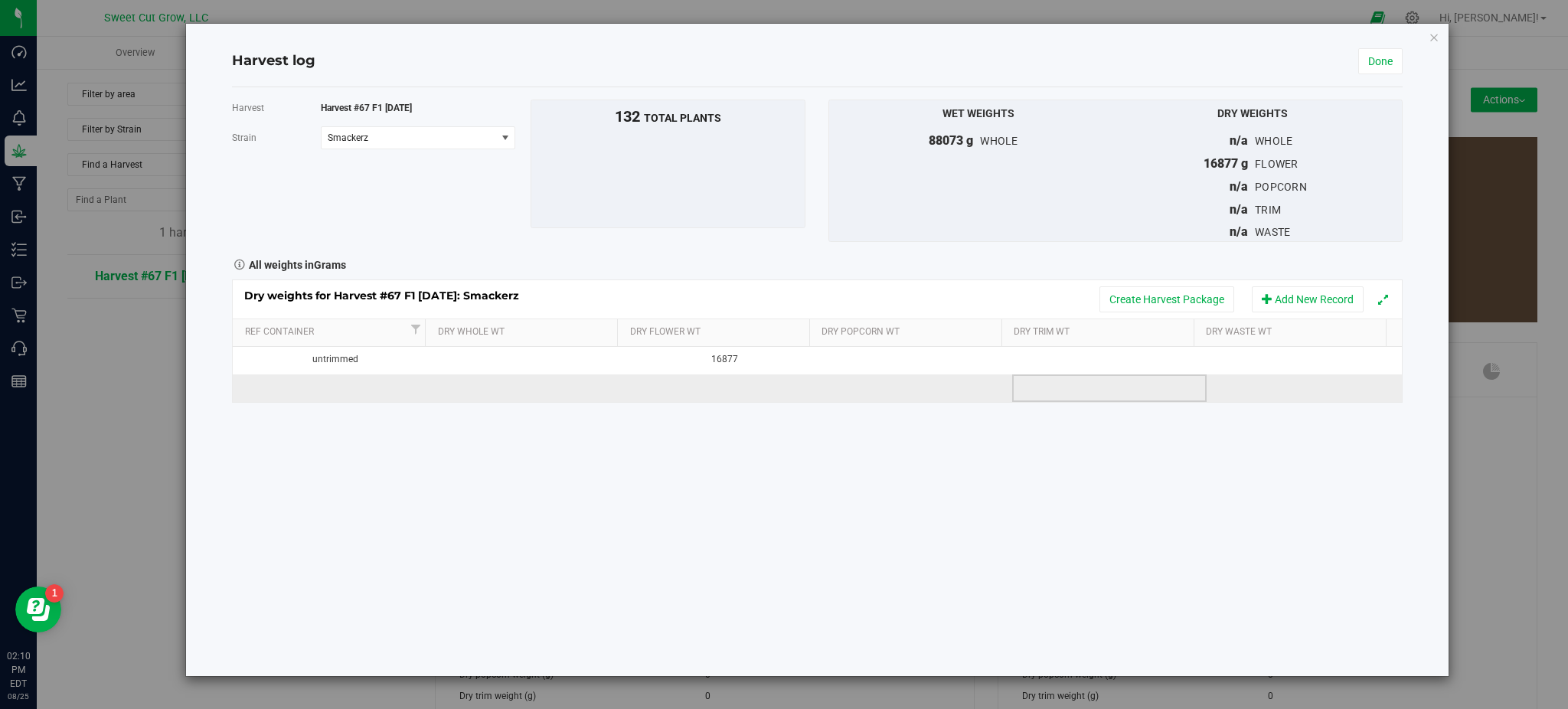
click at [1039, 386] on td at bounding box center [1109, 388] width 194 height 27
type input "5590"
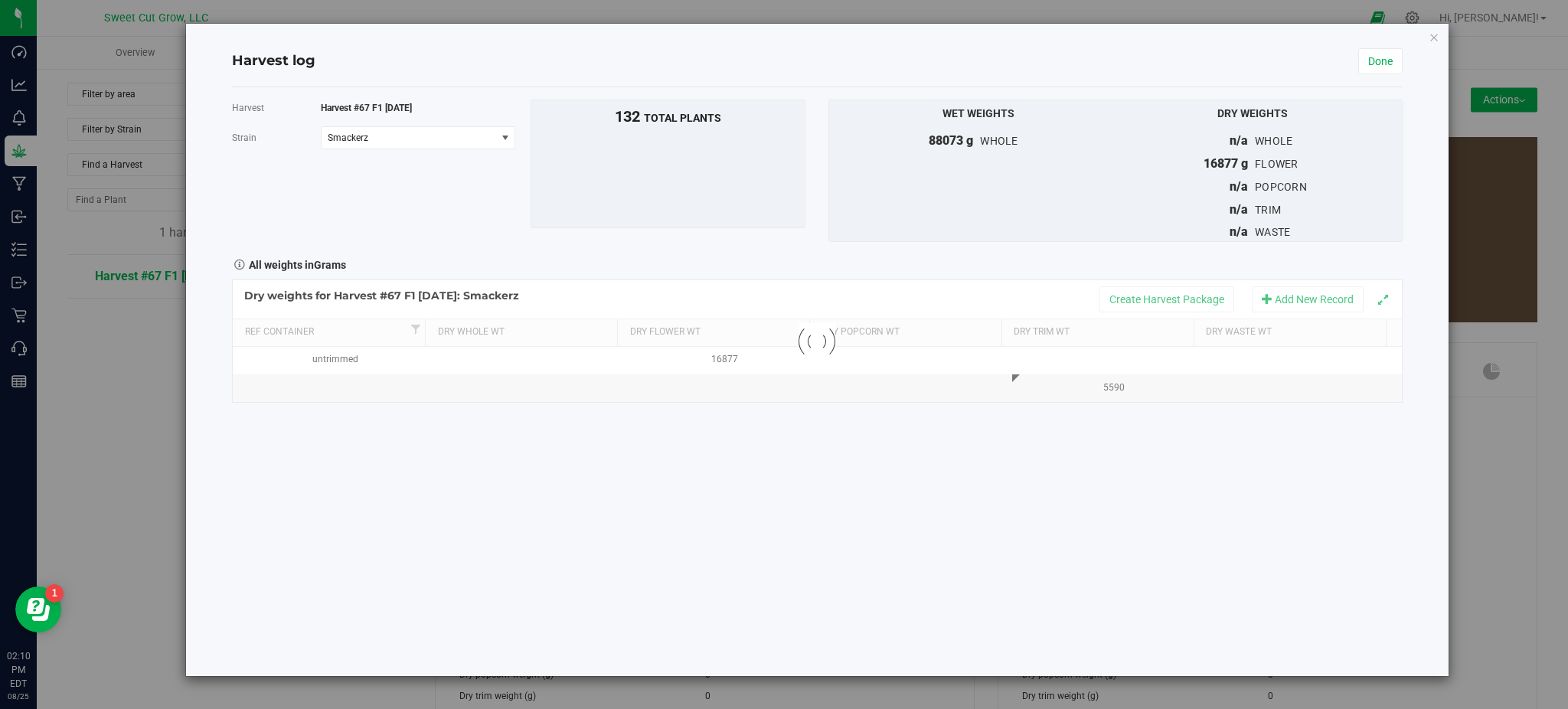
click at [1090, 452] on div "Harvest Harvest #67 F1 [DATE] [GEOGRAPHIC_DATA] Smackerz Select strain Black Ma…" at bounding box center [817, 382] width 1170 height 589
click at [1174, 299] on button "Create Harvest Package" at bounding box center [1167, 299] width 135 height 26
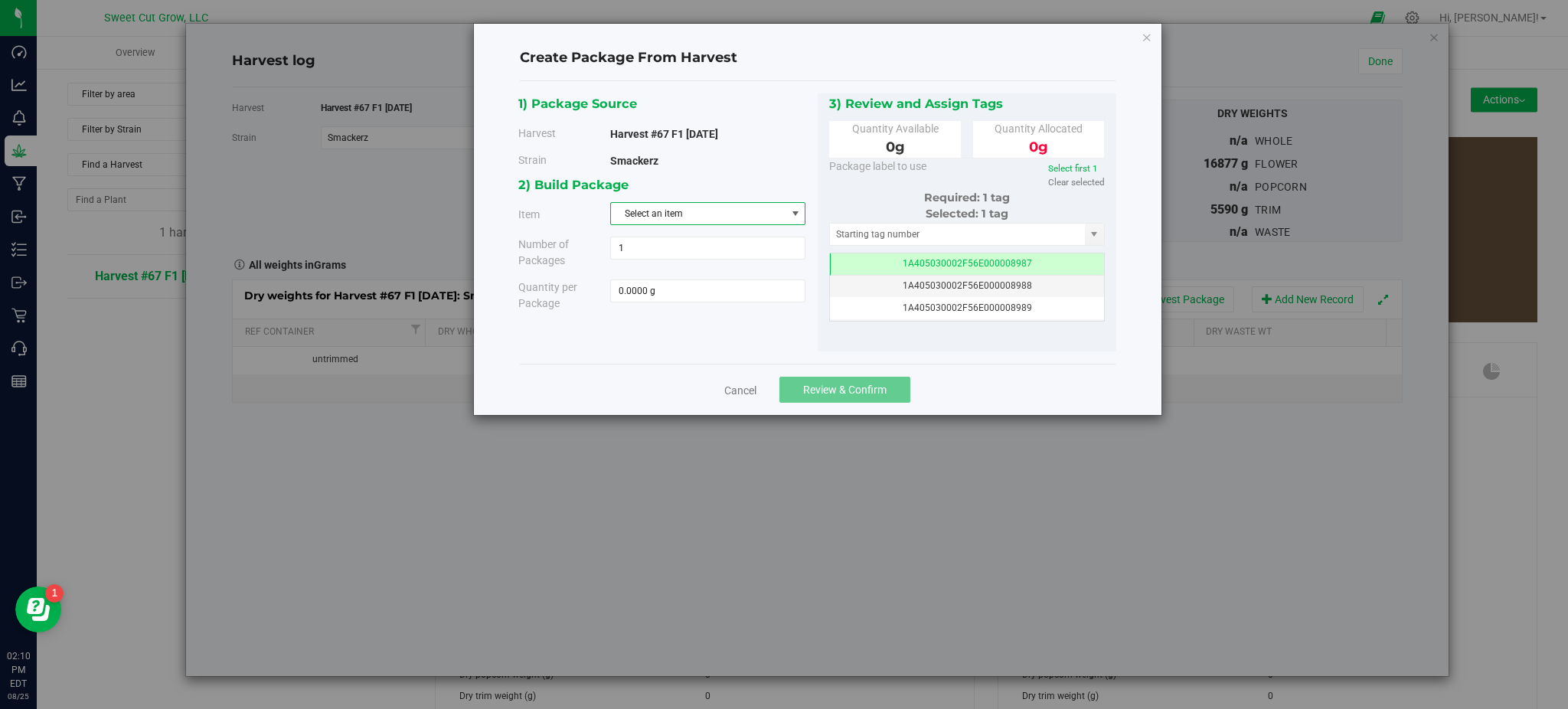
click at [726, 207] on span "Select an item" at bounding box center [698, 213] width 175 height 21
click at [674, 374] on span "Smackerz Trim" at bounding box center [651, 368] width 62 height 20
click at [677, 287] on span at bounding box center [707, 291] width 195 height 23
type input "5590"
type input "5590.0000 g"
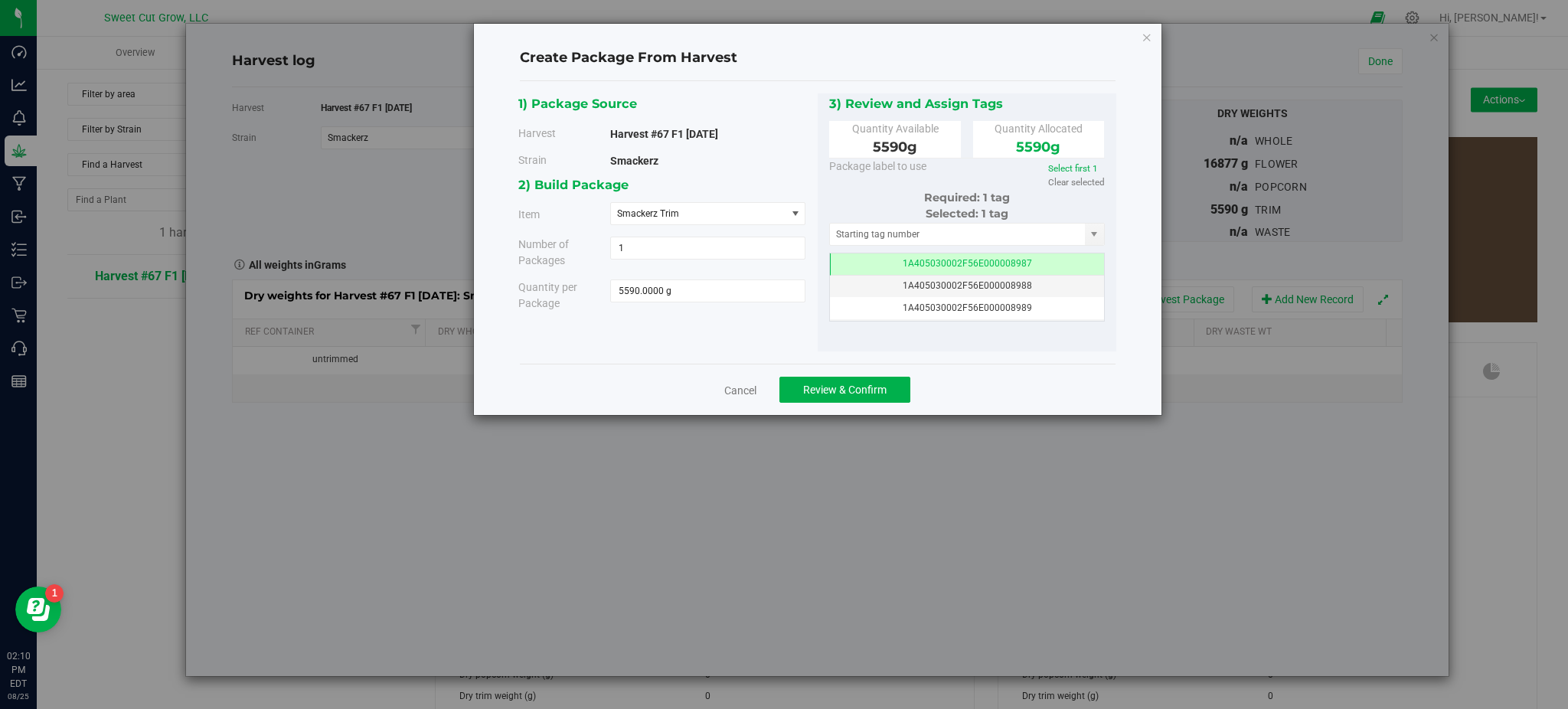
click at [714, 334] on div "1) Package Source Harvest Harvest #67 F1 [DATE] [GEOGRAPHIC_DATA] Smackerz" at bounding box center [817, 222] width 598 height 259
click at [829, 386] on span "Review & Confirm" at bounding box center [844, 390] width 84 height 13
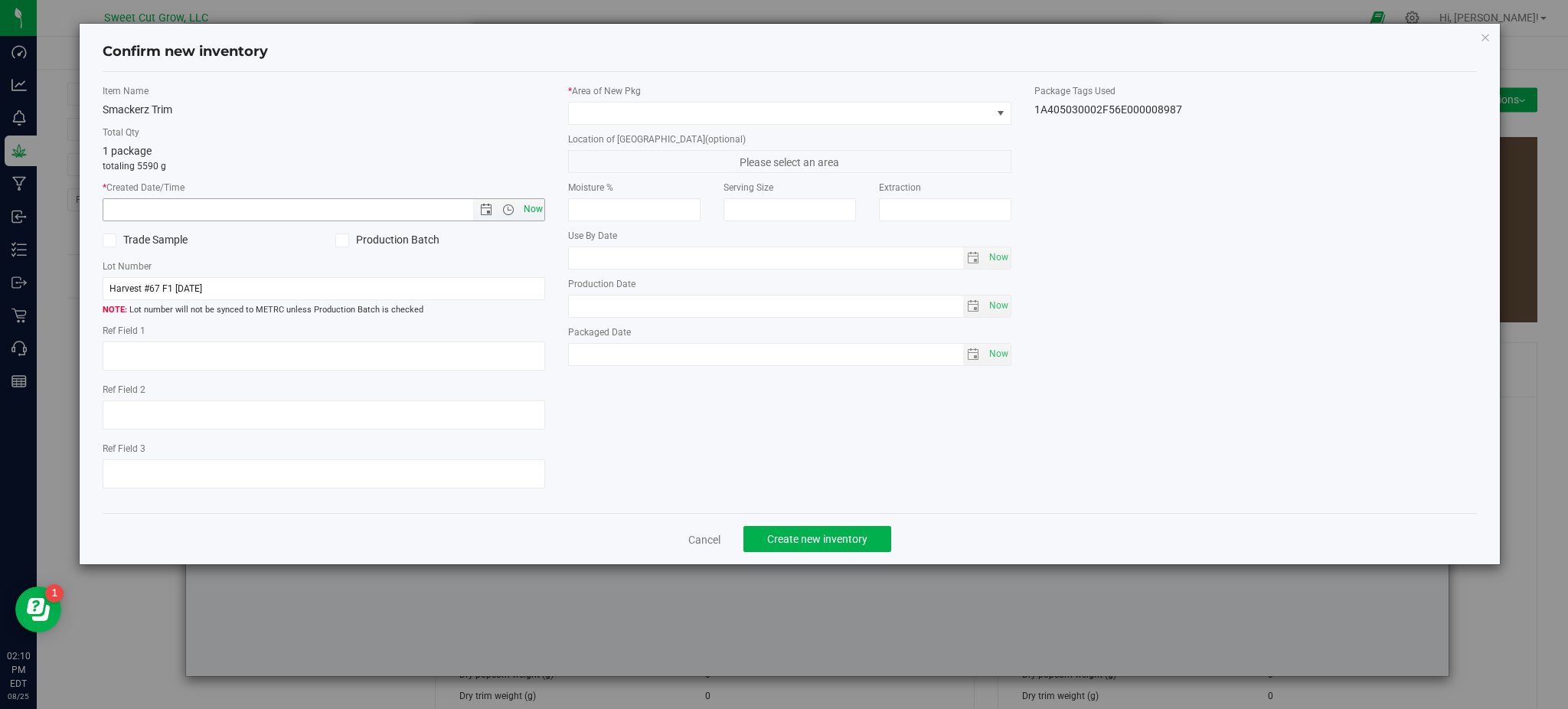
click at [533, 217] on span "Now" at bounding box center [533, 209] width 26 height 22
type input "[DATE] 2:10 PM"
click at [704, 116] on span at bounding box center [779, 113] width 422 height 21
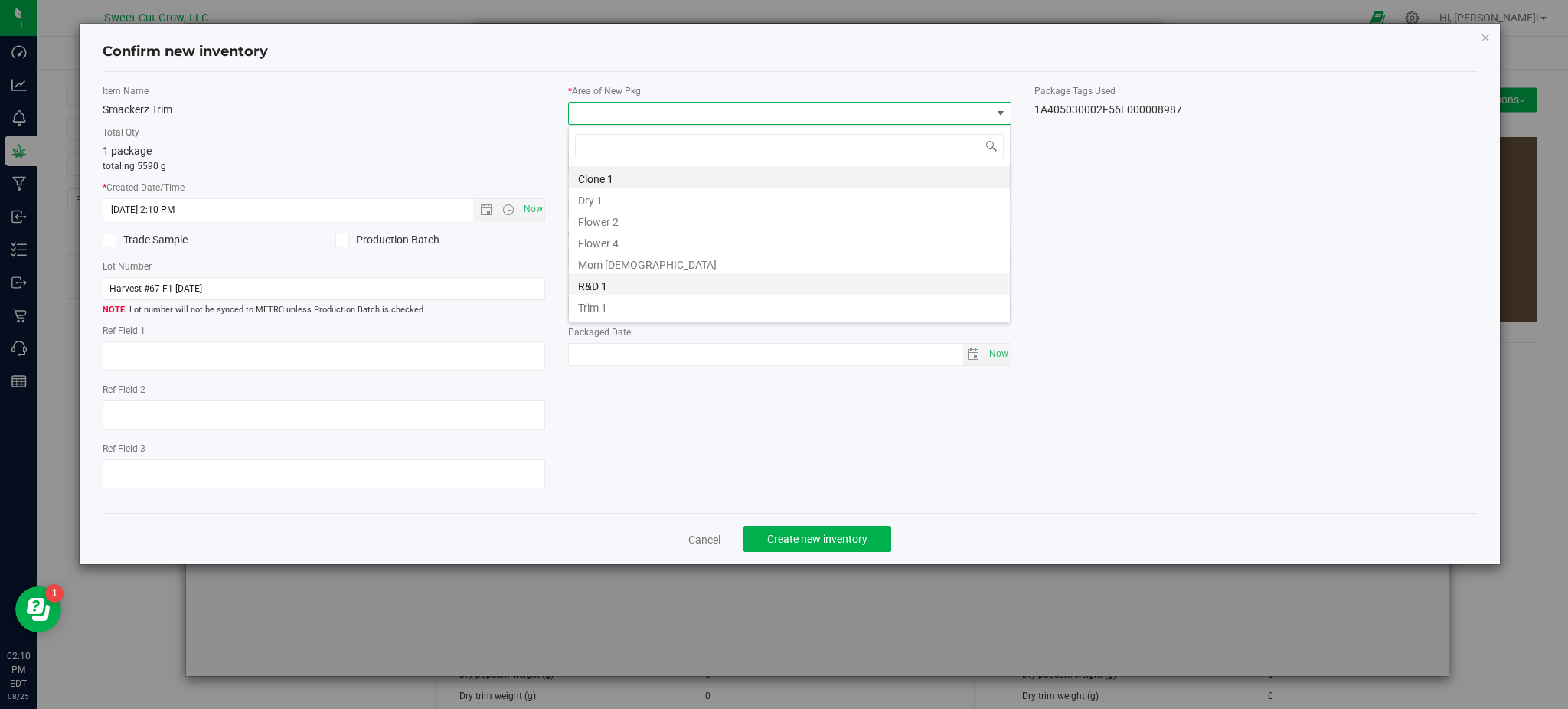
scroll to position [17, 0]
click at [616, 311] on li "Vault" at bounding box center [789, 309] width 441 height 21
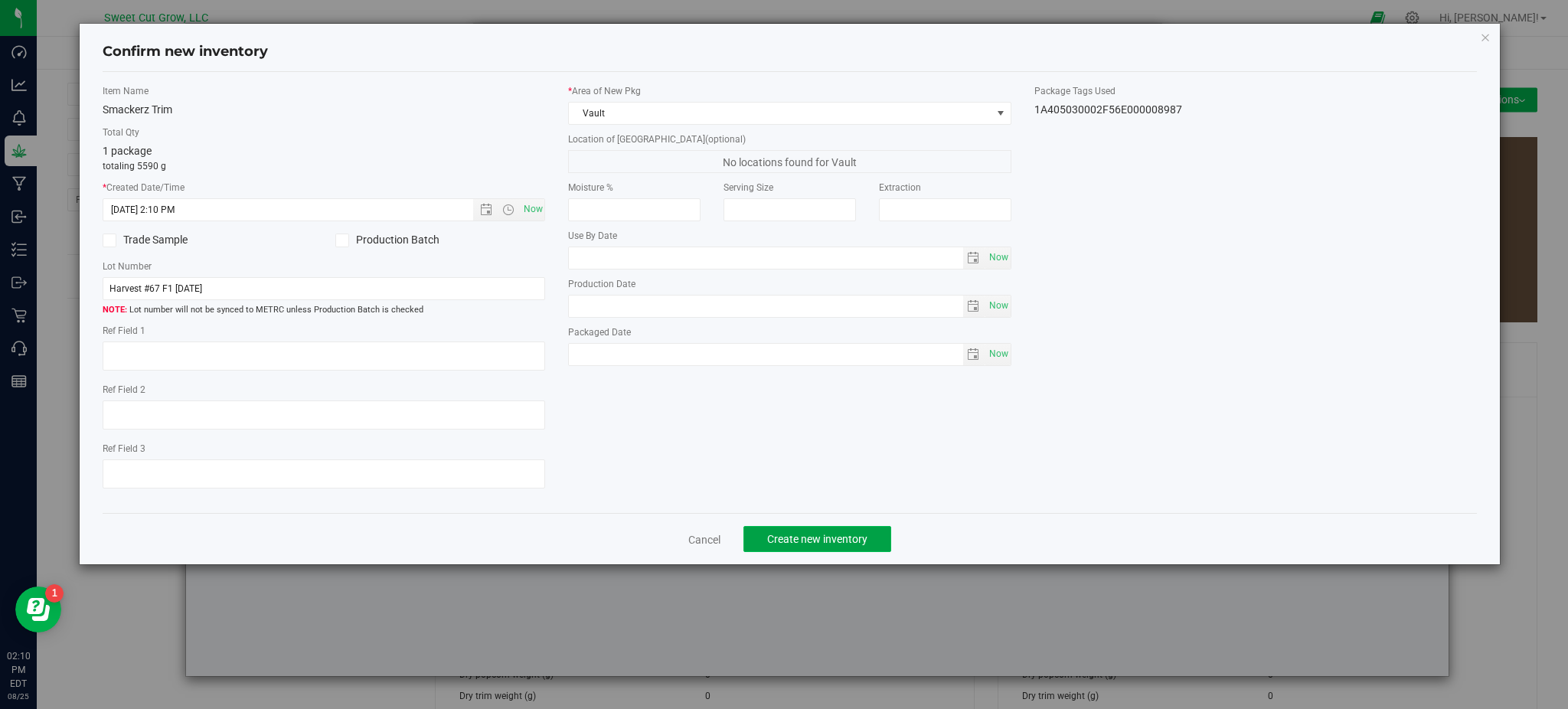
click at [842, 537] on span "Create new inventory" at bounding box center [817, 539] width 100 height 13
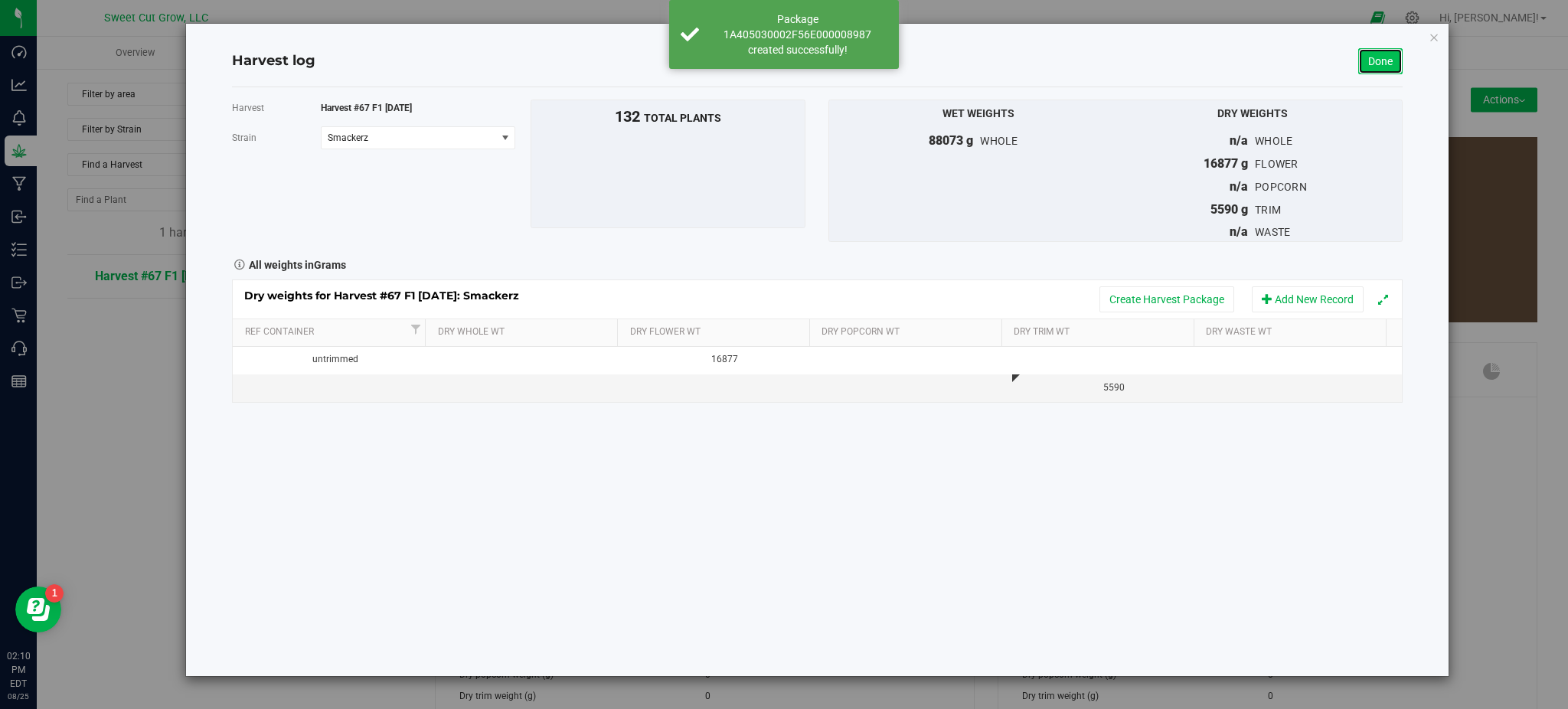
click at [1373, 53] on link "Done" at bounding box center [1380, 61] width 45 height 26
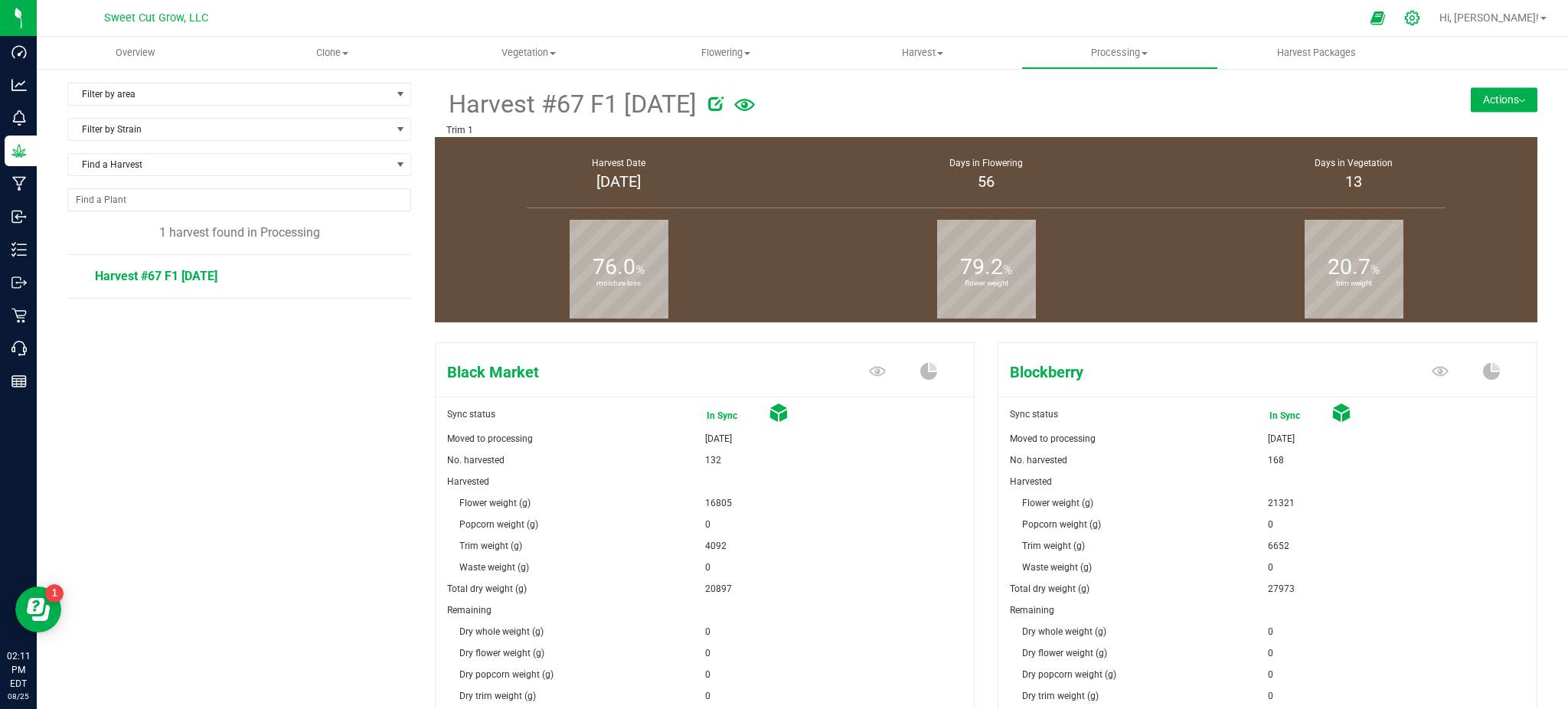
click at [1420, 23] on icon at bounding box center [1412, 18] width 16 height 16
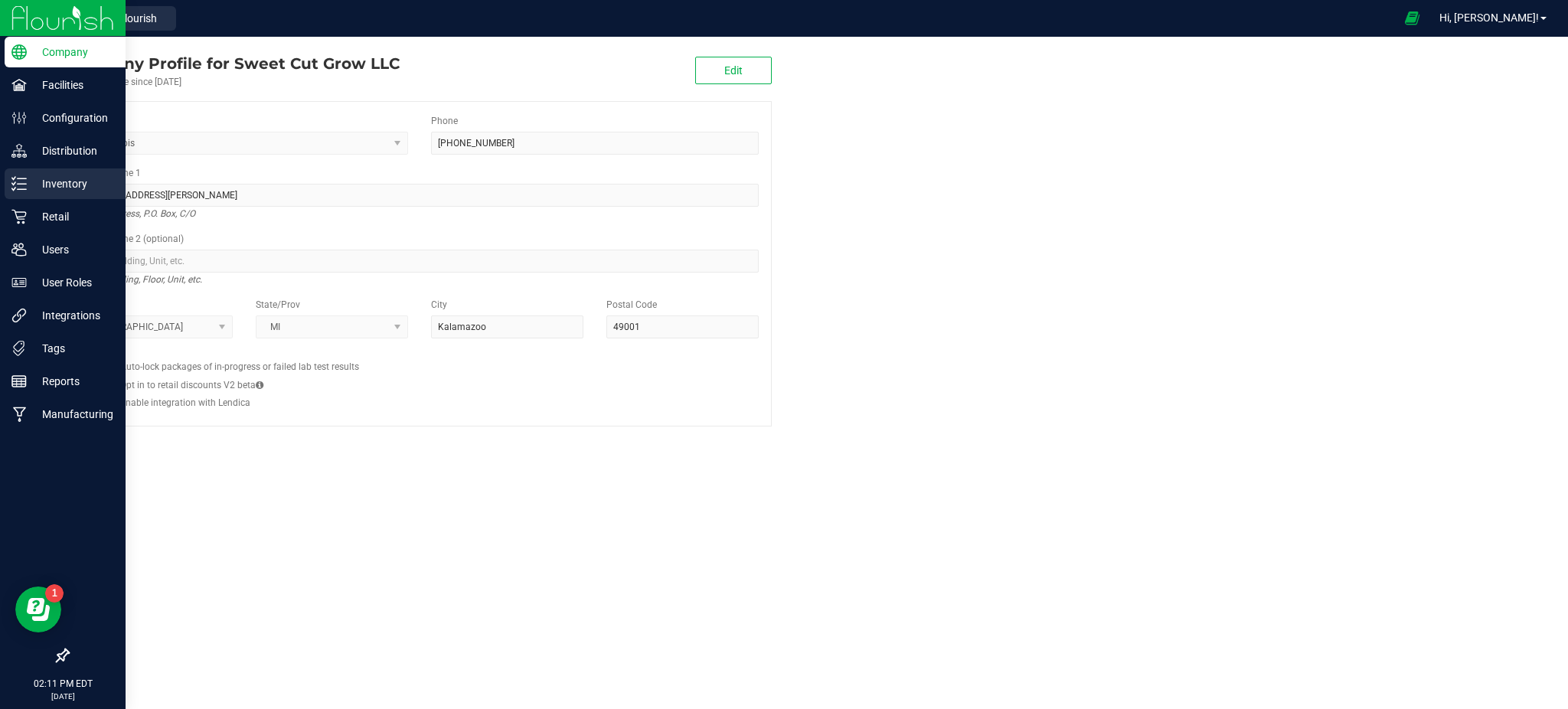
click at [66, 184] on p "Inventory" at bounding box center [72, 183] width 92 height 18
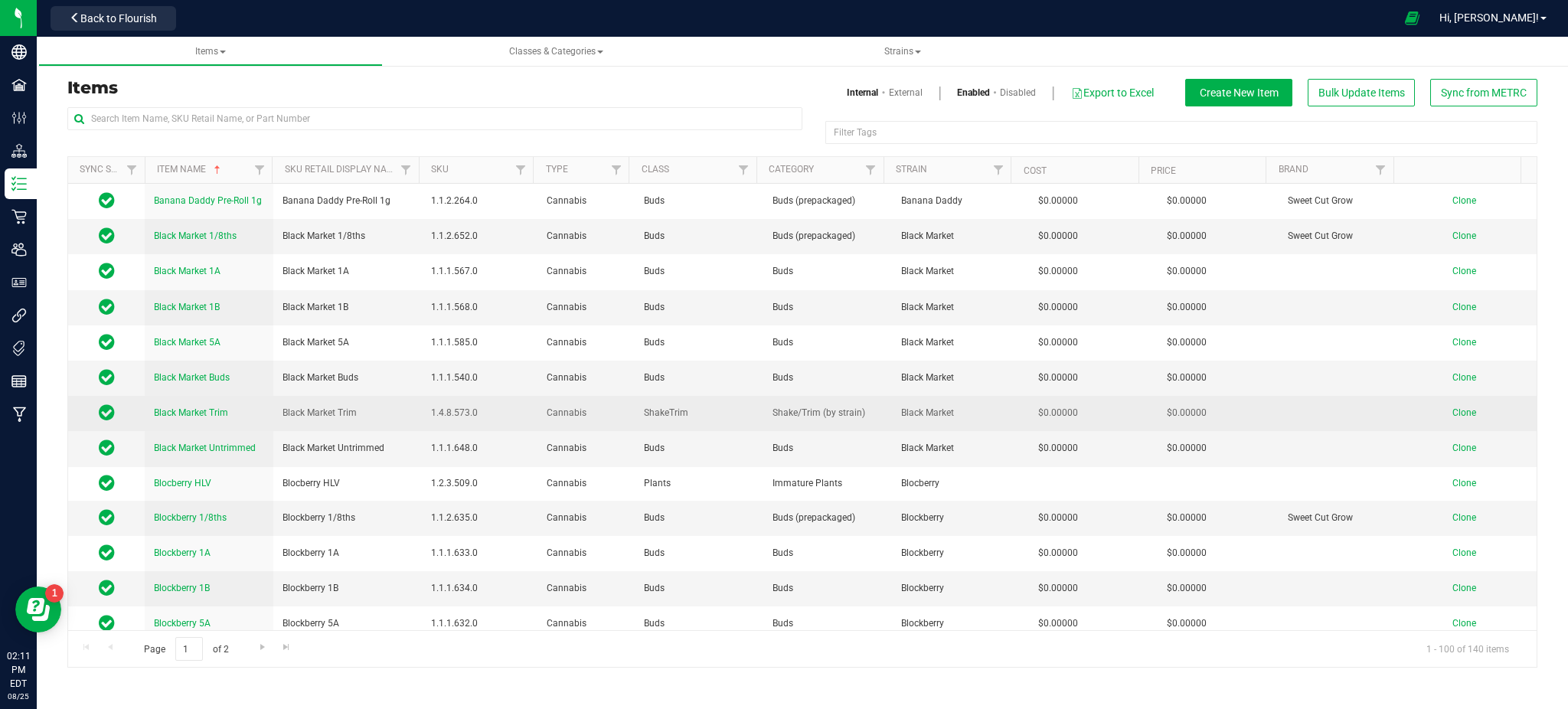
click at [1452, 415] on span "Clone" at bounding box center [1464, 413] width 23 height 11
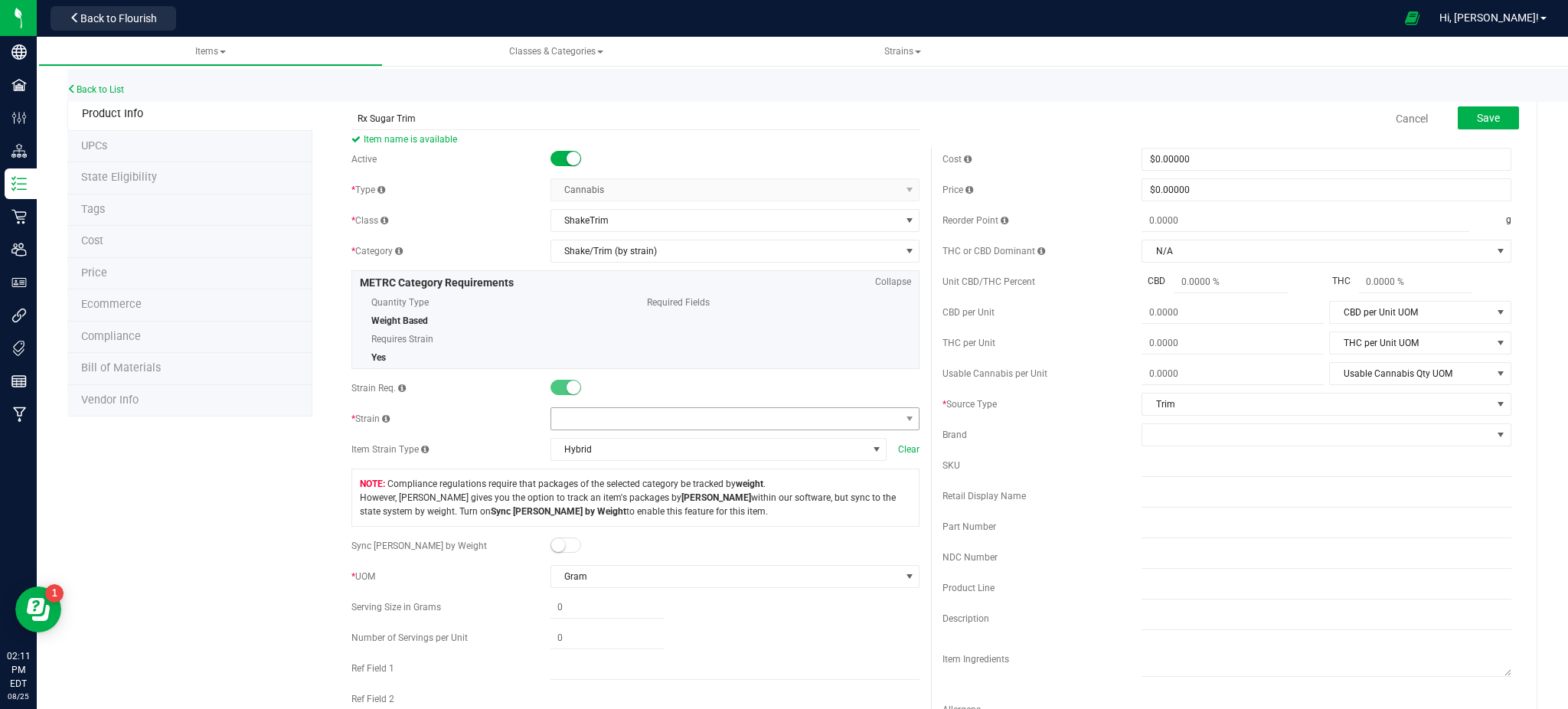
type input "Rx Sugar Trim"
click at [573, 420] on span at bounding box center [726, 418] width 349 height 21
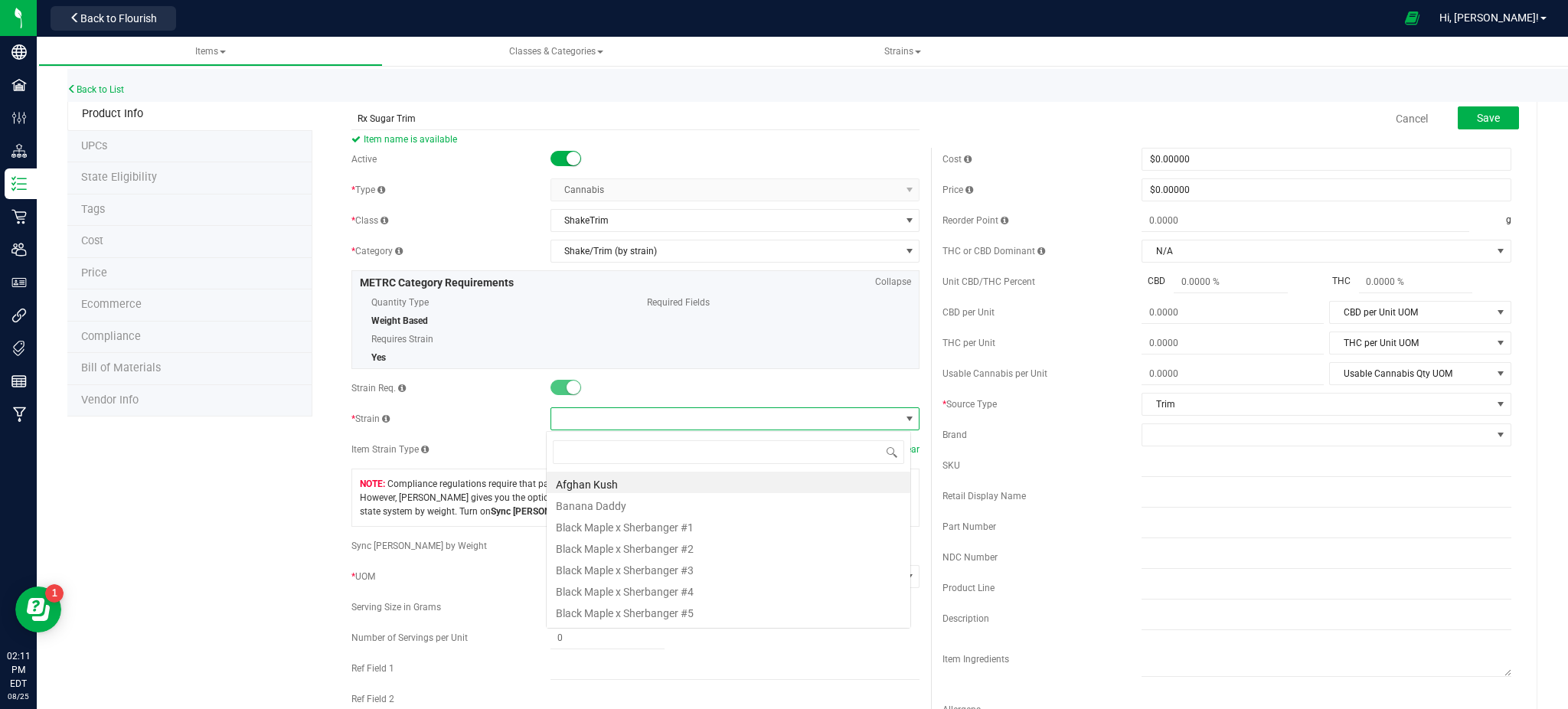
scroll to position [23, 365]
type input "rx"
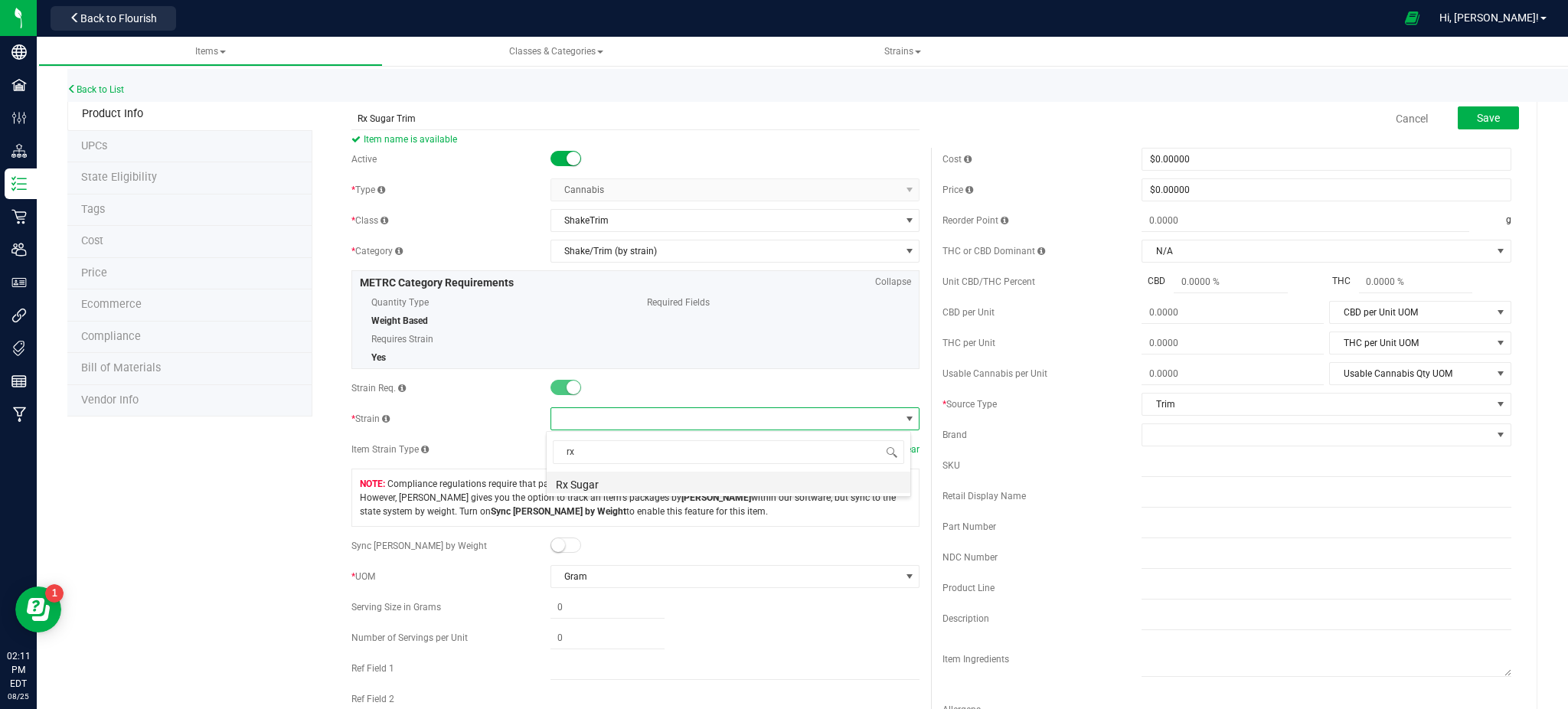
click at [611, 483] on li "Rx Sugar" at bounding box center [728, 482] width 363 height 21
click at [1480, 121] on span "Save" at bounding box center [1488, 118] width 23 height 13
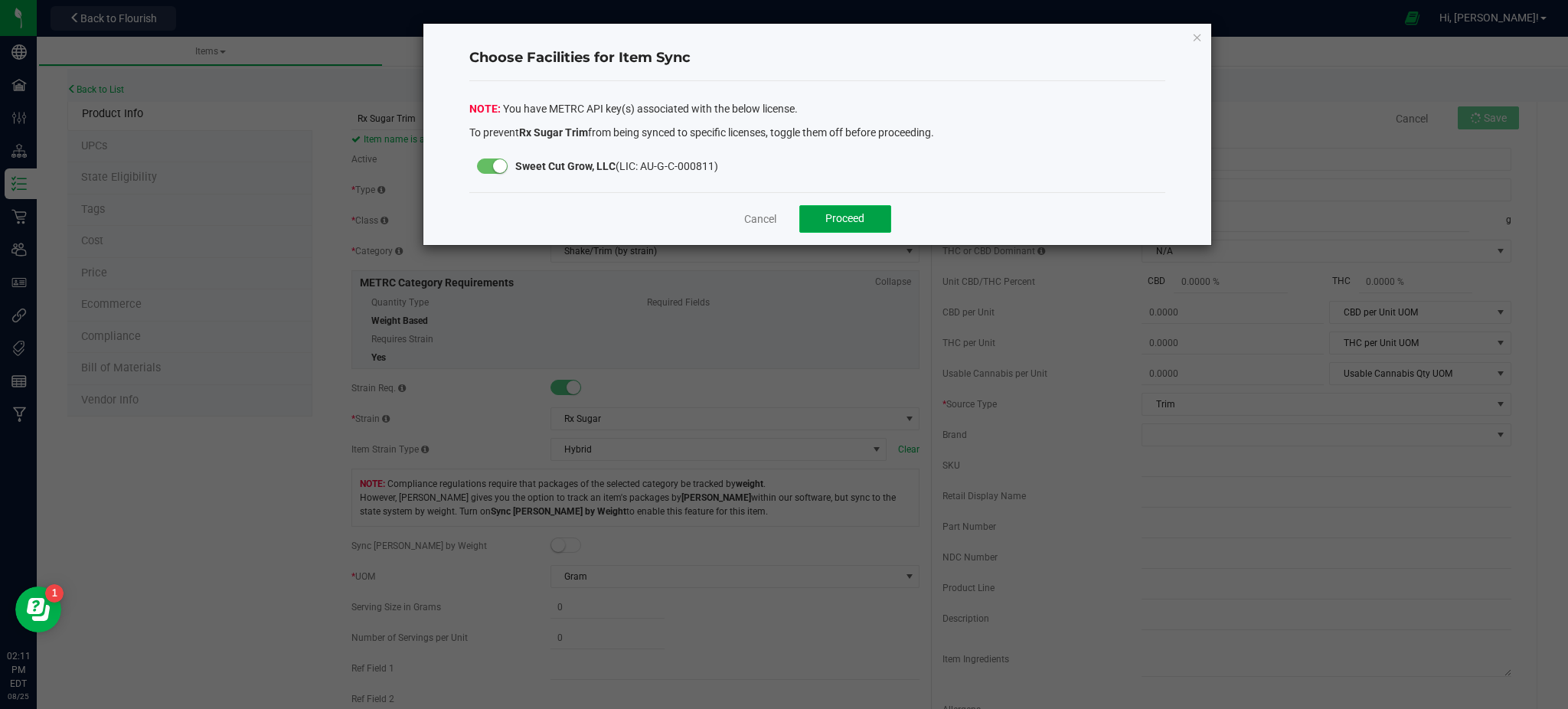
click at [851, 223] on span "Proceed" at bounding box center [845, 219] width 39 height 13
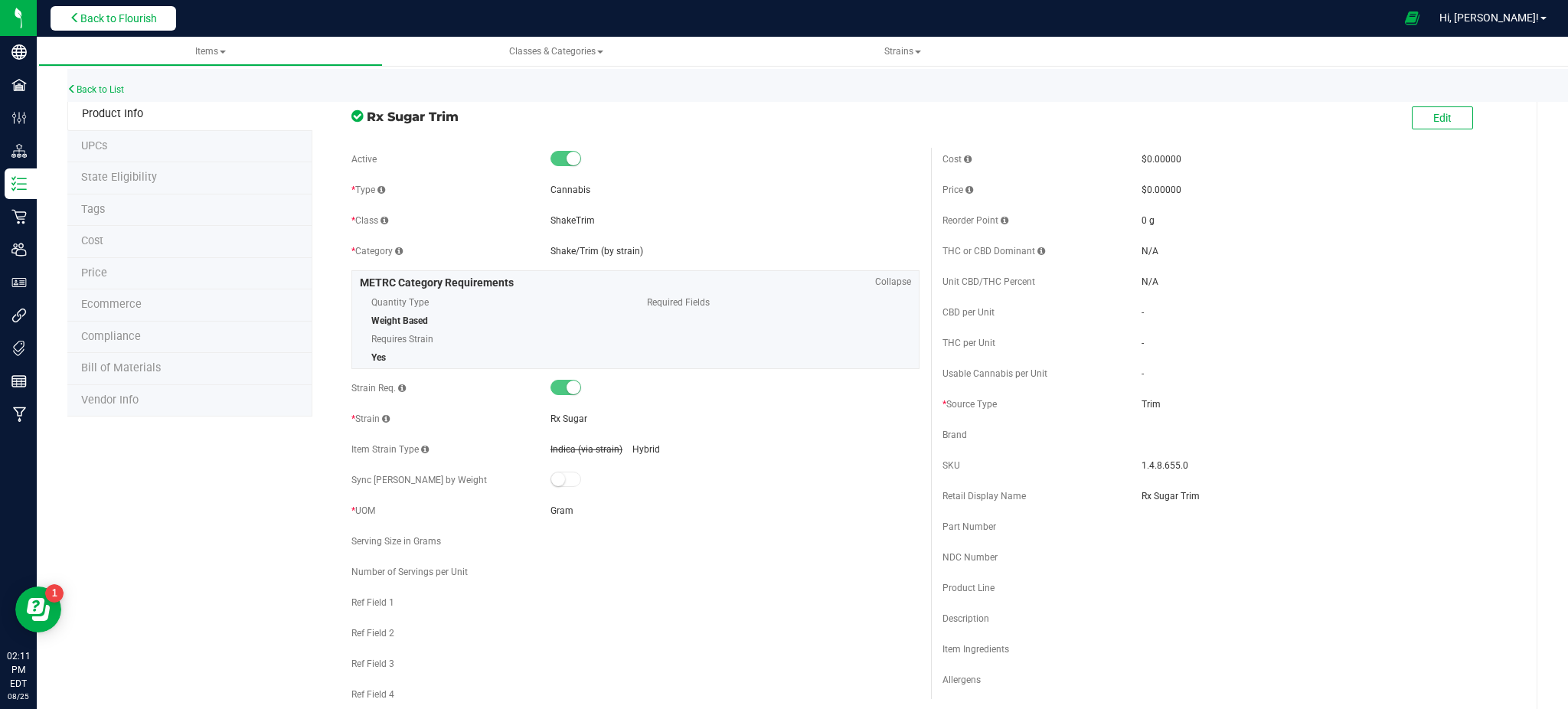
click at [114, 23] on span "Back to Flourish" at bounding box center [119, 19] width 77 height 13
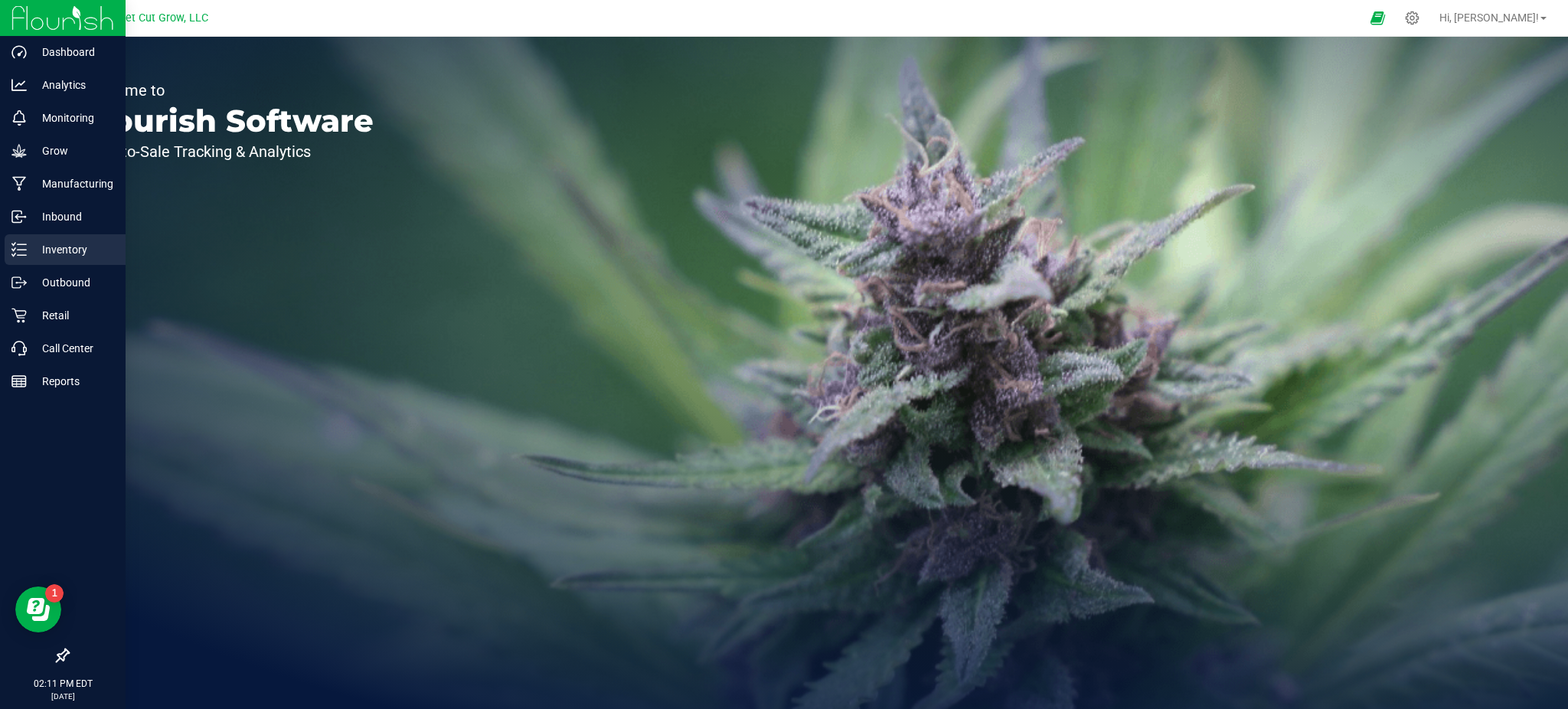
click at [27, 249] on p "Inventory" at bounding box center [72, 249] width 92 height 18
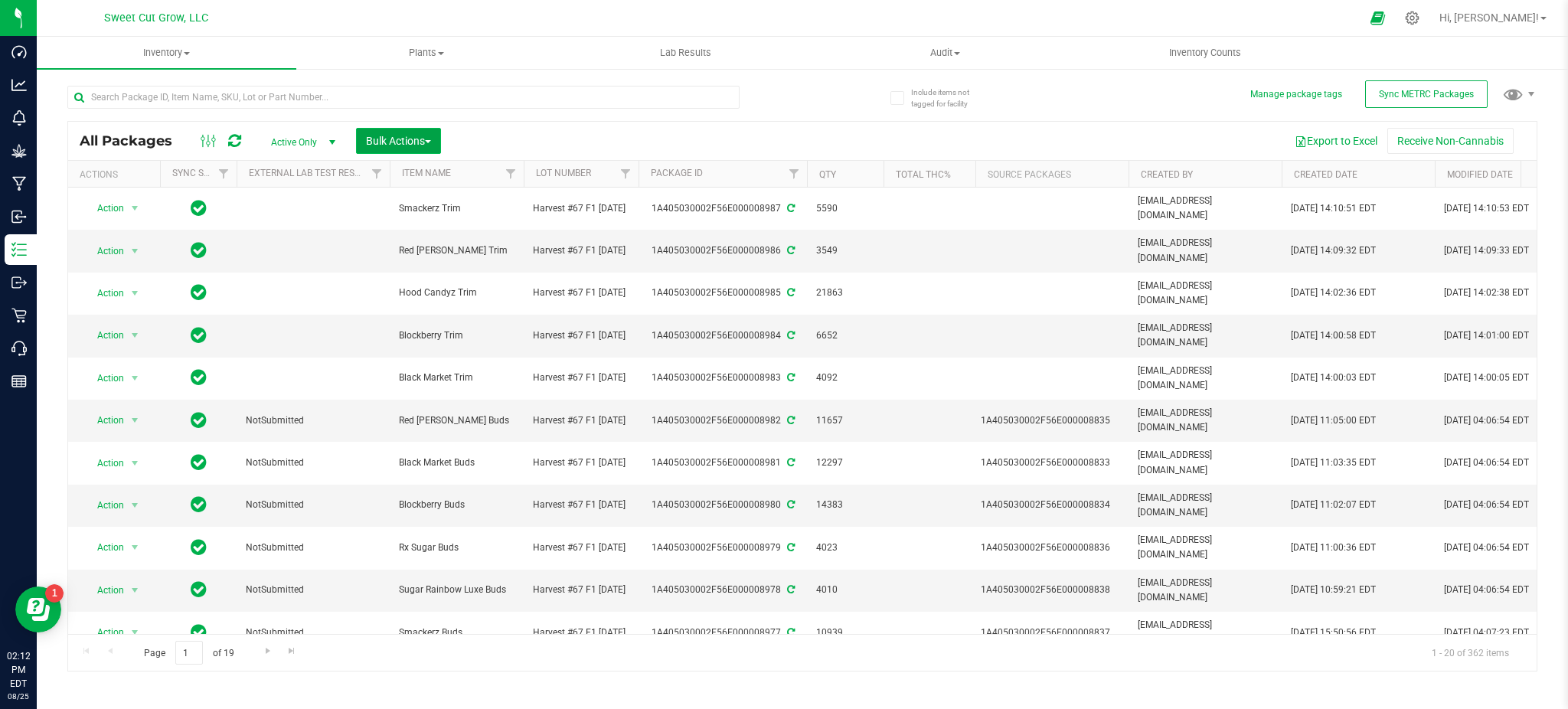
click at [417, 143] on span "Bulk Actions" at bounding box center [398, 141] width 65 height 13
click at [566, 132] on div "Export to Excel Receive Non-Cannabis" at bounding box center [988, 140] width 1072 height 26
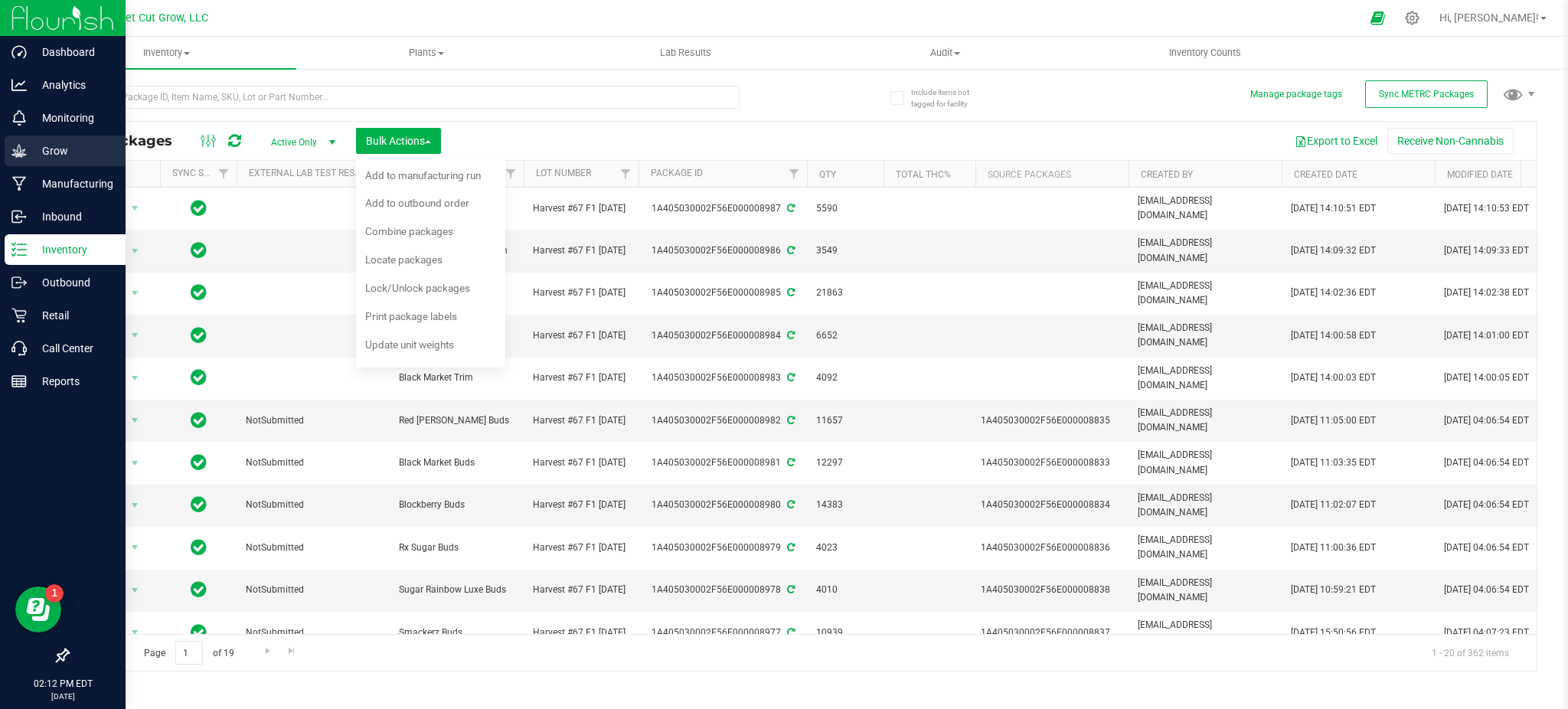
click at [61, 150] on p "Grow" at bounding box center [72, 150] width 92 height 18
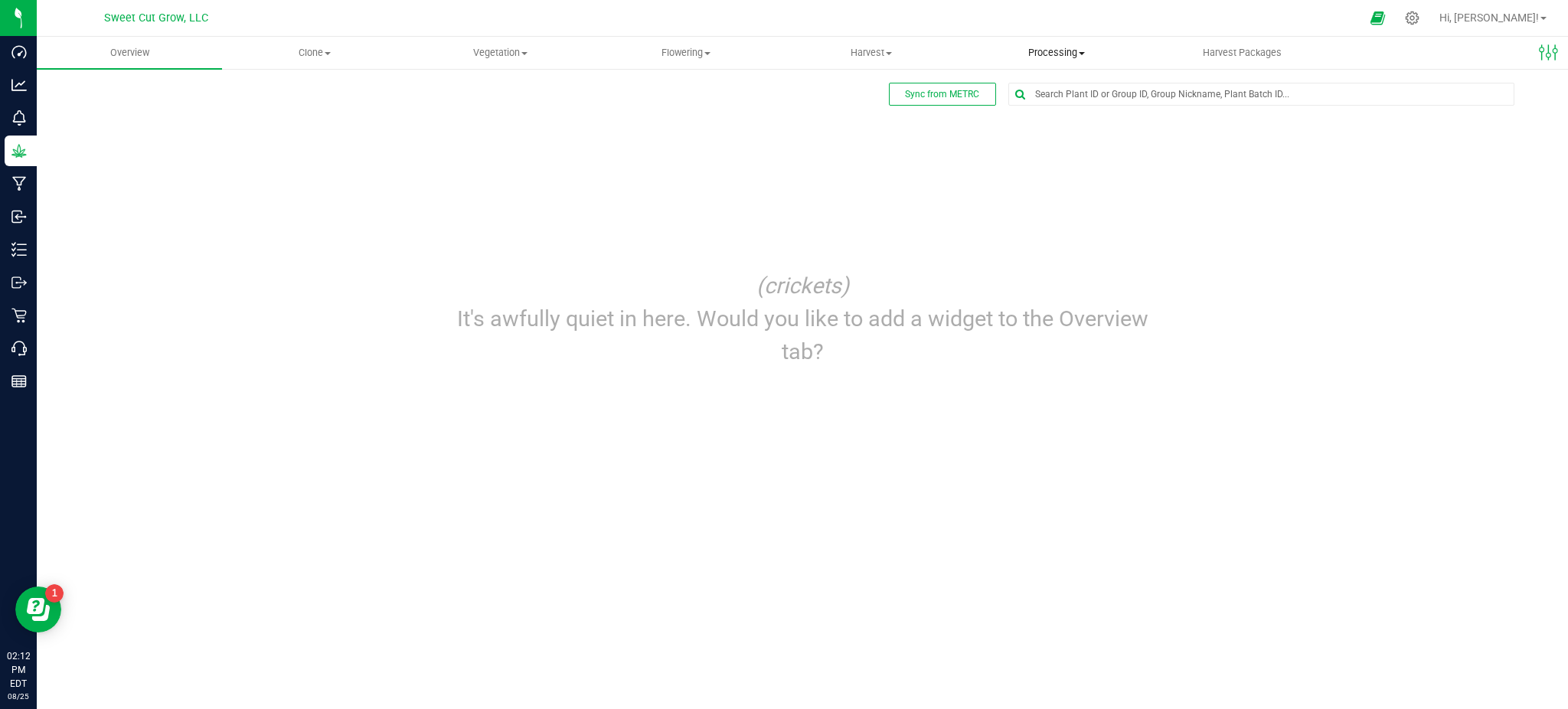
click at [1064, 59] on span "Processing" at bounding box center [1057, 53] width 184 height 14
click at [1069, 117] on span "Processing harvests" at bounding box center [1035, 110] width 142 height 13
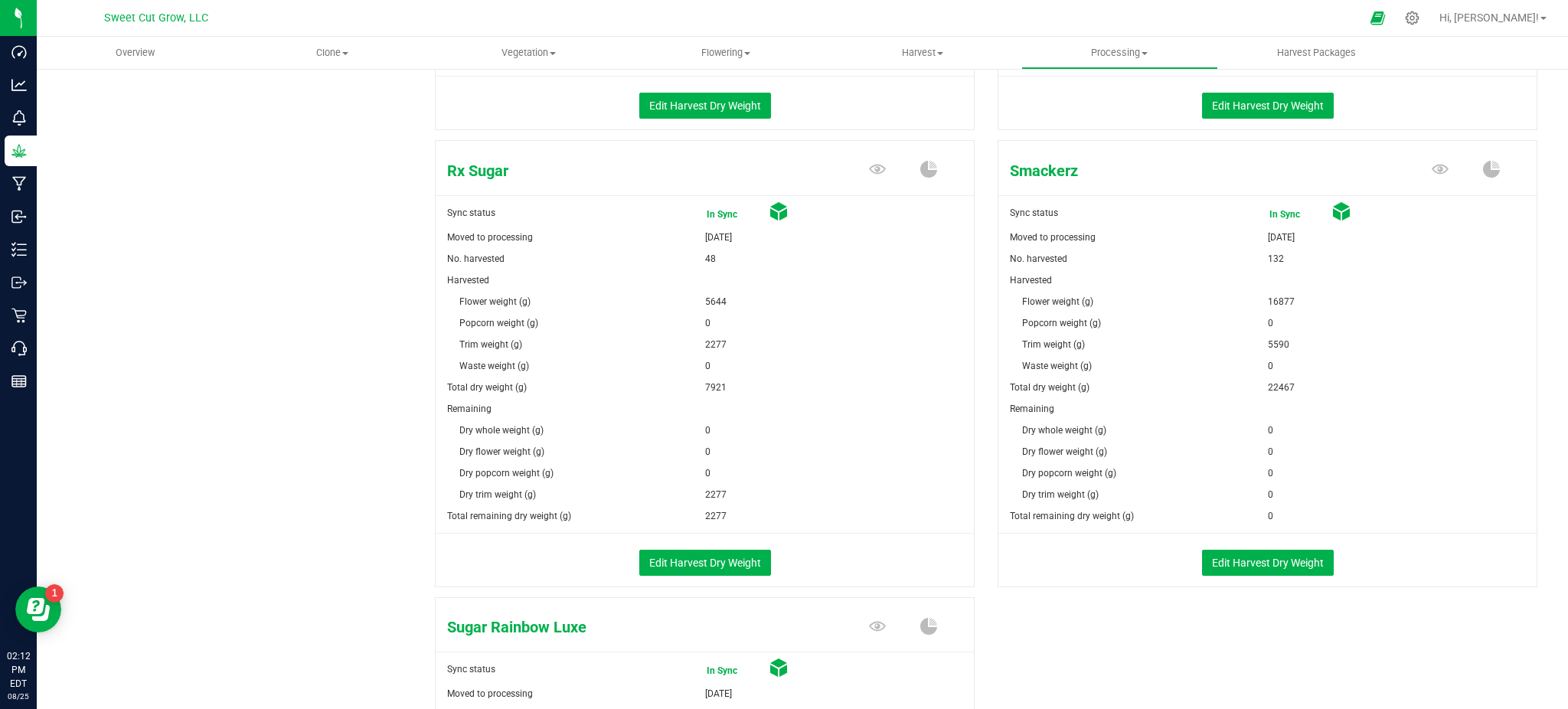
scroll to position [1116, 0]
click at [696, 558] on button "Edit Harvest Dry Weight" at bounding box center [705, 562] width 132 height 26
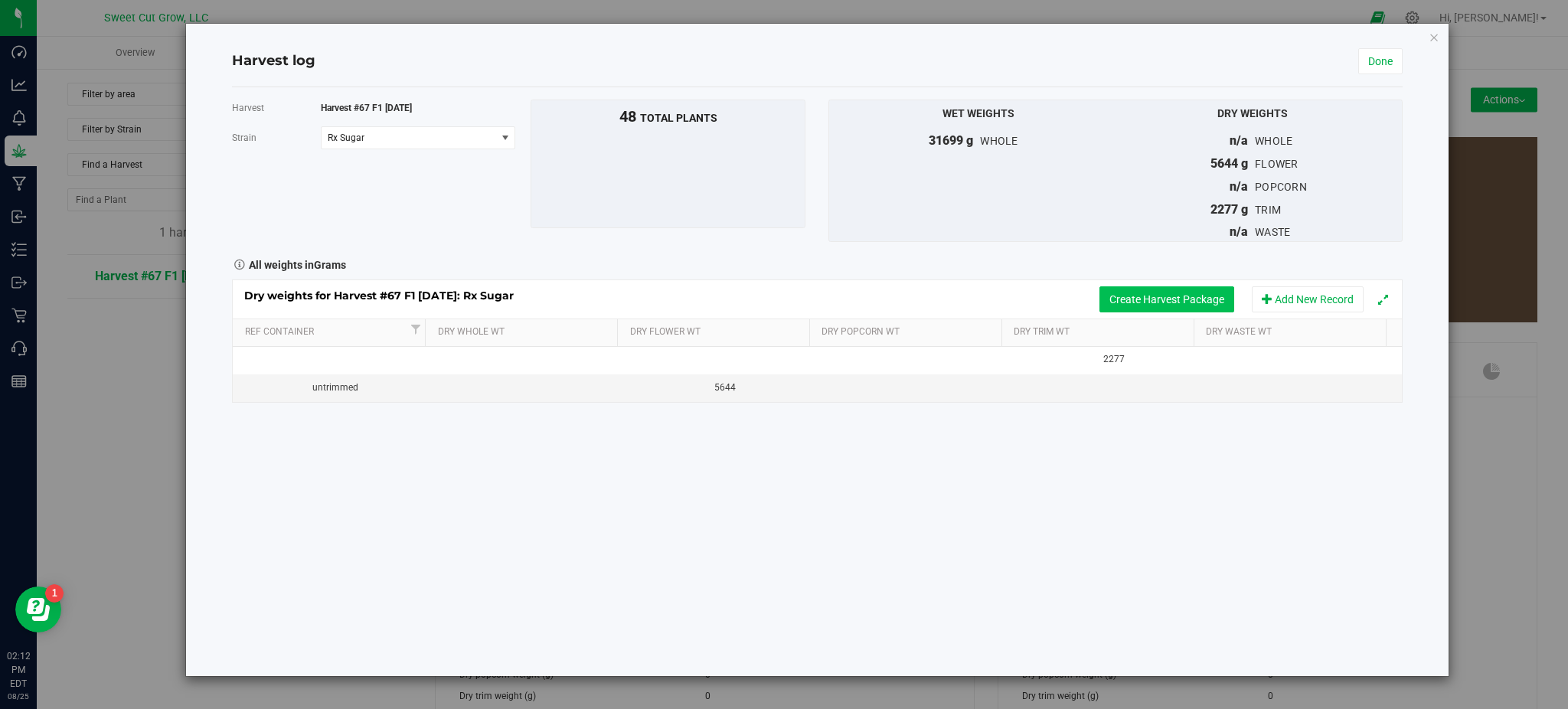
click at [1209, 303] on button "Create Harvest Package" at bounding box center [1167, 299] width 135 height 26
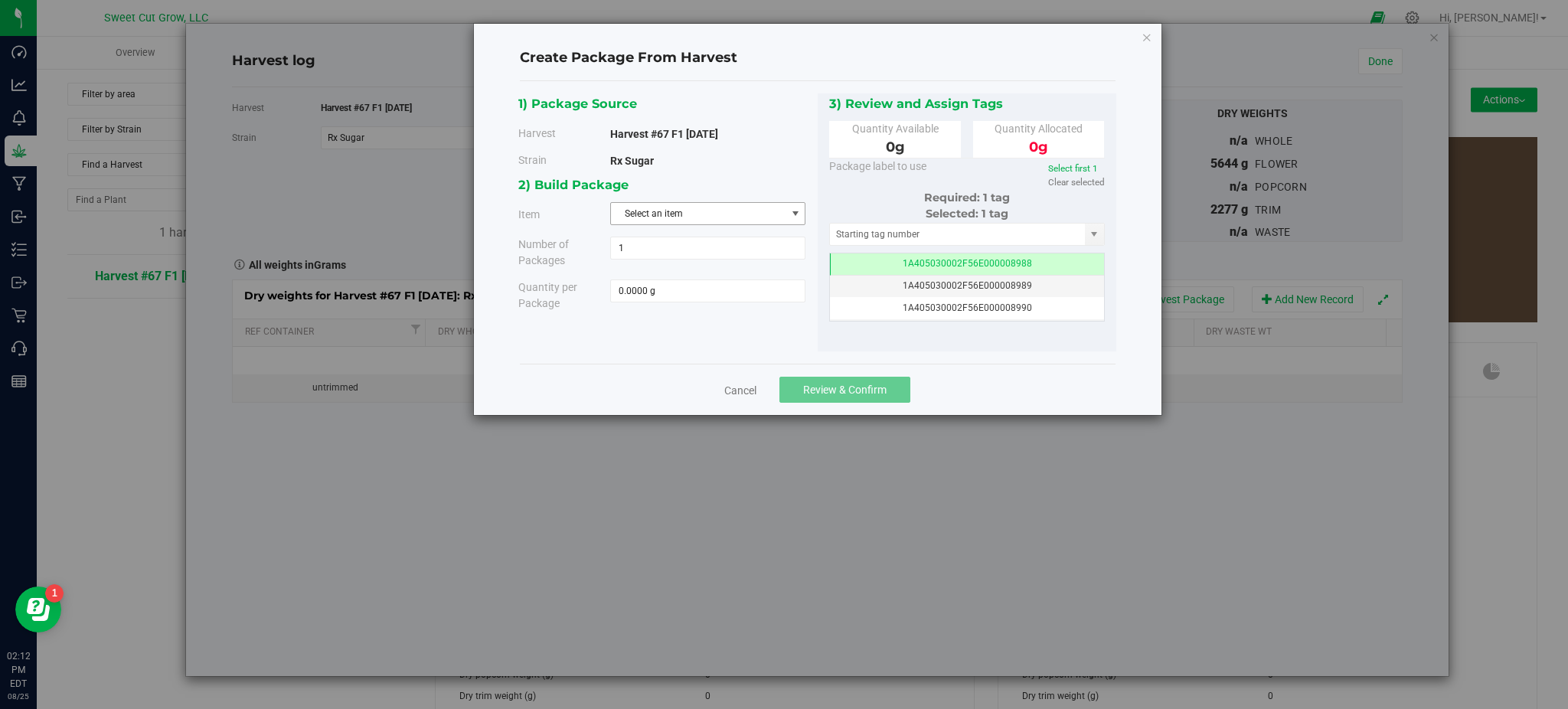
click at [719, 209] on span "Select an item" at bounding box center [698, 213] width 175 height 21
click at [670, 301] on span "Rx Sugar Trim" at bounding box center [649, 300] width 58 height 20
click at [653, 300] on span at bounding box center [707, 291] width 195 height 23
type input "2277"
type input "2277.0000 g"
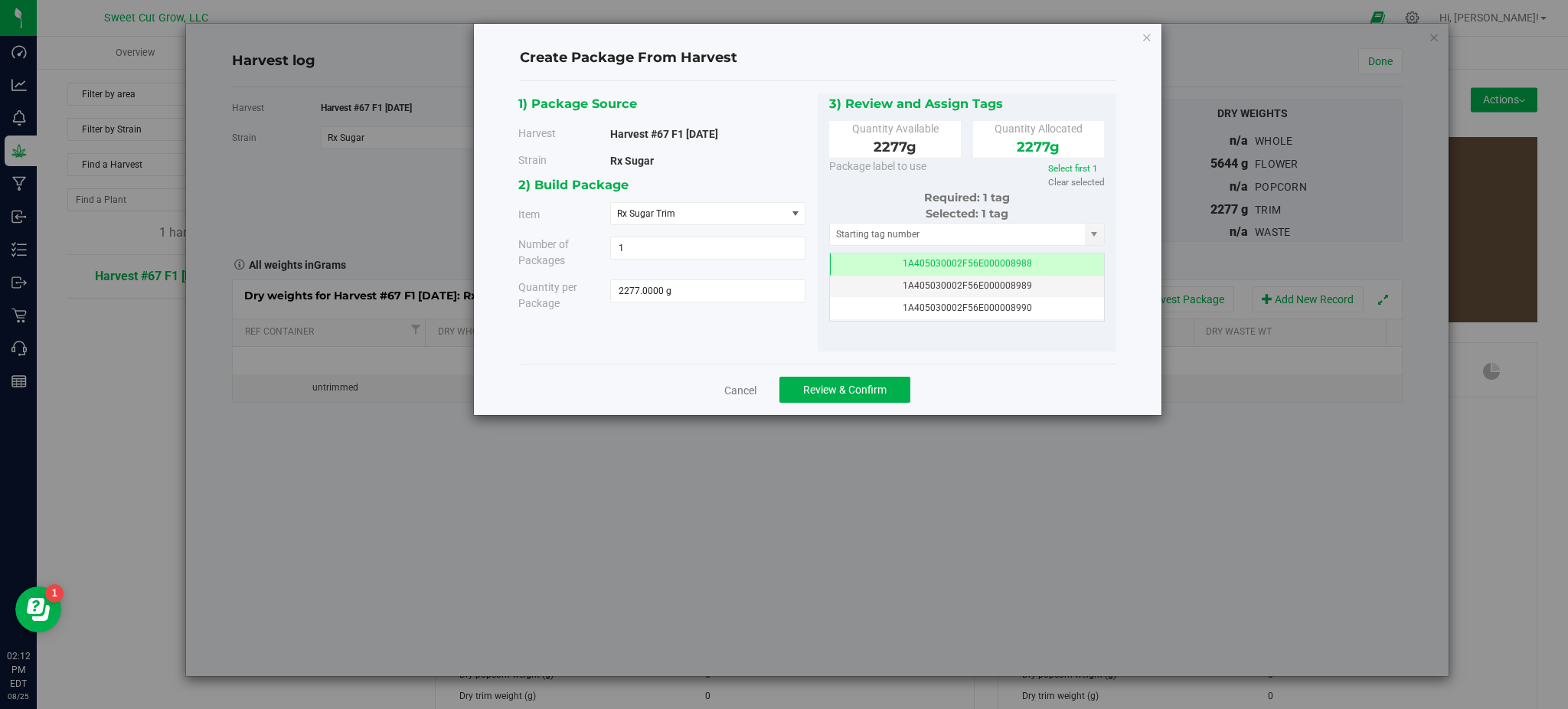
click at [685, 349] on div "1) Package Source Harvest Harvest #67 F1 [DATE] [GEOGRAPHIC_DATA] Rx Sugar" at bounding box center [817, 222] width 598 height 259
click at [829, 384] on span "Review & Confirm" at bounding box center [844, 390] width 84 height 13
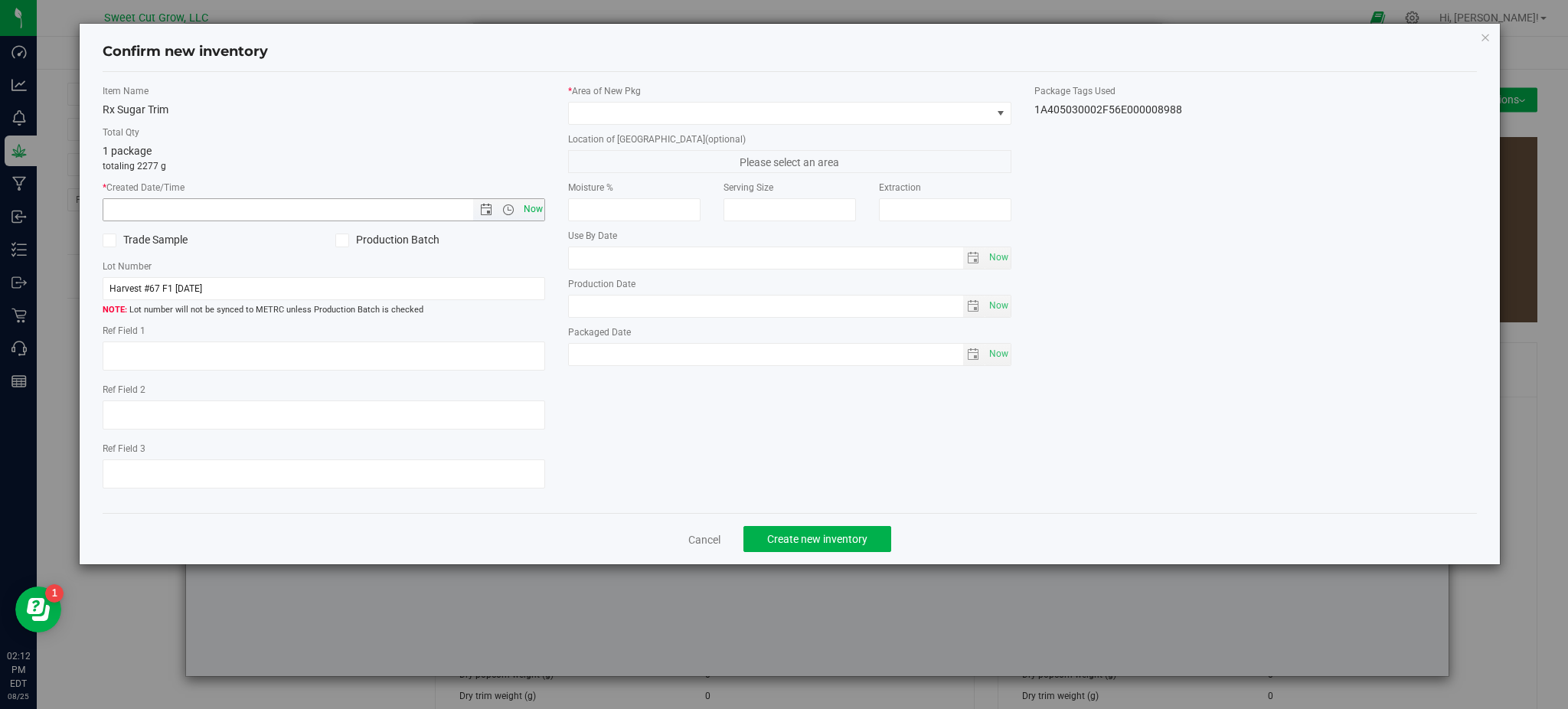
click at [540, 218] on span "Now" at bounding box center [533, 209] width 26 height 22
type input "[DATE] 2:12 PM"
click at [735, 111] on span at bounding box center [779, 113] width 422 height 21
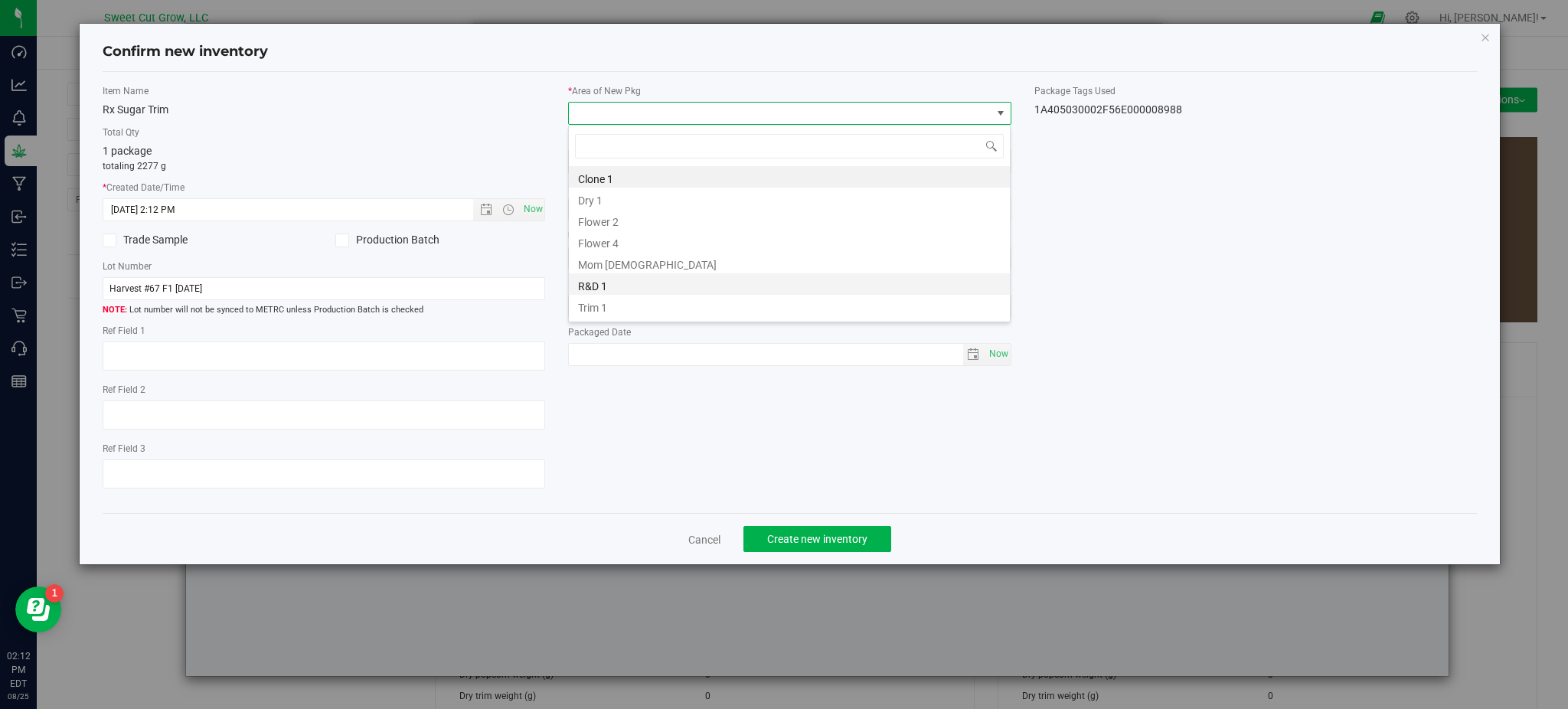
scroll to position [17, 0]
click at [652, 303] on li "Vault" at bounding box center [789, 309] width 441 height 21
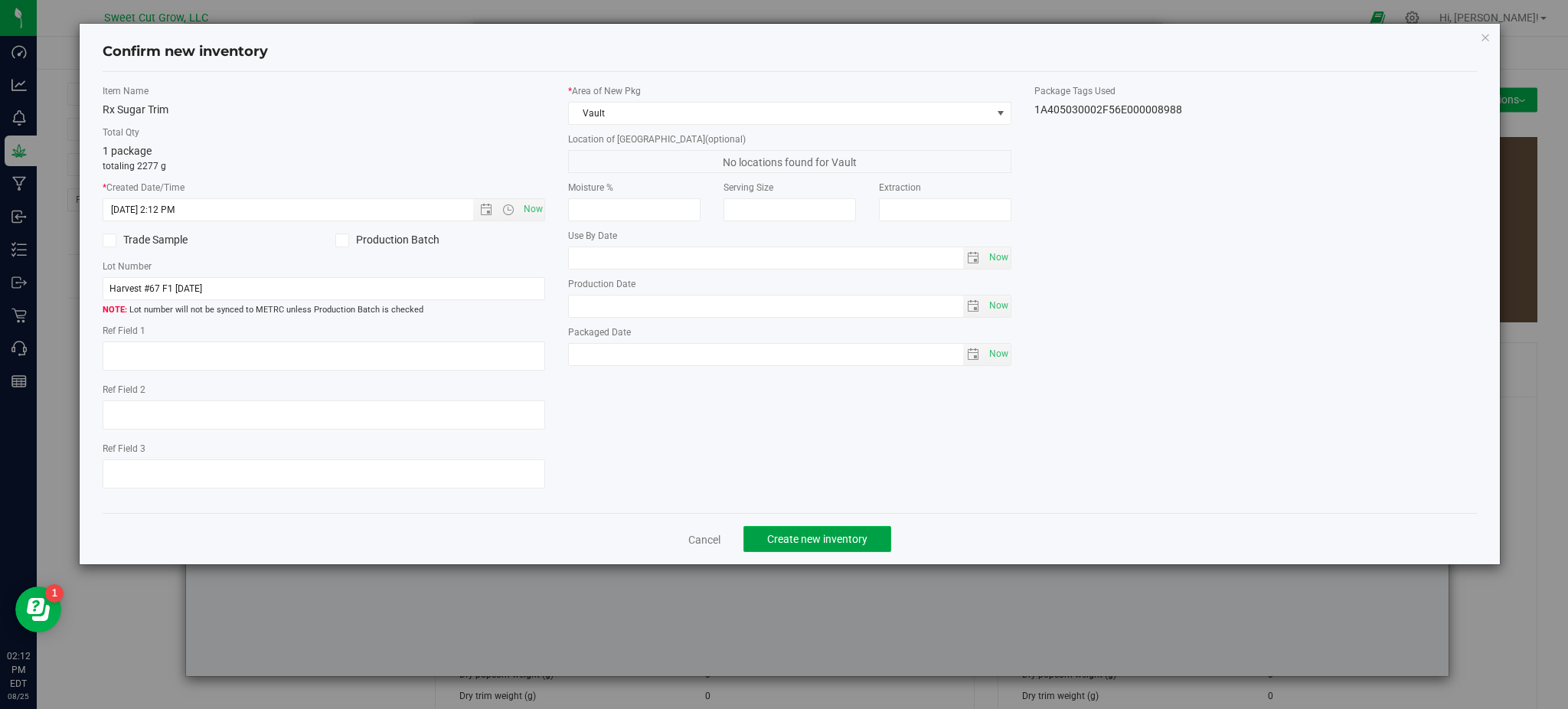
click at [812, 537] on span "Create new inventory" at bounding box center [817, 539] width 100 height 13
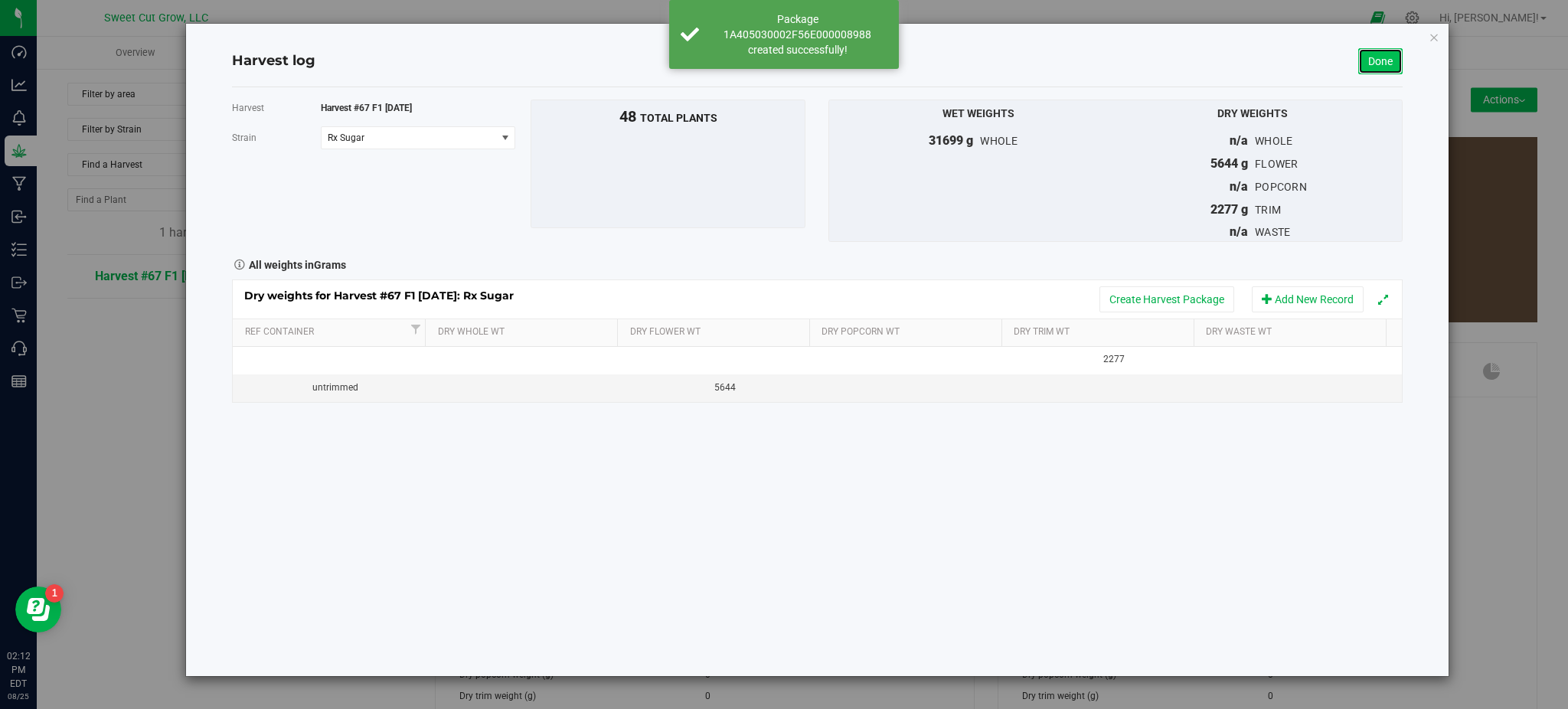
click at [1387, 62] on link "Done" at bounding box center [1380, 61] width 45 height 26
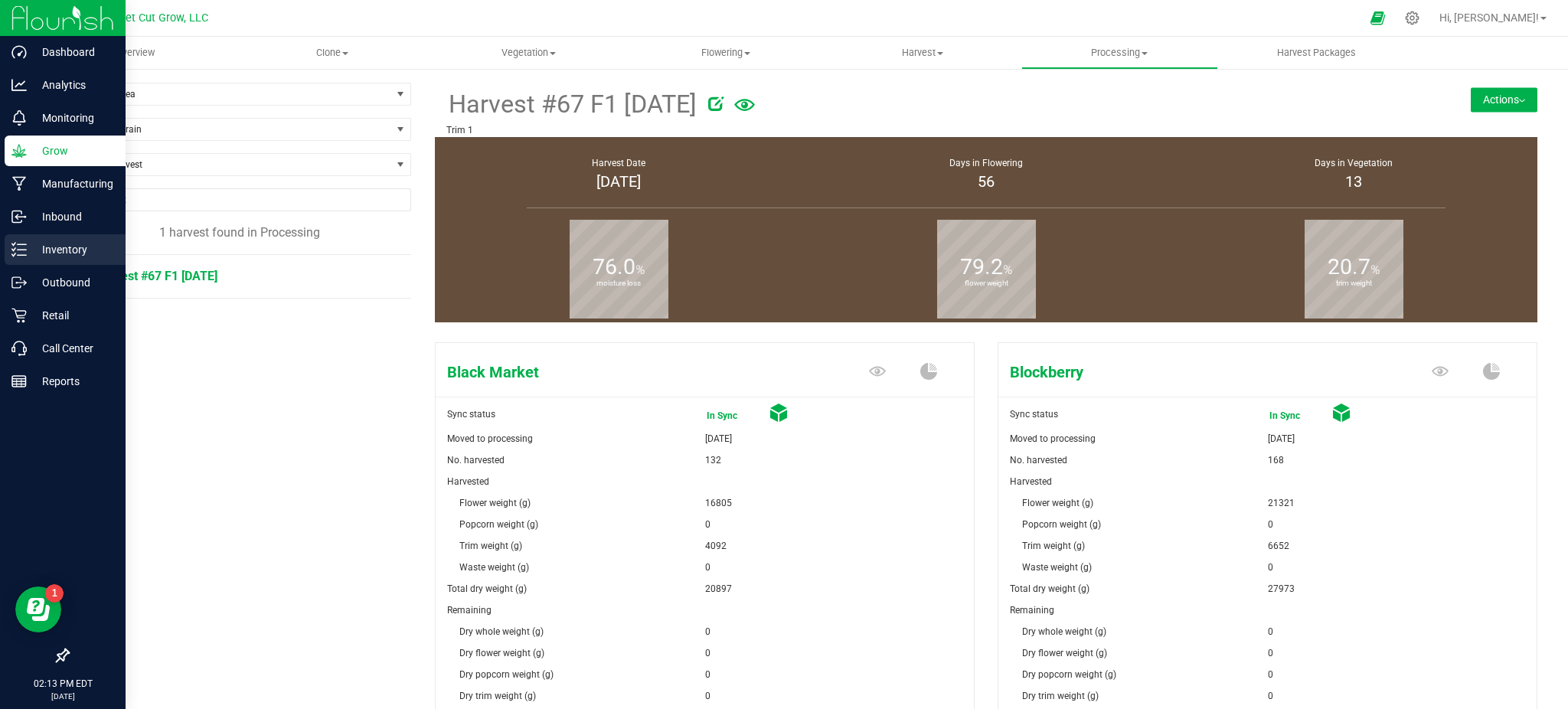
click at [90, 238] on div "Inventory" at bounding box center [65, 249] width 121 height 31
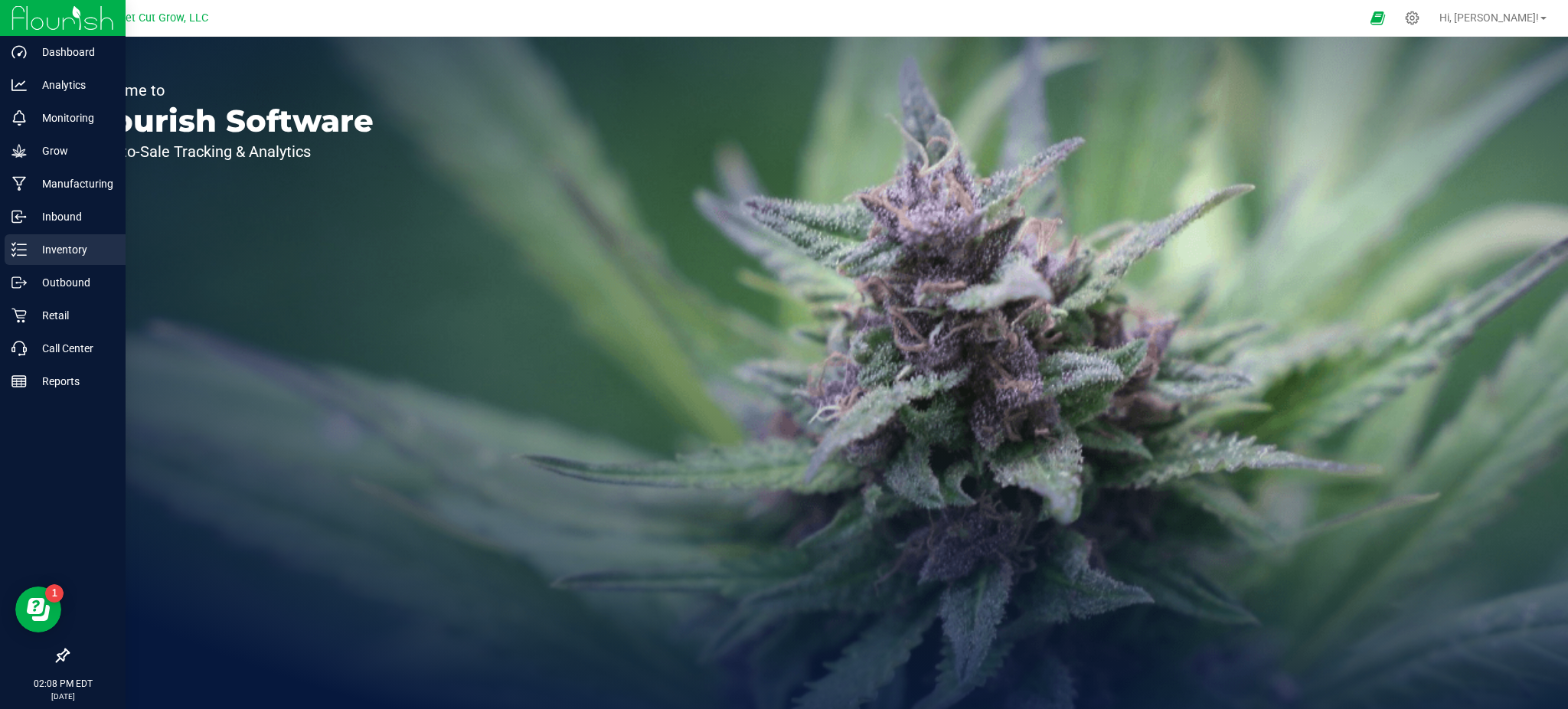
click at [38, 251] on p "Inventory" at bounding box center [72, 249] width 92 height 18
